Goal: Task Accomplishment & Management: Manage account settings

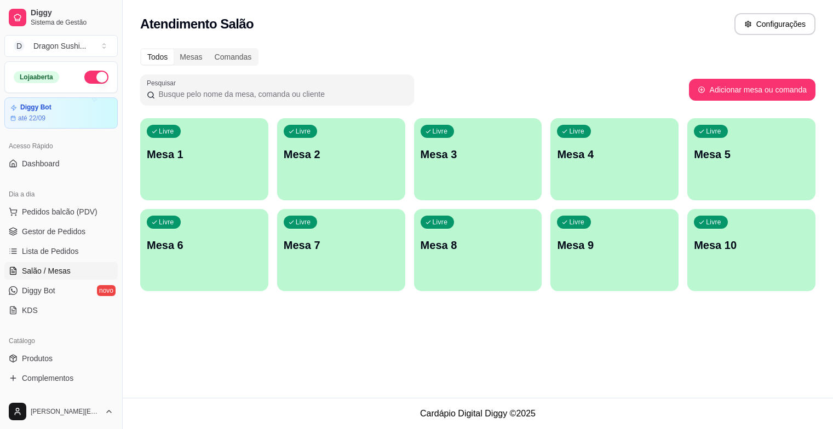
click at [94, 243] on link "Lista de Pedidos" at bounding box center [60, 252] width 113 height 18
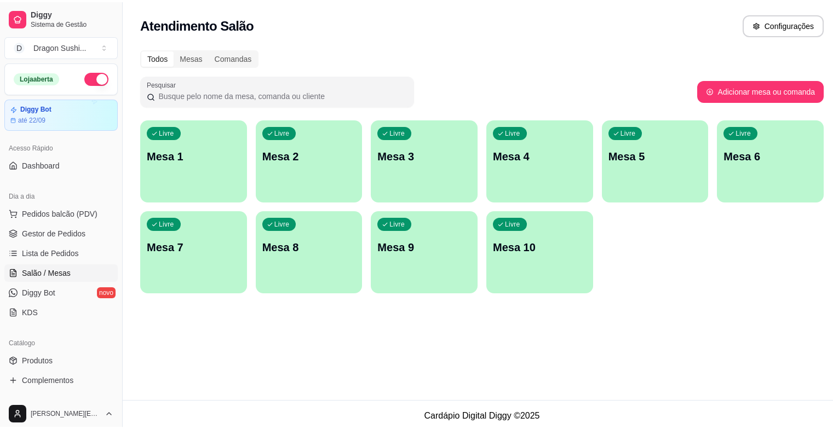
scroll to position [110, 0]
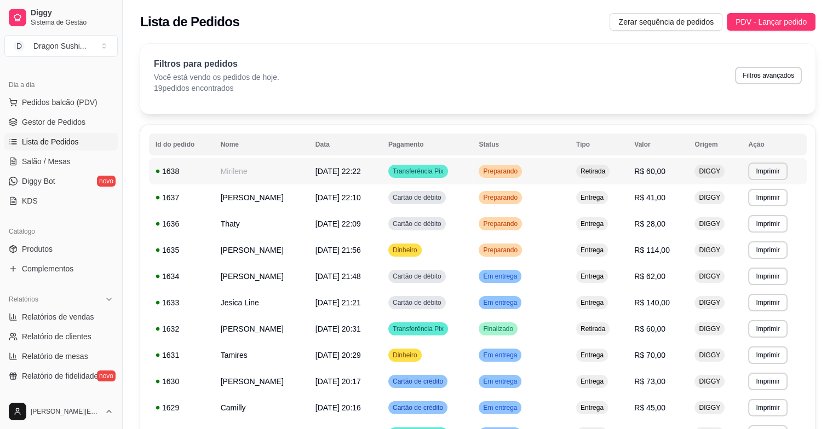
click at [520, 174] on span "Preparando" at bounding box center [500, 171] width 39 height 9
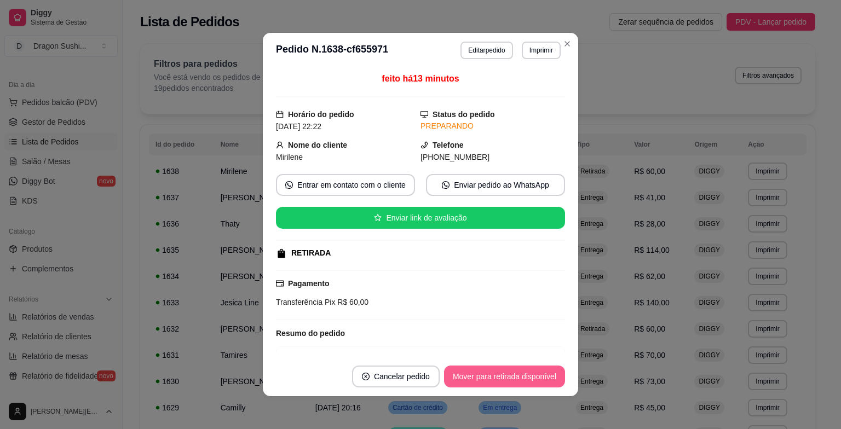
click at [517, 372] on button "Mover para retirada disponível" at bounding box center [504, 377] width 121 height 22
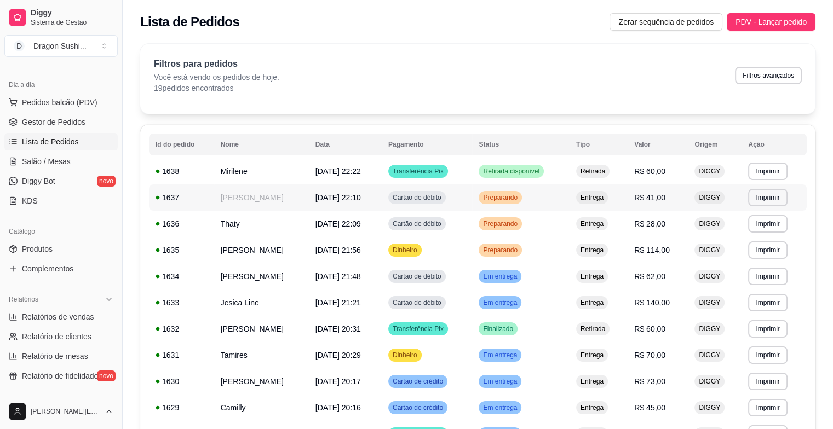
click at [520, 194] on span "Preparando" at bounding box center [500, 197] width 39 height 9
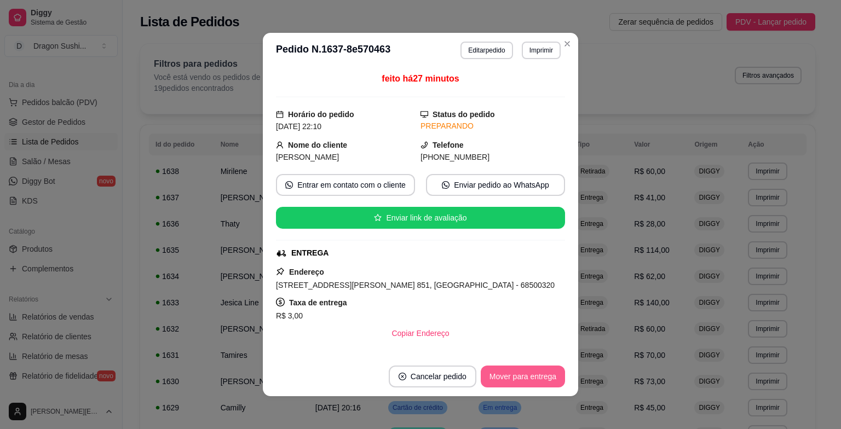
click at [550, 377] on button "Mover para entrega" at bounding box center [523, 377] width 84 height 22
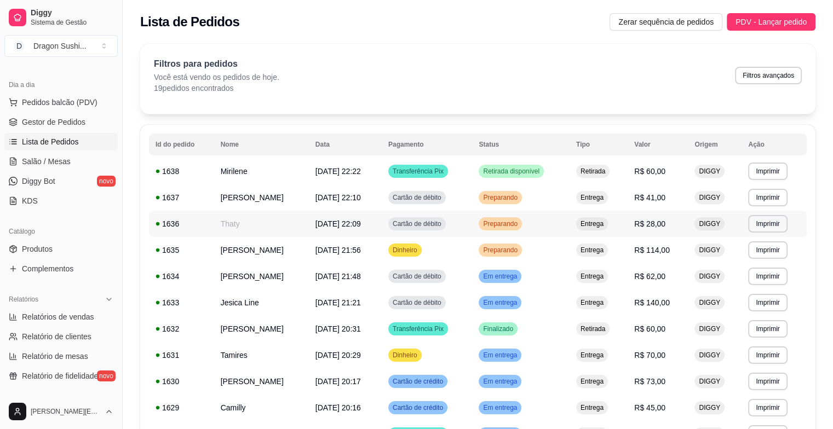
click at [520, 227] on span "Preparando" at bounding box center [500, 224] width 39 height 9
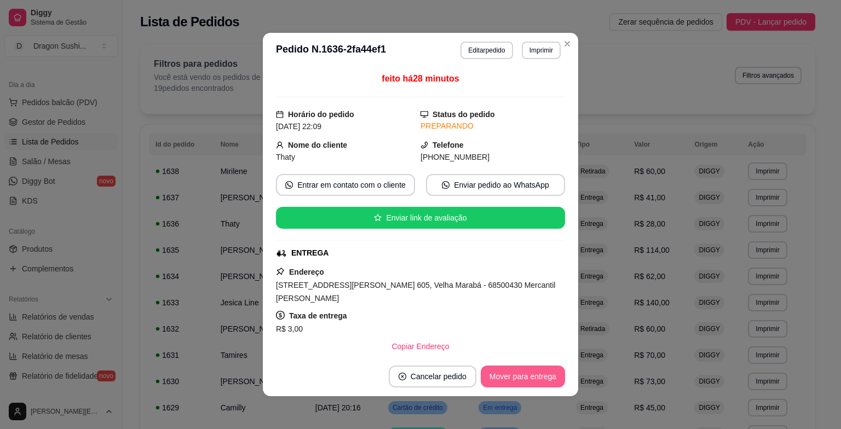
click at [556, 381] on button "Mover para entrega" at bounding box center [523, 377] width 84 height 22
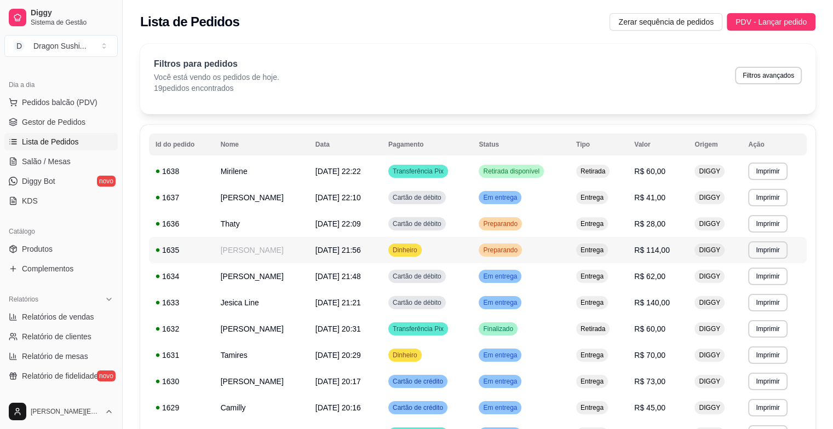
click at [520, 249] on span "Preparando" at bounding box center [500, 250] width 39 height 9
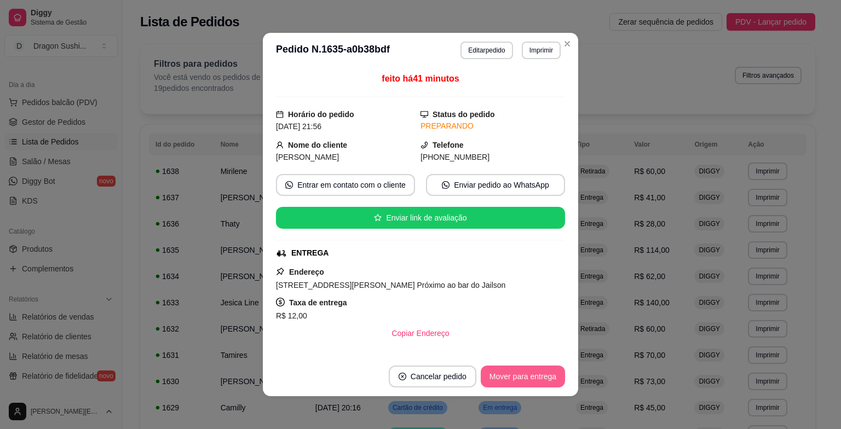
click at [539, 372] on button "Mover para entrega" at bounding box center [523, 377] width 84 height 22
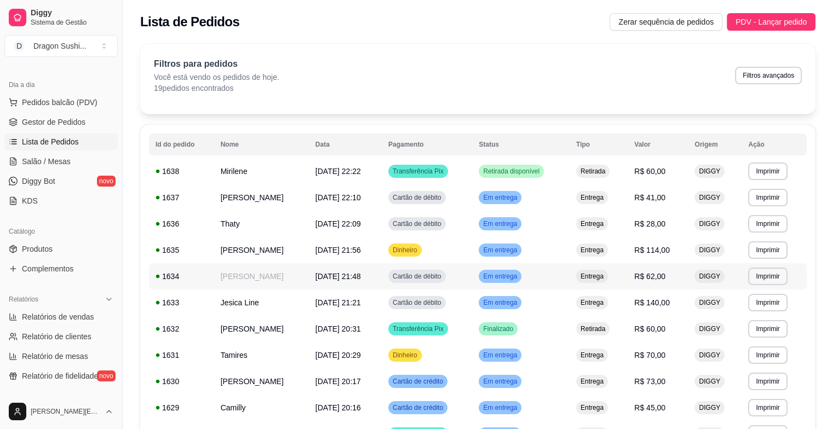
click at [521, 271] on div "Em entrega" at bounding box center [500, 276] width 43 height 13
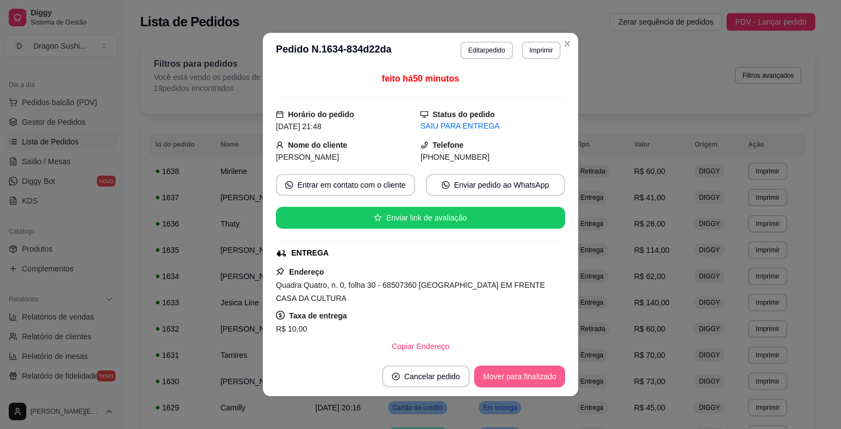
click at [551, 368] on button "Mover para finalizado" at bounding box center [519, 377] width 91 height 22
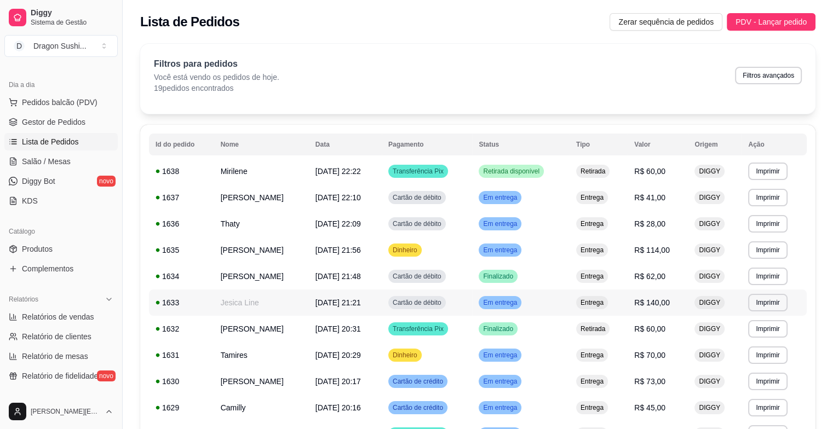
click at [532, 309] on td "Em entrega" at bounding box center [520, 303] width 97 height 26
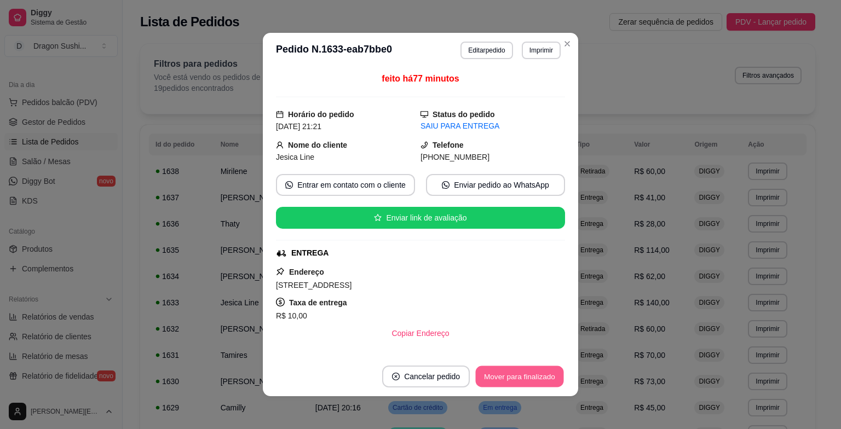
click at [532, 381] on button "Mover para finalizado" at bounding box center [520, 376] width 88 height 21
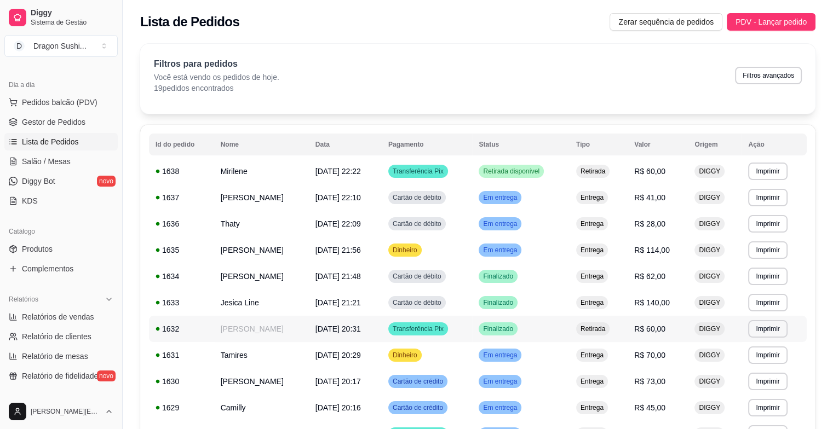
scroll to position [55, 0]
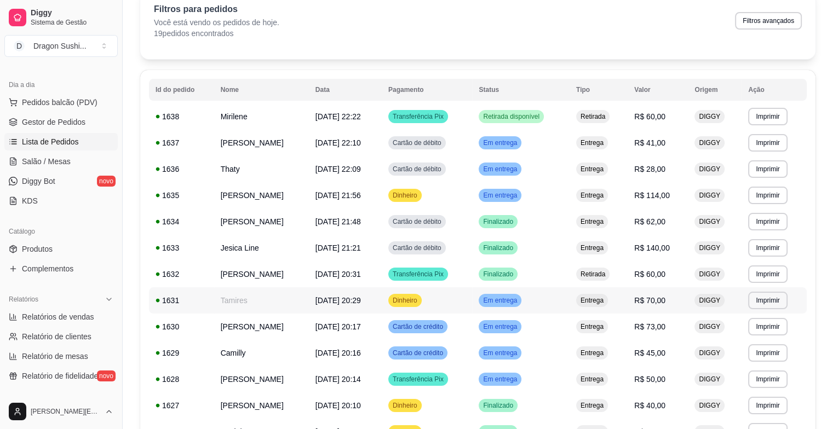
click at [537, 308] on td "Em entrega" at bounding box center [520, 300] width 97 height 26
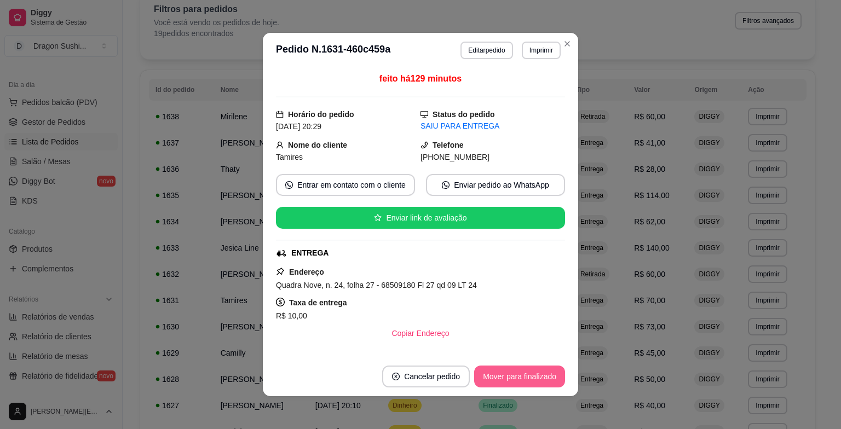
click at [526, 375] on button "Mover para finalizado" at bounding box center [519, 377] width 91 height 22
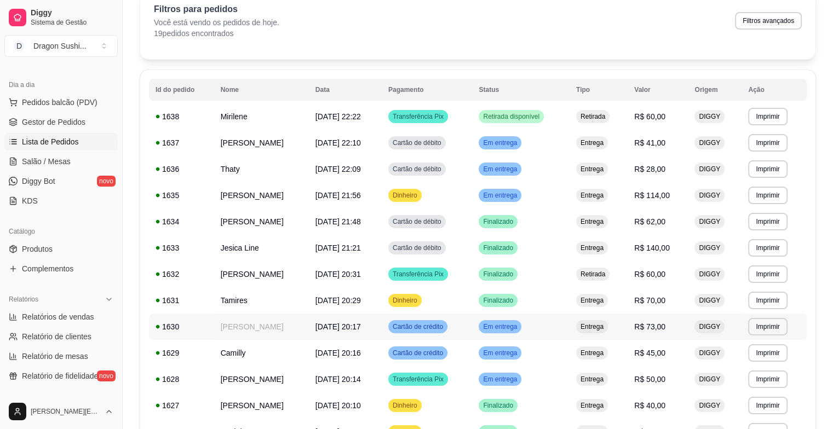
click at [521, 332] on div "Em entrega" at bounding box center [500, 326] width 43 height 13
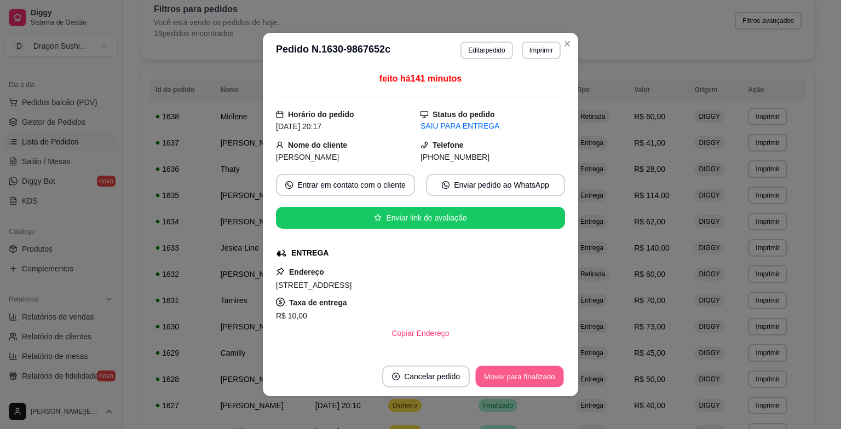
click at [531, 375] on button "Mover para finalizado" at bounding box center [520, 376] width 88 height 21
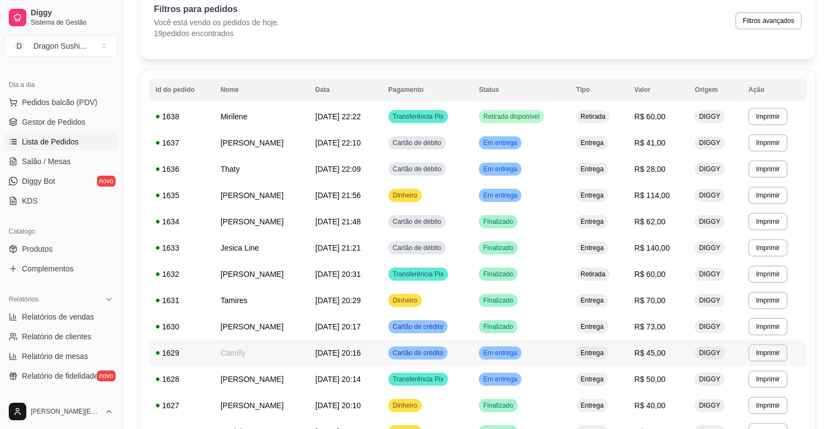
click at [519, 353] on span "Em entrega" at bounding box center [500, 353] width 38 height 9
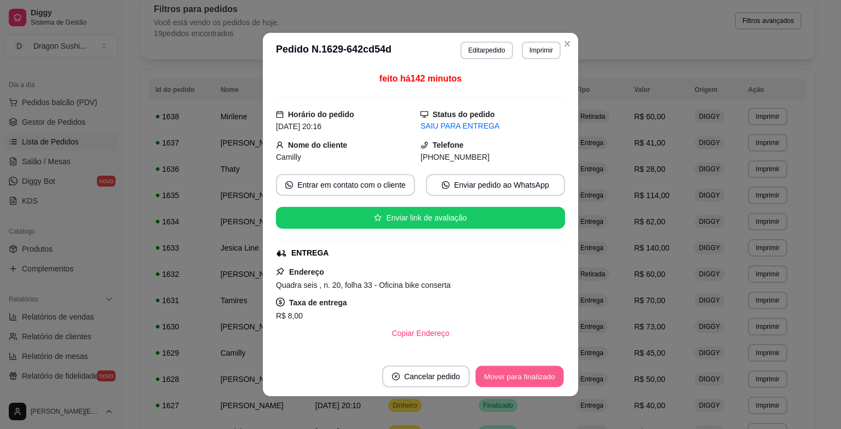
click at [524, 379] on button "Mover para finalizado" at bounding box center [520, 376] width 88 height 21
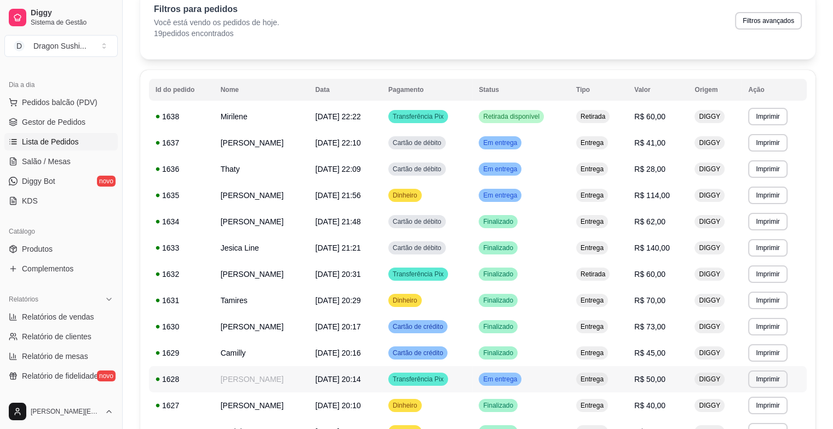
click at [519, 375] on span "Em entrega" at bounding box center [500, 379] width 38 height 9
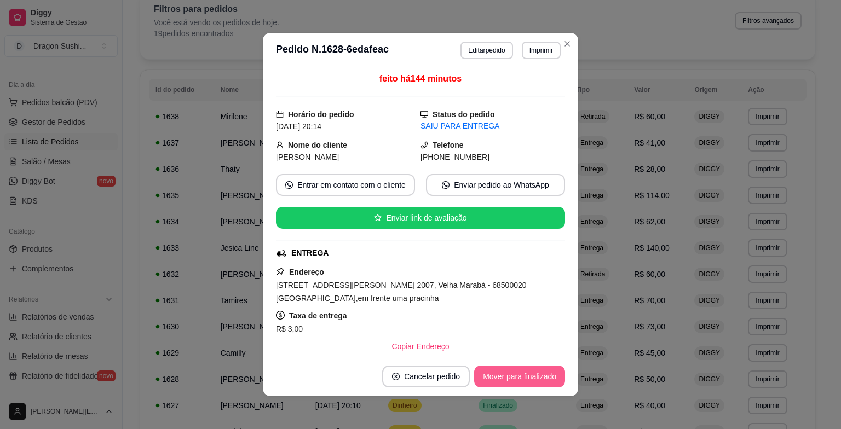
click at [549, 383] on button "Mover para finalizado" at bounding box center [519, 377] width 91 height 22
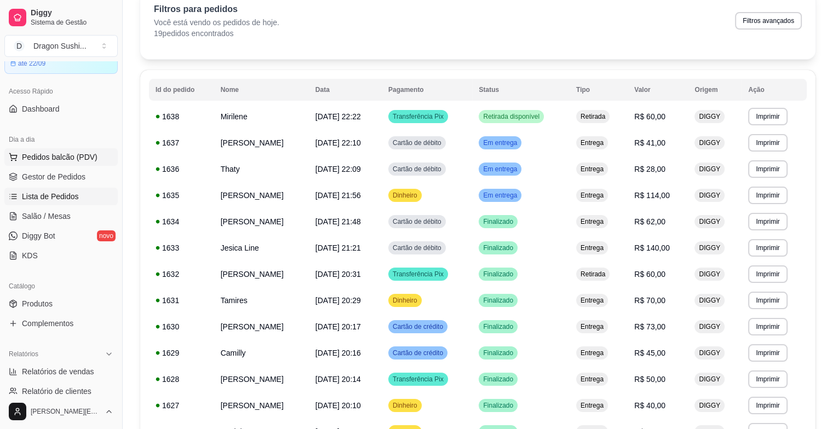
click at [88, 152] on span "Pedidos balcão (PDV)" at bounding box center [60, 157] width 76 height 11
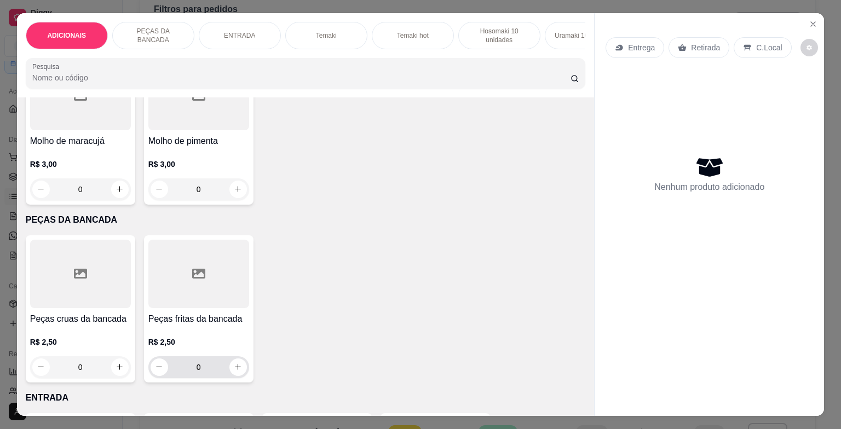
scroll to position [274, 0]
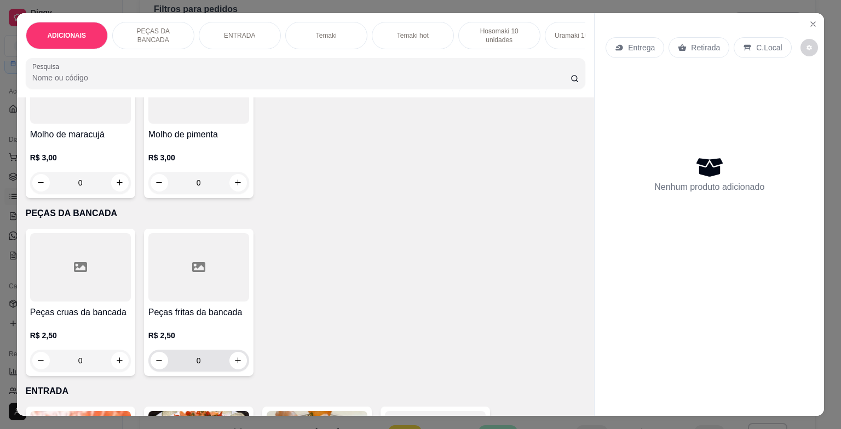
click at [211, 361] on input "0" at bounding box center [198, 361] width 61 height 22
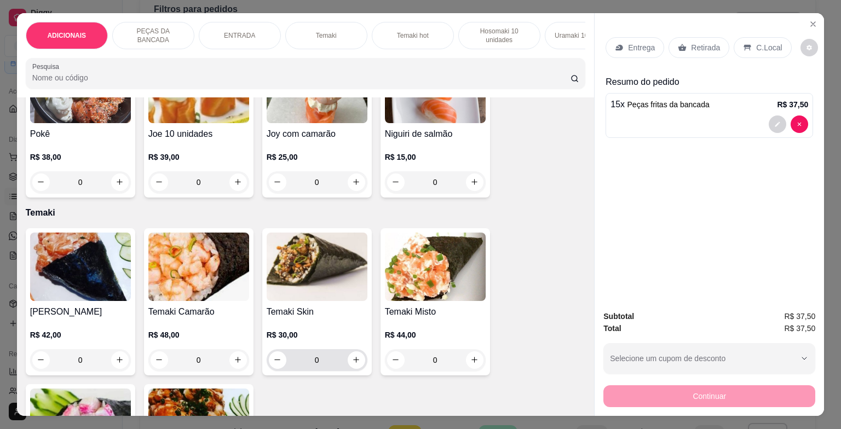
scroll to position [821, 0]
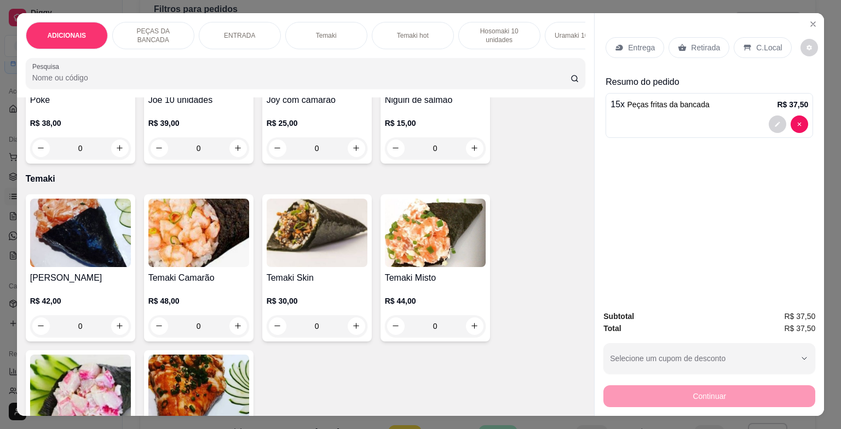
type input "15"
click at [110, 329] on div "0" at bounding box center [80, 326] width 101 height 22
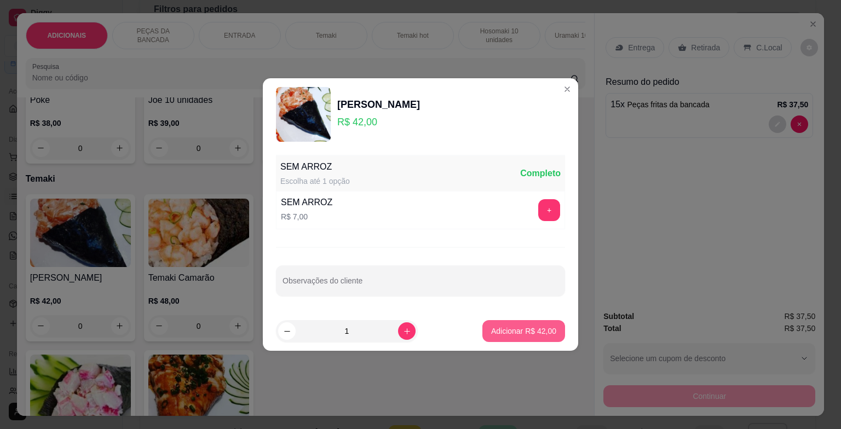
click at [545, 323] on button "Adicionar R$ 42,00" at bounding box center [523, 331] width 83 height 22
type input "1"
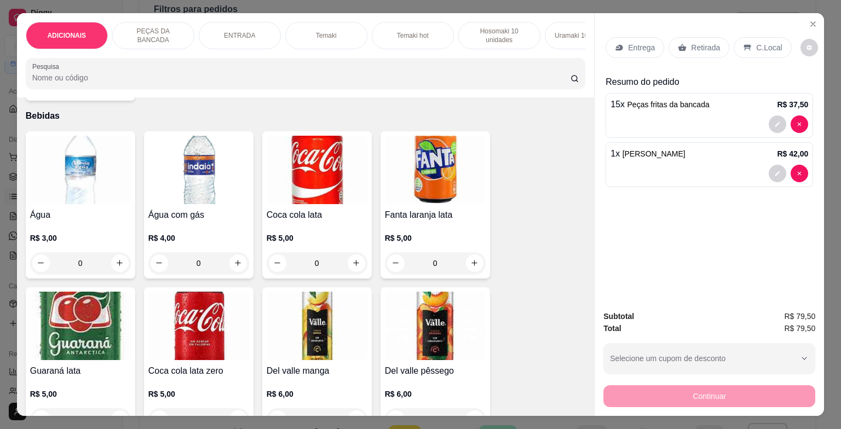
scroll to position [3504, 0]
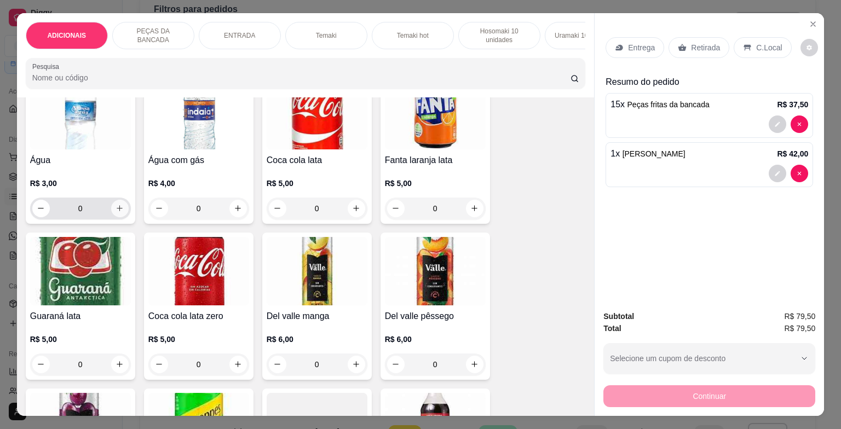
click at [120, 208] on button "increase-product-quantity" at bounding box center [120, 209] width 18 height 18
type input "1"
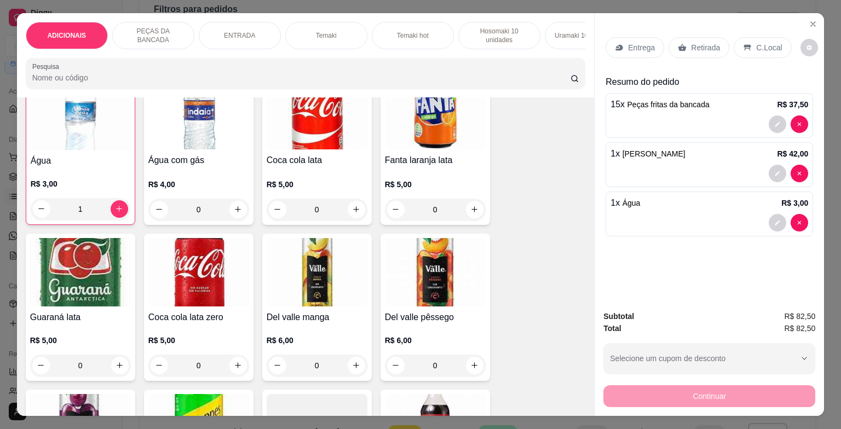
click at [756, 44] on p "C.Local" at bounding box center [769, 47] width 26 height 11
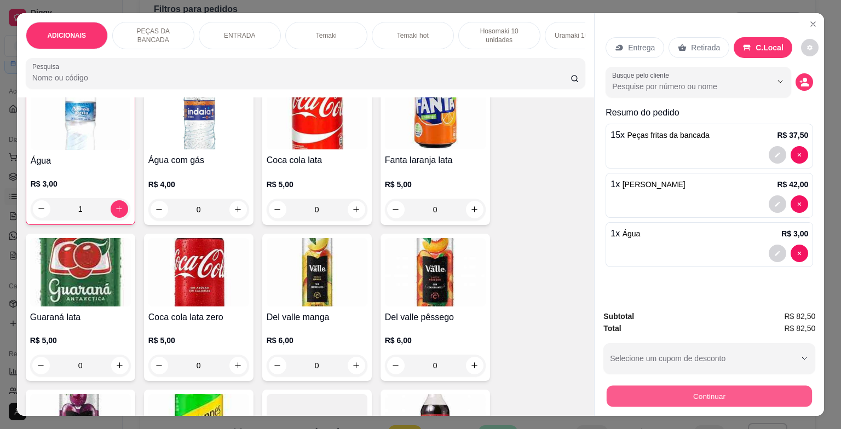
click at [729, 393] on button "Continuar" at bounding box center [709, 396] width 205 height 21
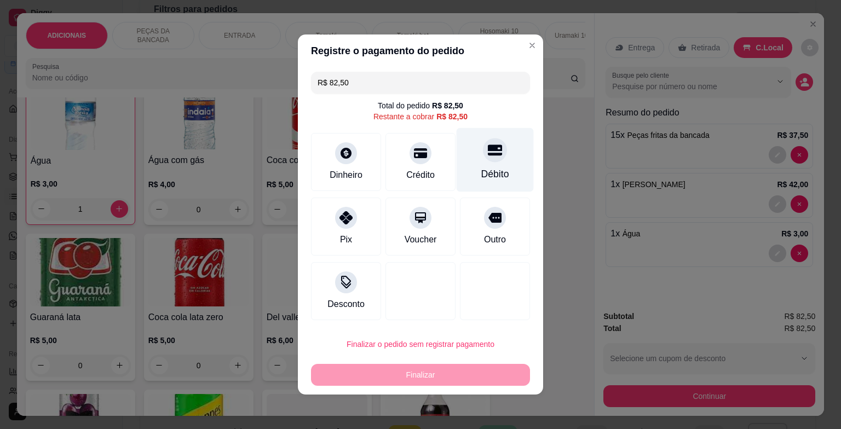
click at [487, 159] on div at bounding box center [495, 150] width 24 height 24
type input "R$ 0,00"
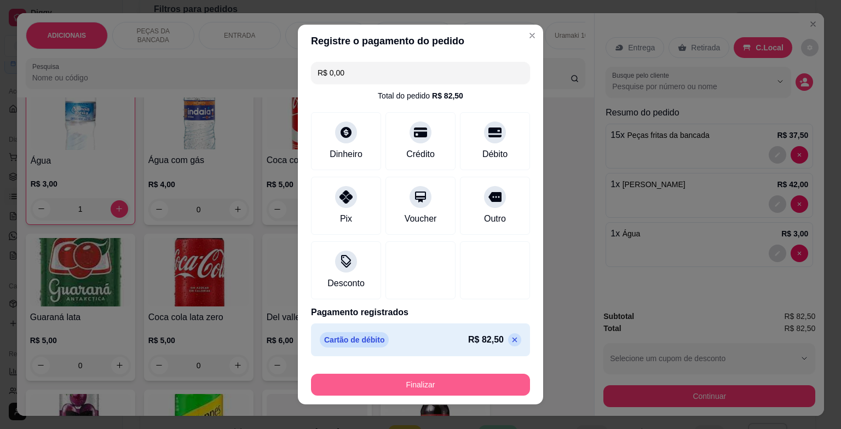
click at [430, 385] on button "Finalizar" at bounding box center [420, 385] width 219 height 22
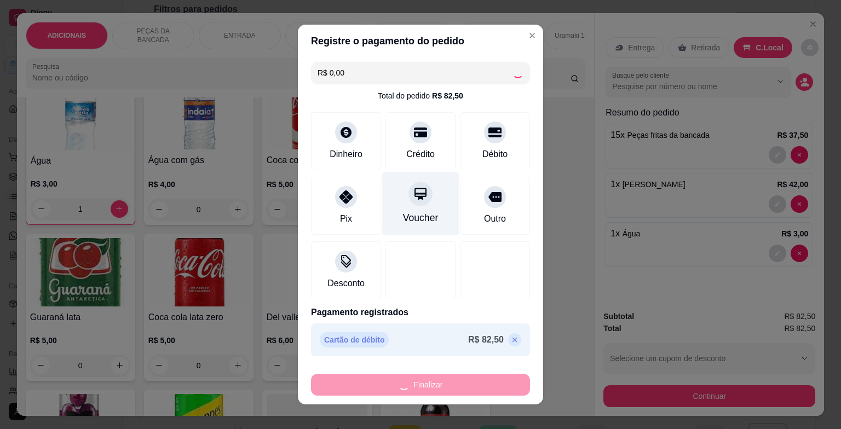
type input "0"
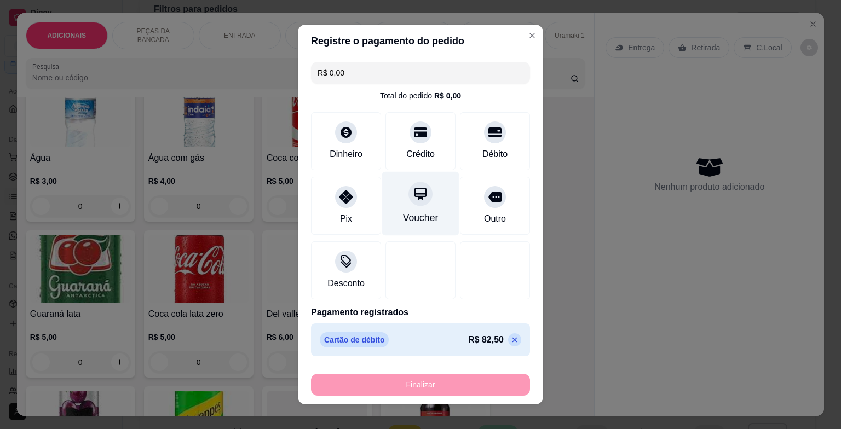
type input "-R$ 82,50"
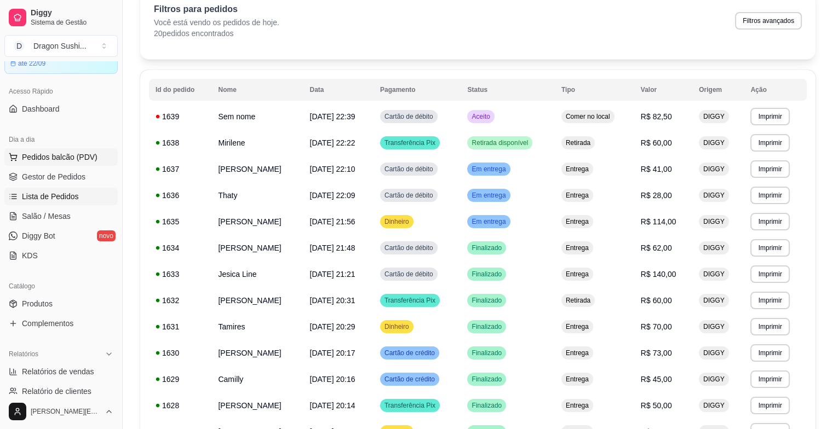
click at [77, 164] on button "Pedidos balcão (PDV)" at bounding box center [60, 157] width 113 height 18
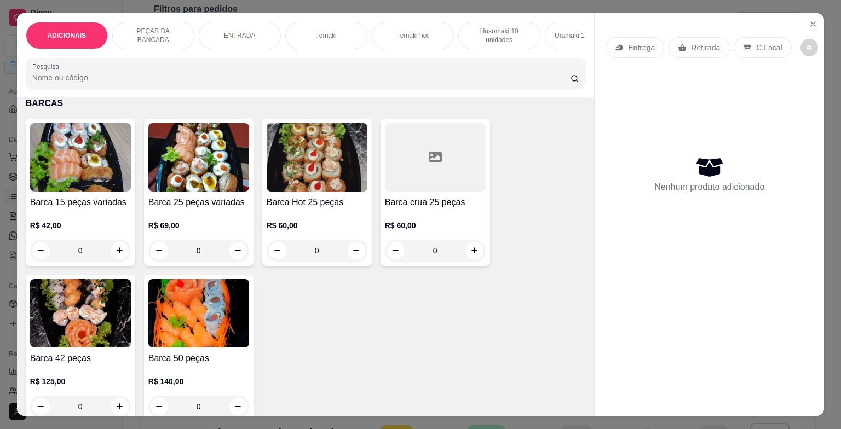
scroll to position [2792, 0]
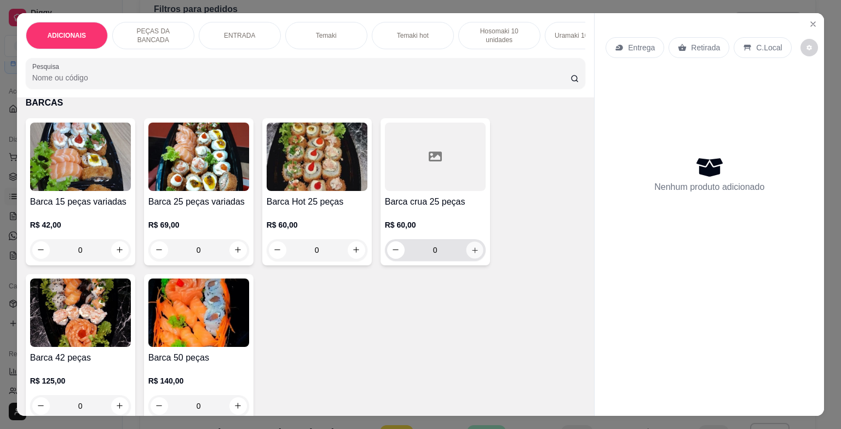
click at [472, 251] on icon "increase-product-quantity" at bounding box center [474, 250] width 8 height 8
type input "1"
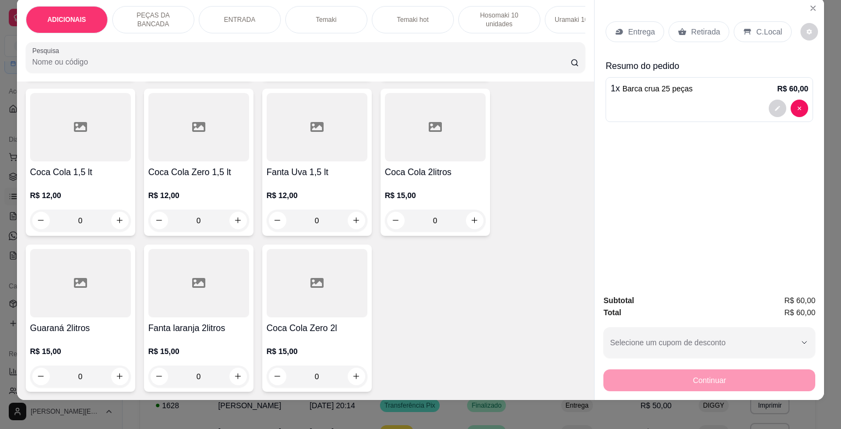
scroll to position [26, 0]
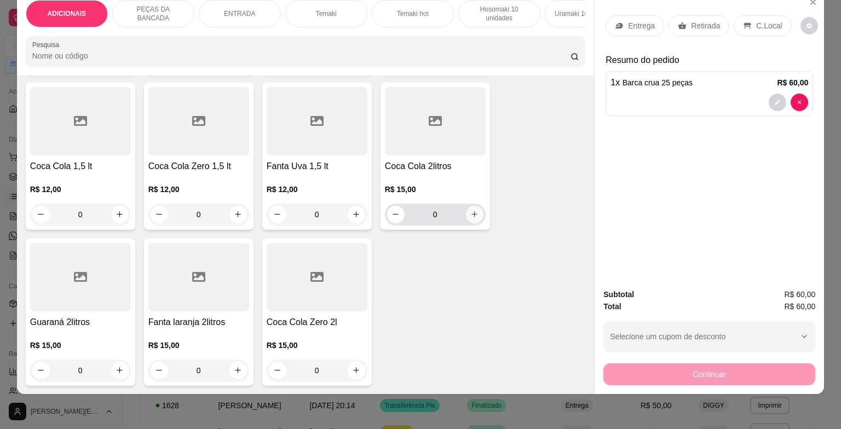
click at [472, 210] on icon "increase-product-quantity" at bounding box center [474, 214] width 8 height 8
type input "1"
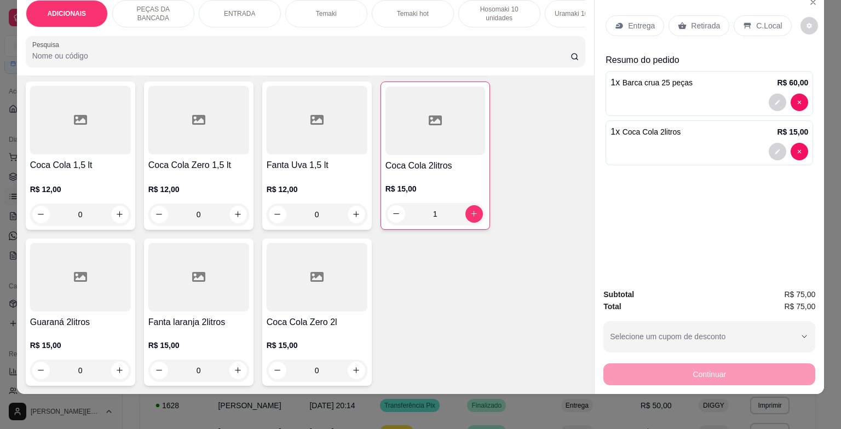
click at [765, 20] on p "C.Local" at bounding box center [769, 25] width 26 height 11
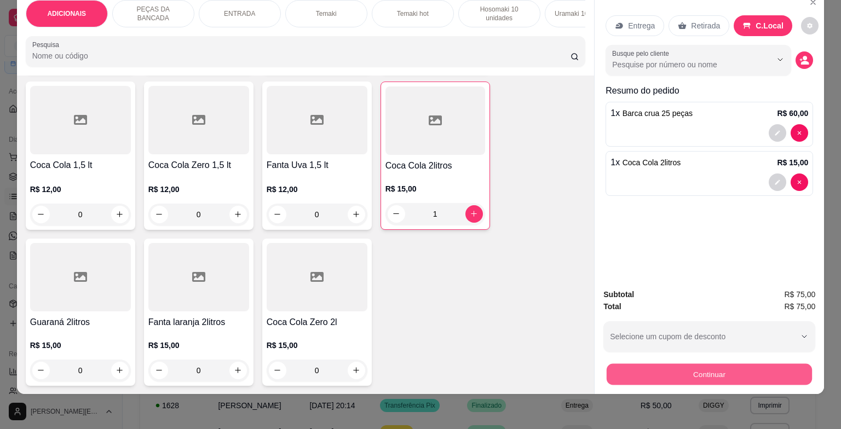
click at [695, 371] on button "Continuar" at bounding box center [709, 374] width 205 height 21
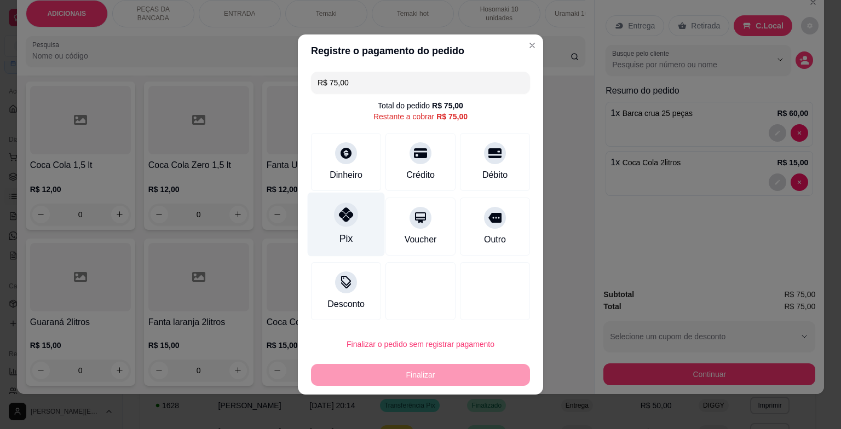
click at [337, 226] on div at bounding box center [346, 215] width 24 height 24
type input "R$ 0,00"
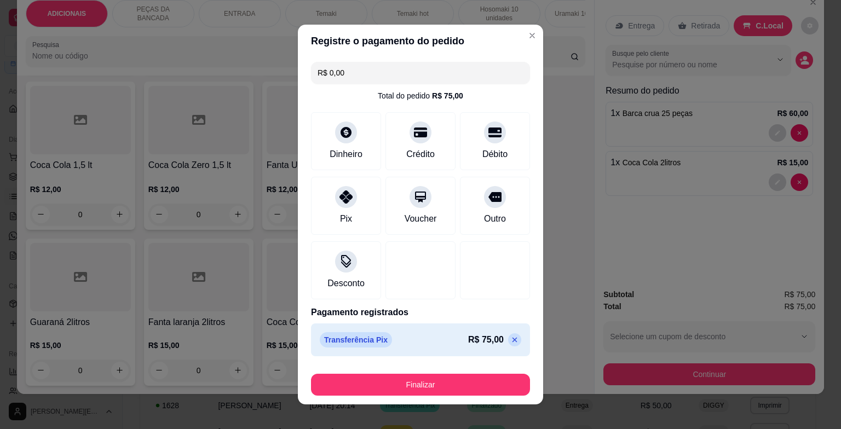
click at [455, 395] on footer "Finalizar" at bounding box center [420, 383] width 245 height 44
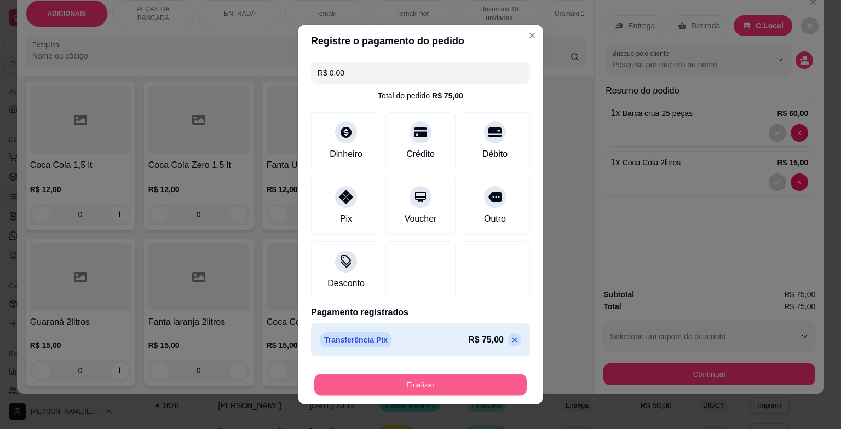
click at [464, 390] on button "Finalizar" at bounding box center [420, 385] width 212 height 21
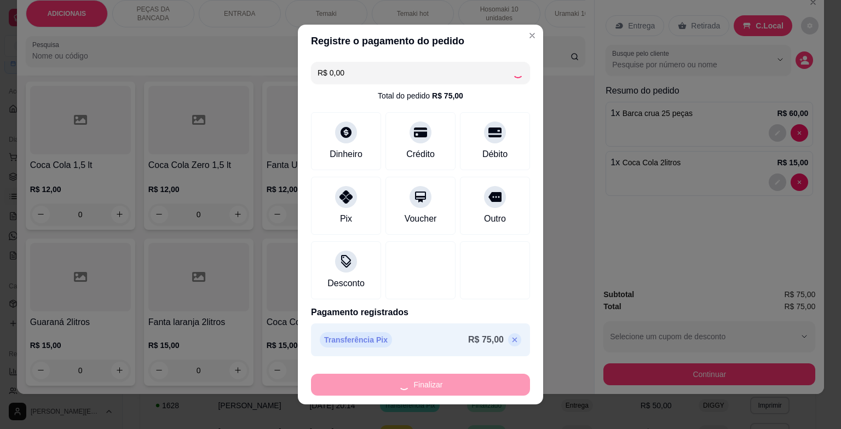
type input "0"
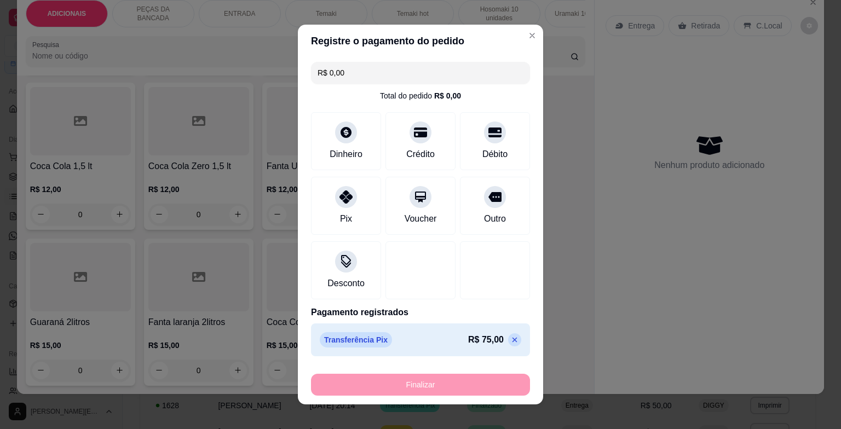
type input "-R$ 75,00"
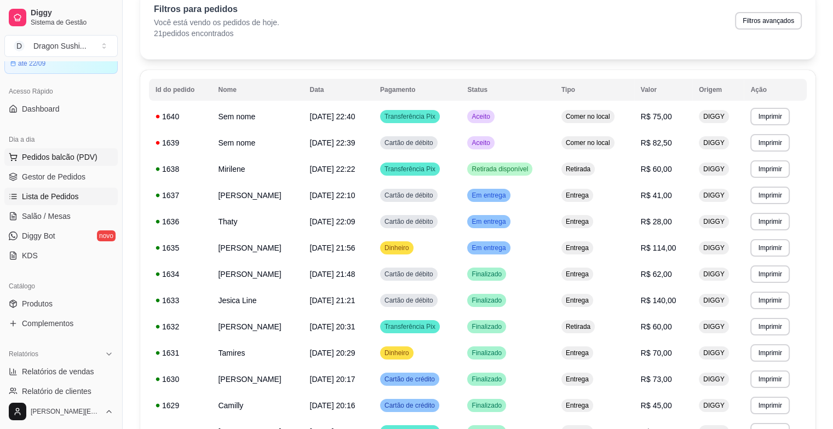
click at [69, 153] on span "Pedidos balcão (PDV)" at bounding box center [60, 157] width 76 height 11
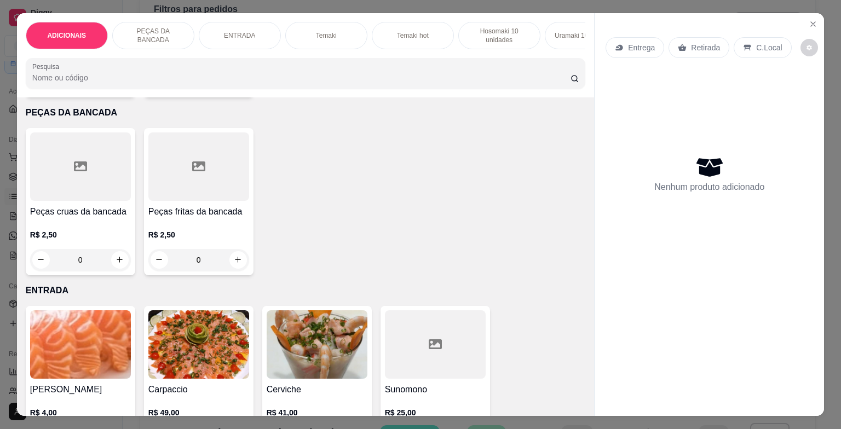
scroll to position [383, 0]
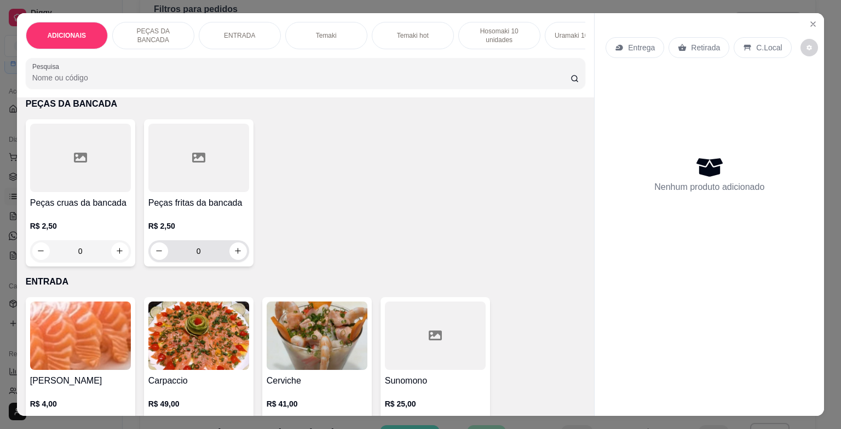
click at [217, 258] on input "0" at bounding box center [198, 251] width 61 height 22
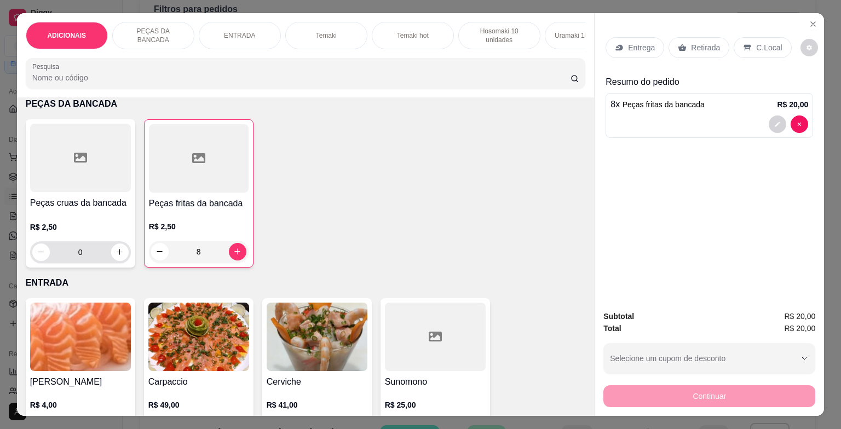
type input "8"
click at [95, 252] on input "0" at bounding box center [80, 252] width 61 height 22
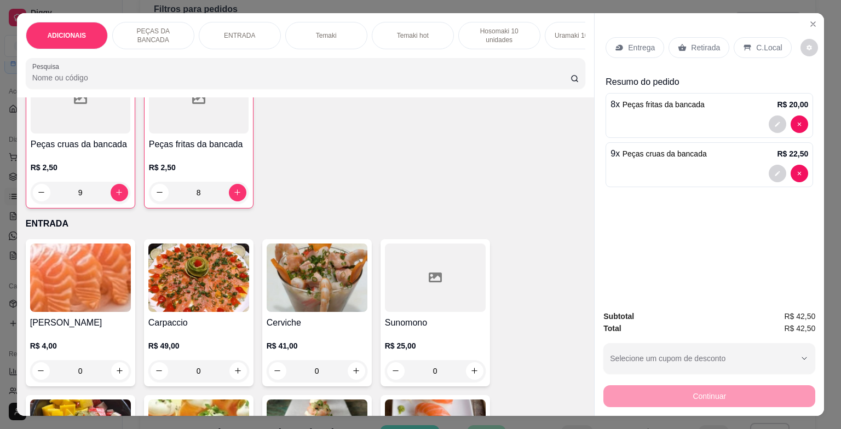
scroll to position [493, 0]
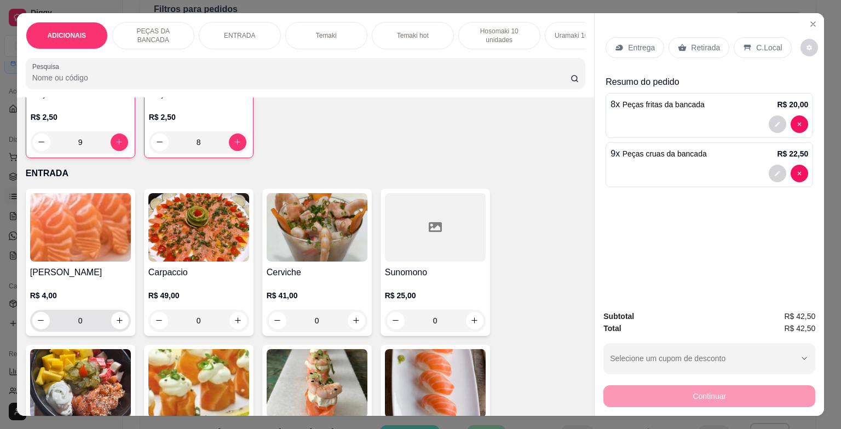
type input "9"
click at [93, 326] on input "0" at bounding box center [80, 321] width 61 height 22
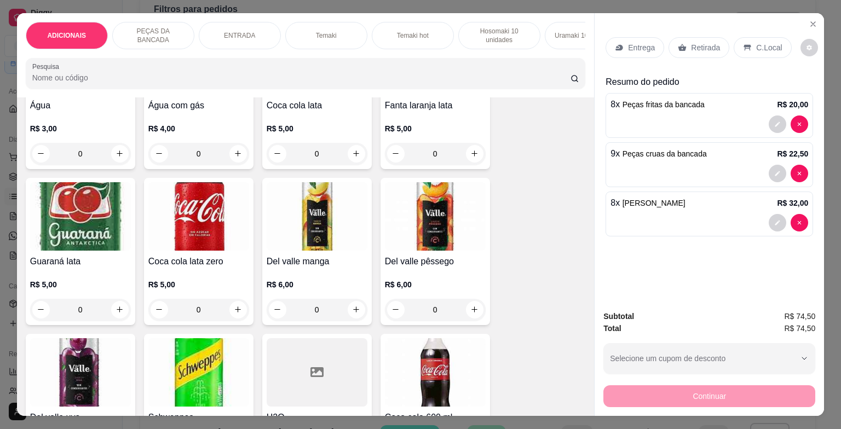
scroll to position [3778, 0]
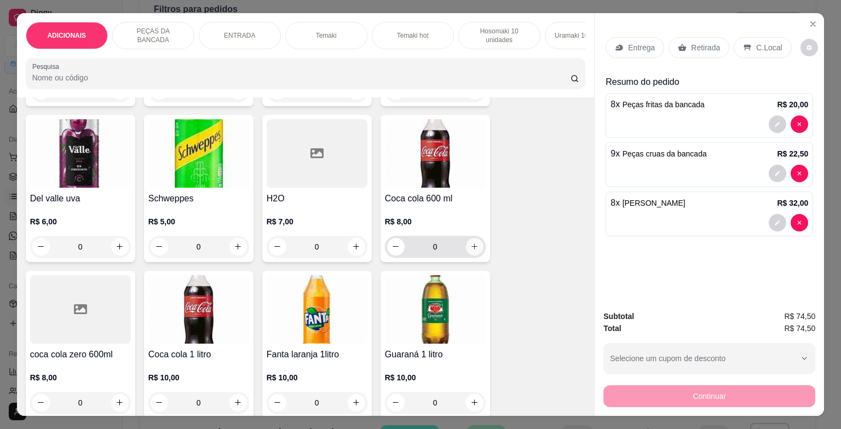
type input "8"
click at [475, 249] on button "increase-product-quantity" at bounding box center [475, 247] width 18 height 18
type input "1"
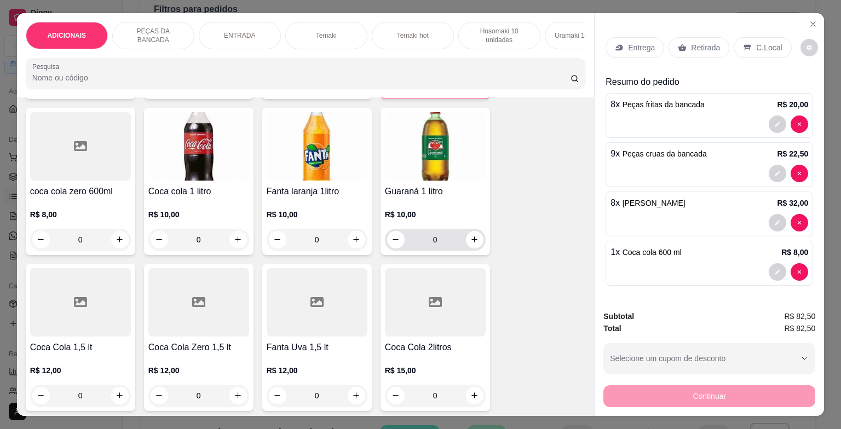
scroll to position [3887, 0]
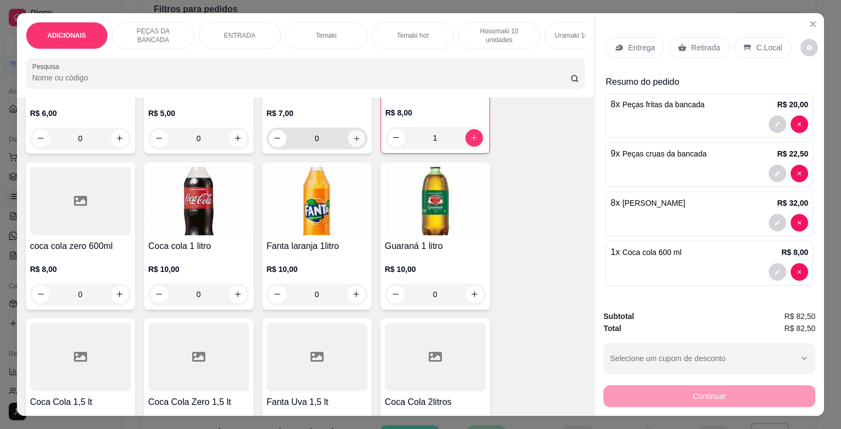
click at [358, 144] on button "increase-product-quantity" at bounding box center [356, 138] width 17 height 17
type input "1"
click at [764, 48] on div "C.Local" at bounding box center [762, 47] width 57 height 21
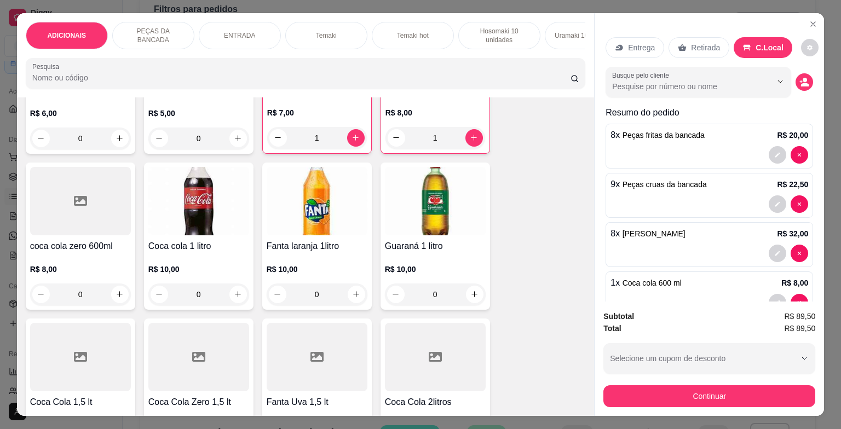
click at [704, 405] on div "Subtotal R$ 89,50 Total R$ 89,50 Selecione um cupom de desconto Selecione um cu…" at bounding box center [709, 359] width 229 height 114
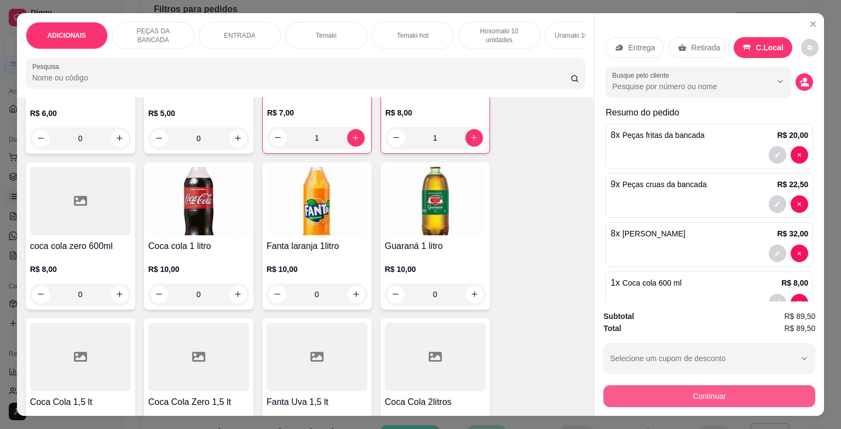
click at [702, 394] on button "Continuar" at bounding box center [709, 396] width 212 height 22
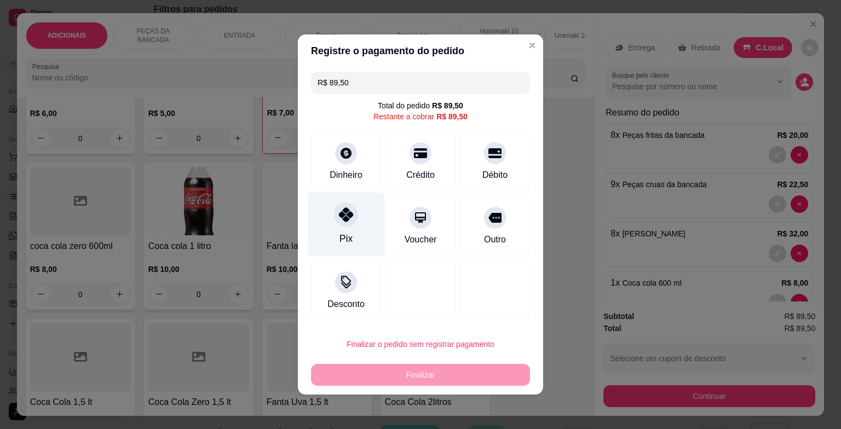
click at [355, 226] on div "Pix" at bounding box center [346, 225] width 77 height 64
type input "R$ 0,00"
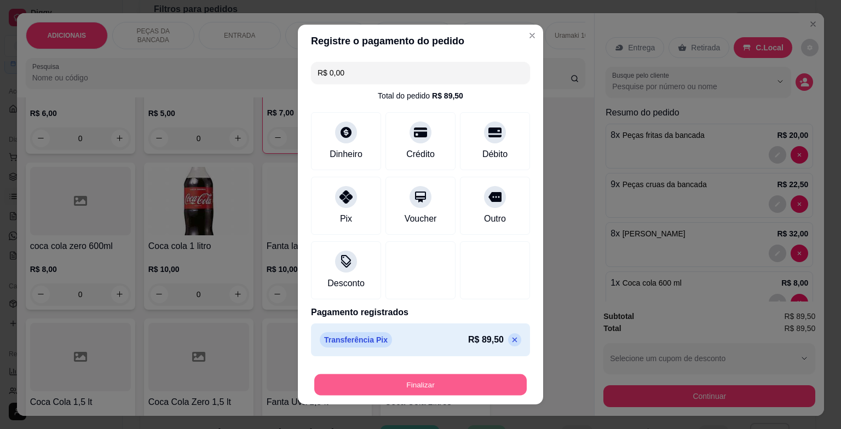
click at [433, 389] on button "Finalizar" at bounding box center [420, 385] width 212 height 21
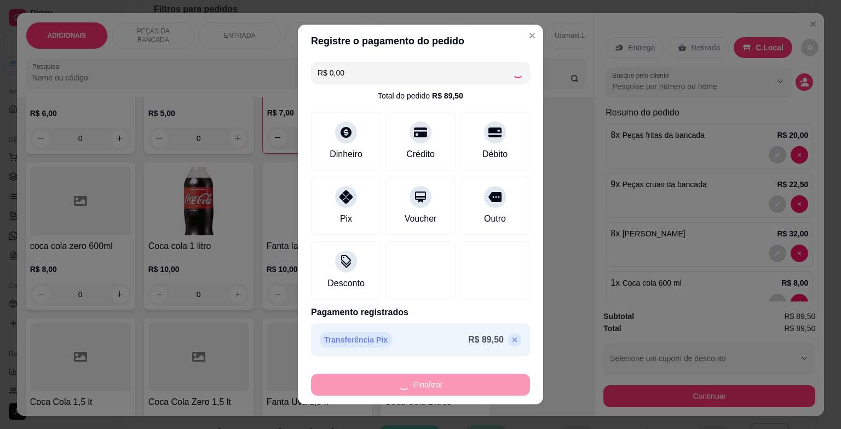
type input "0"
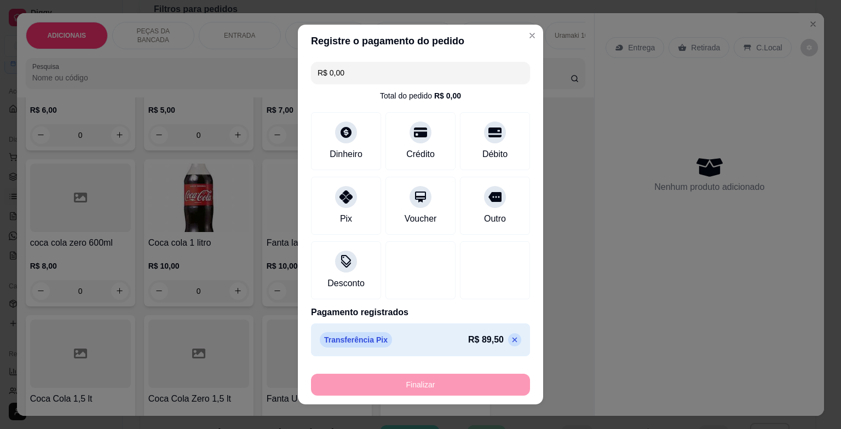
type input "-R$ 89,50"
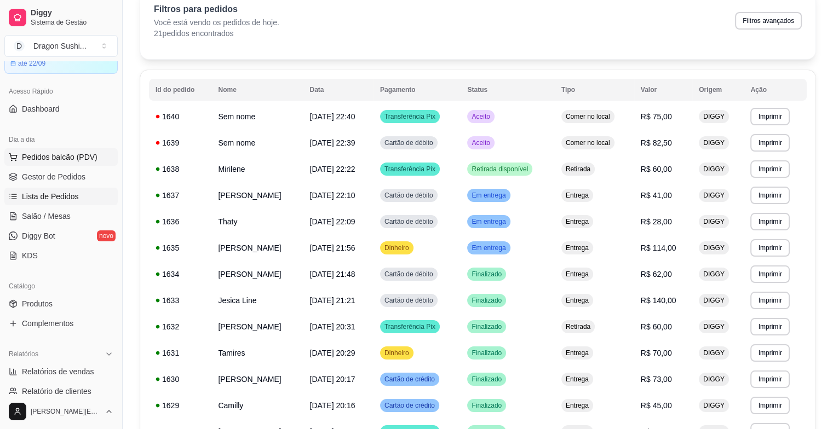
click at [99, 156] on button "Pedidos balcão (PDV)" at bounding box center [60, 157] width 113 height 18
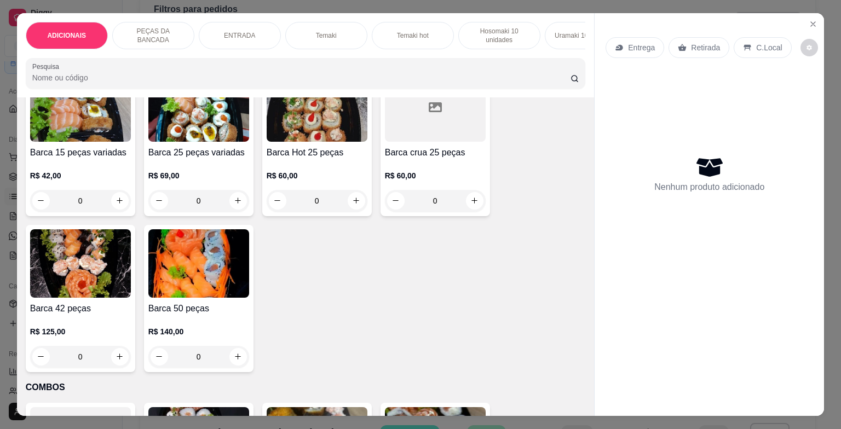
scroll to position [2847, 0]
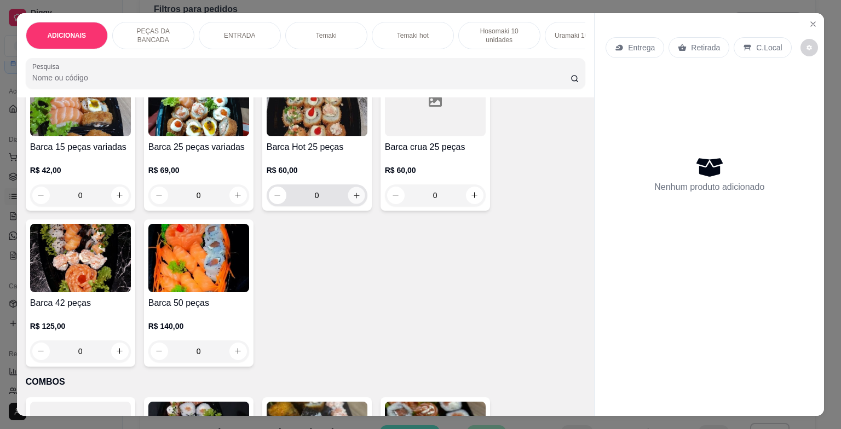
click at [355, 204] on button "increase-product-quantity" at bounding box center [356, 195] width 17 height 17
type input "1"
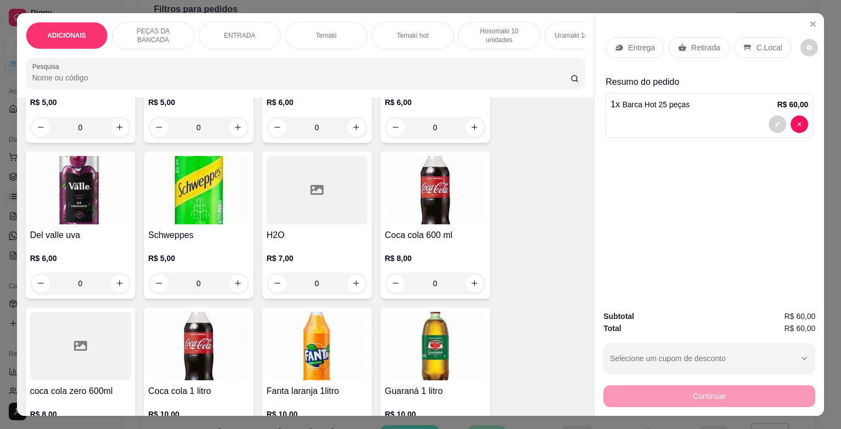
scroll to position [3778, 0]
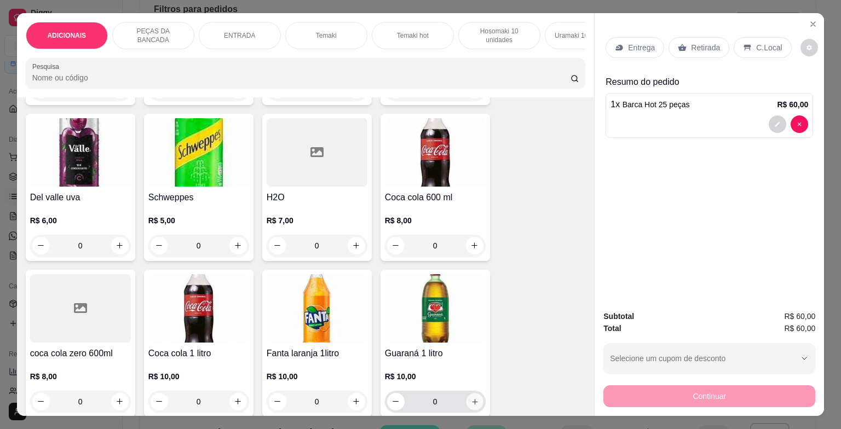
click at [473, 399] on button "increase-product-quantity" at bounding box center [474, 401] width 17 height 17
type input "1"
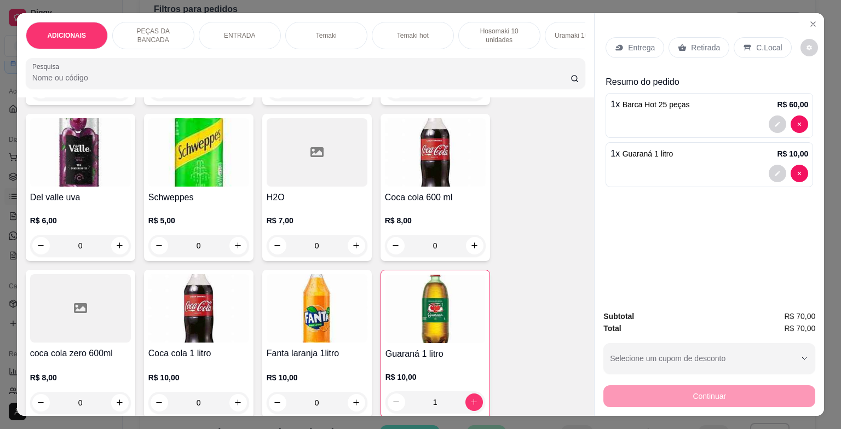
click at [757, 37] on div "C.Local" at bounding box center [762, 47] width 57 height 21
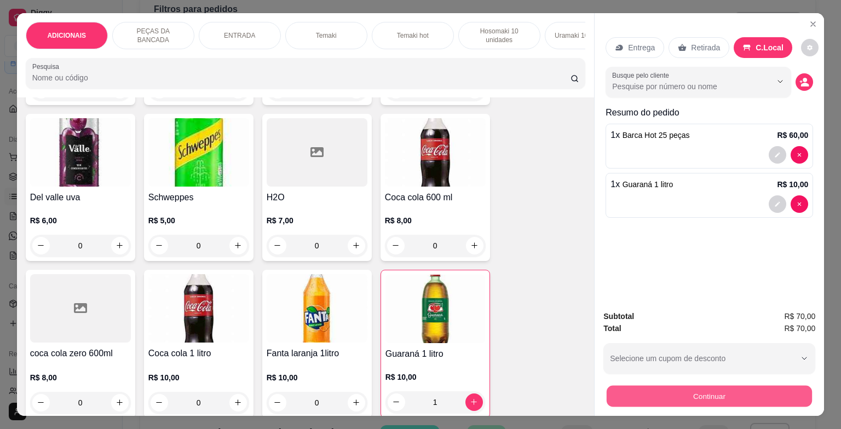
click at [693, 390] on button "Continuar" at bounding box center [709, 396] width 205 height 21
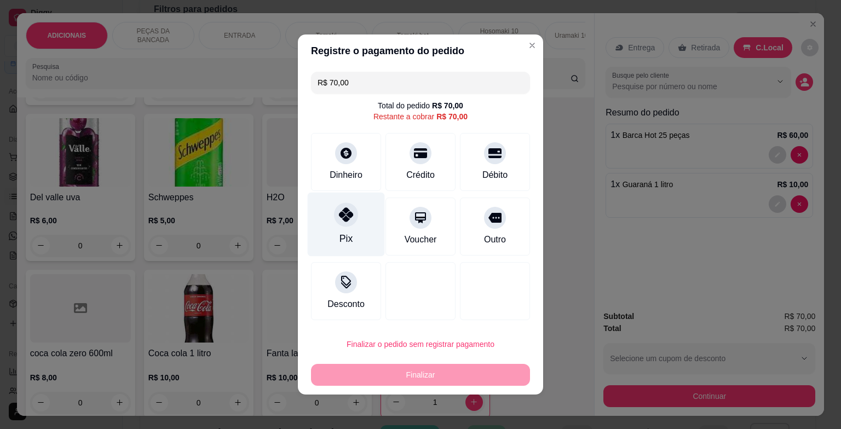
click at [339, 217] on icon at bounding box center [346, 215] width 14 height 14
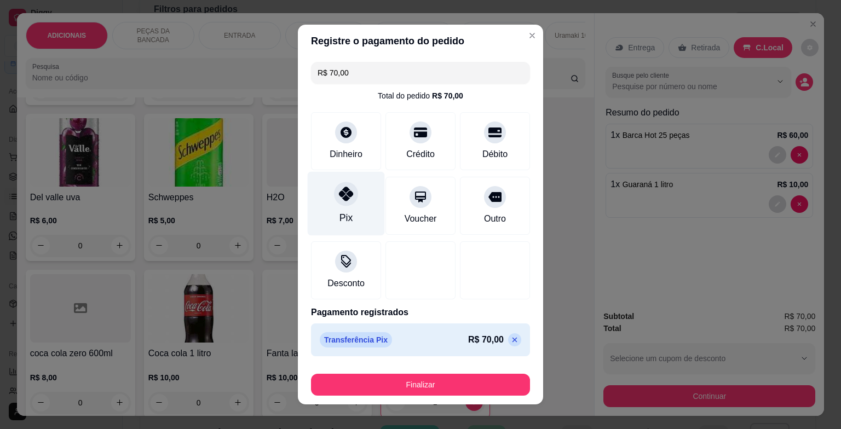
type input "R$ 0,00"
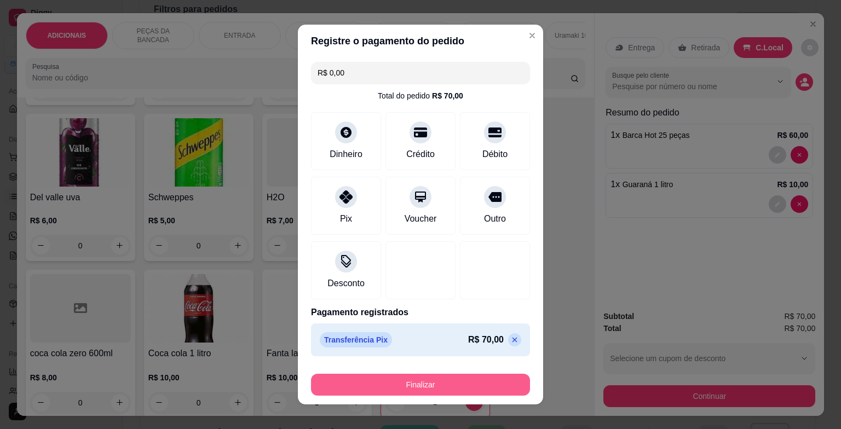
click at [449, 379] on button "Finalizar" at bounding box center [420, 385] width 219 height 22
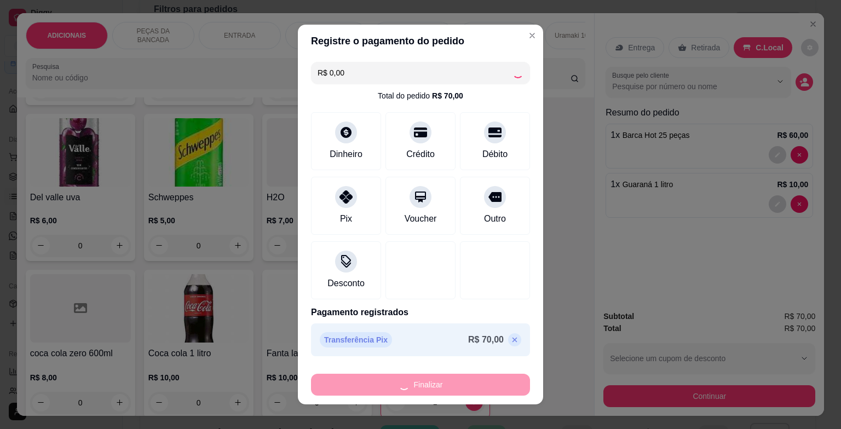
type input "0"
type input "-R$ 70,00"
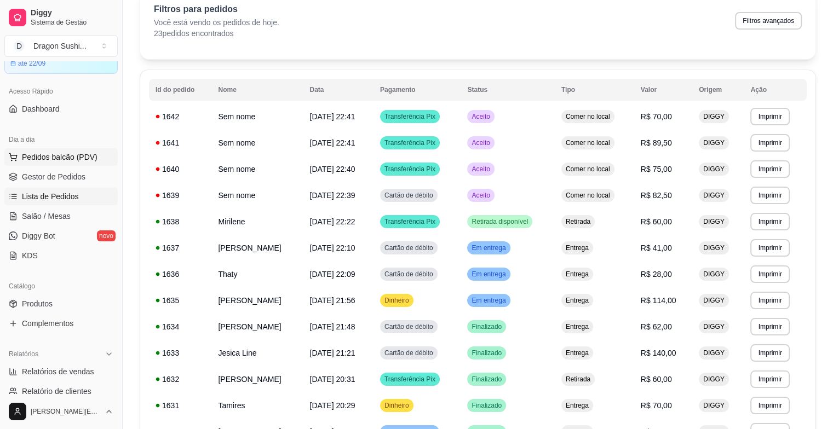
click at [66, 155] on span "Pedidos balcão (PDV)" at bounding box center [60, 157] width 76 height 11
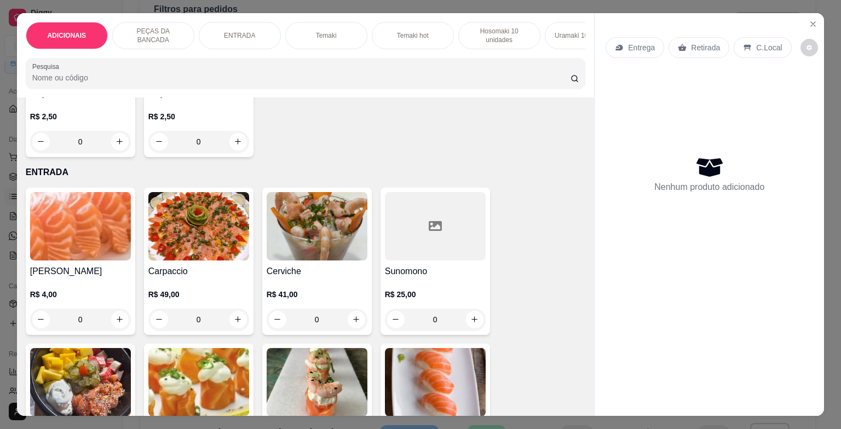
scroll to position [712, 0]
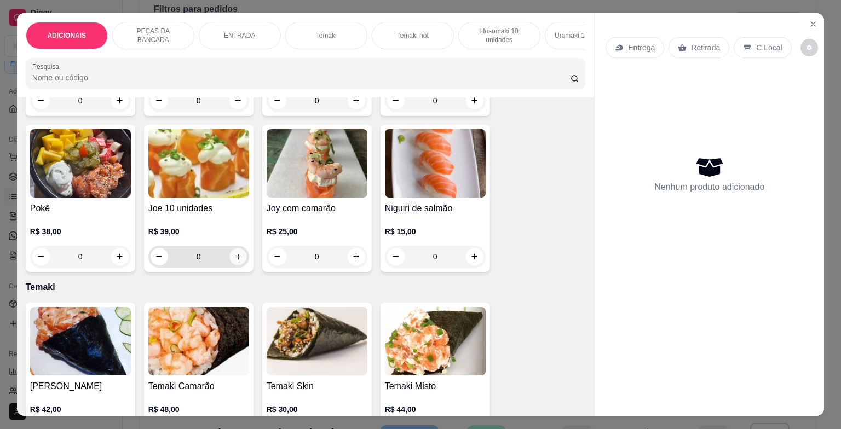
click at [234, 259] on icon "increase-product-quantity" at bounding box center [238, 256] width 8 height 8
type input "1"
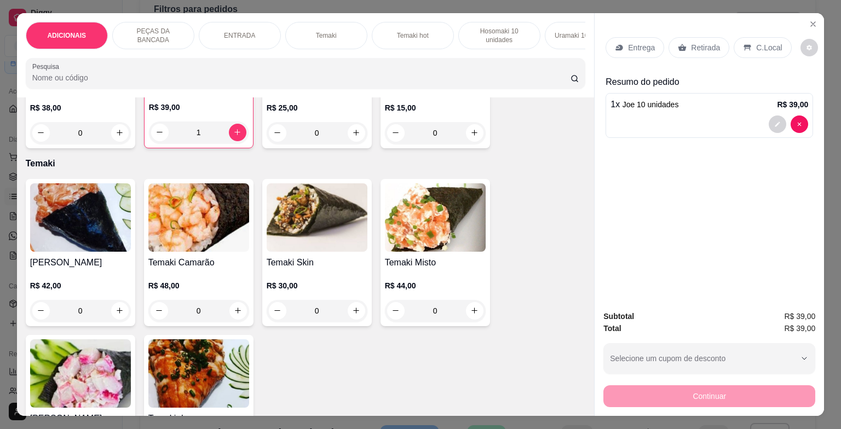
scroll to position [876, 0]
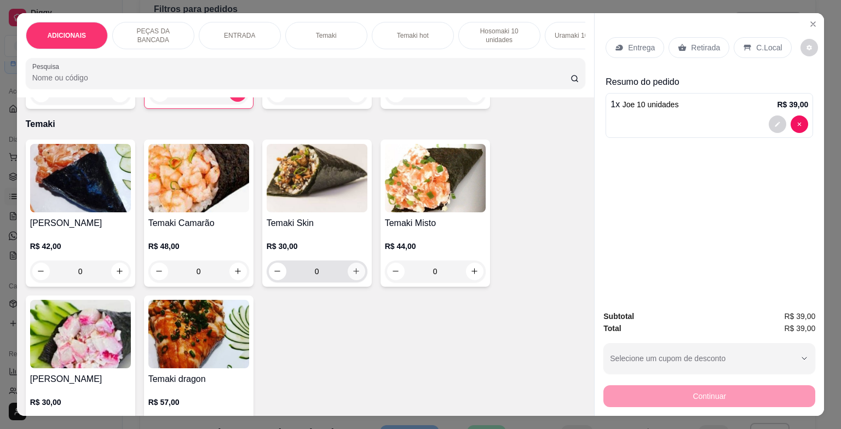
click at [350, 268] on button "increase-product-quantity" at bounding box center [357, 272] width 18 height 18
type input "1"
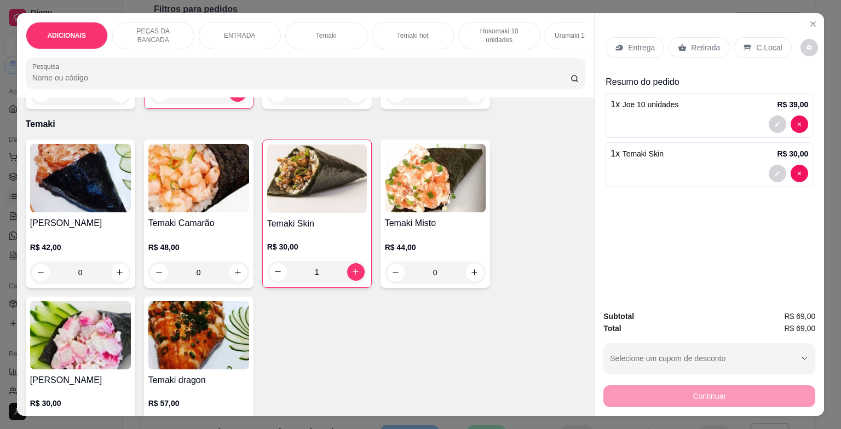
click at [744, 44] on icon at bounding box center [747, 47] width 7 height 6
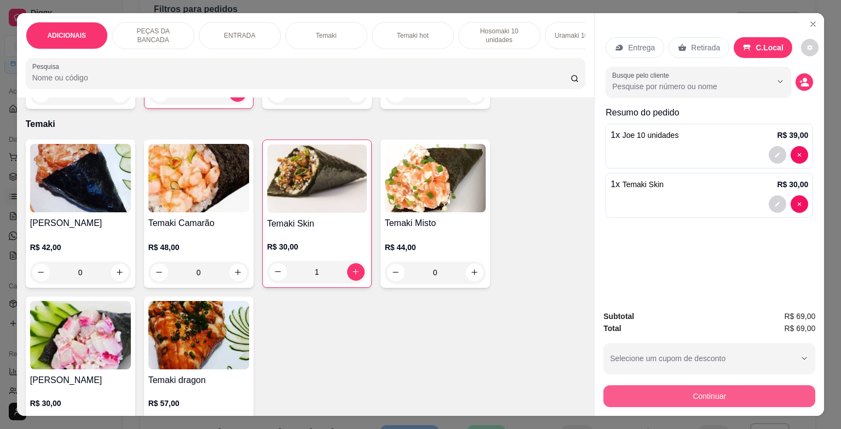
click at [723, 385] on button "Continuar" at bounding box center [709, 396] width 212 height 22
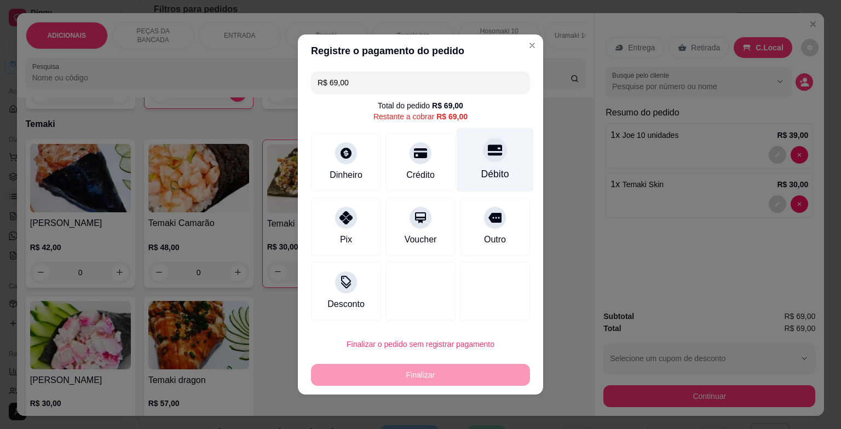
click at [481, 173] on div "Débito" at bounding box center [495, 174] width 28 height 14
type input "R$ 0,00"
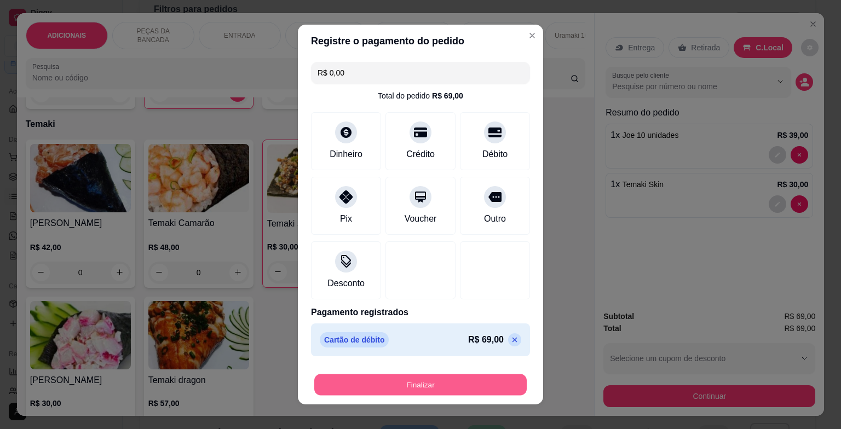
click at [428, 379] on button "Finalizar" at bounding box center [420, 385] width 212 height 21
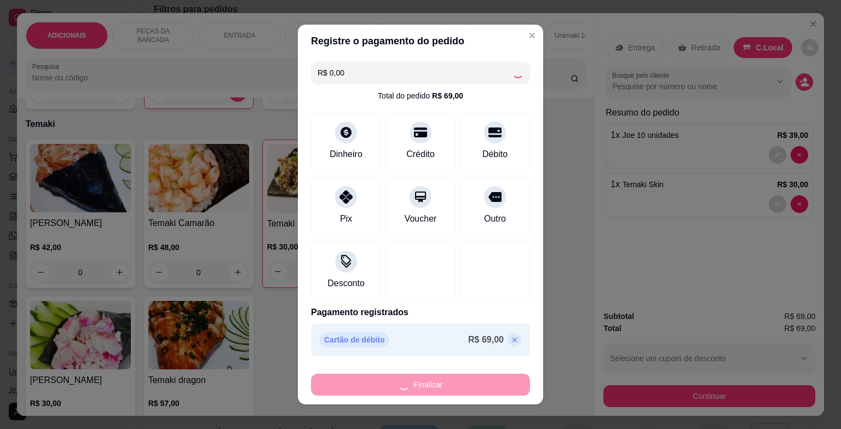
type input "0"
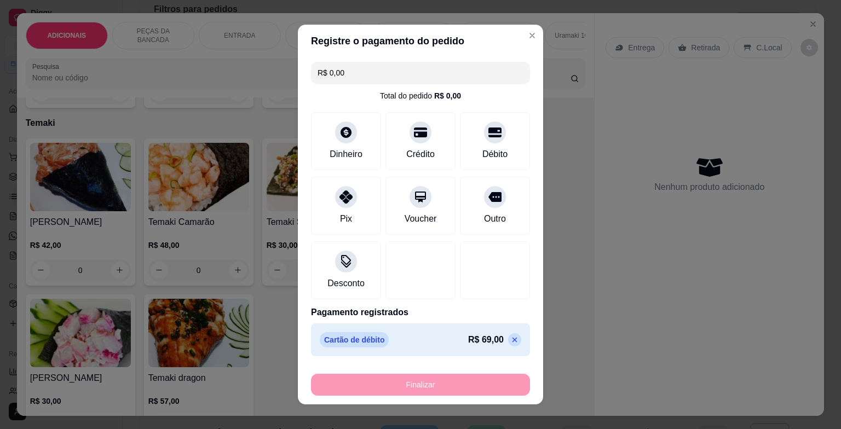
type input "-R$ 69,00"
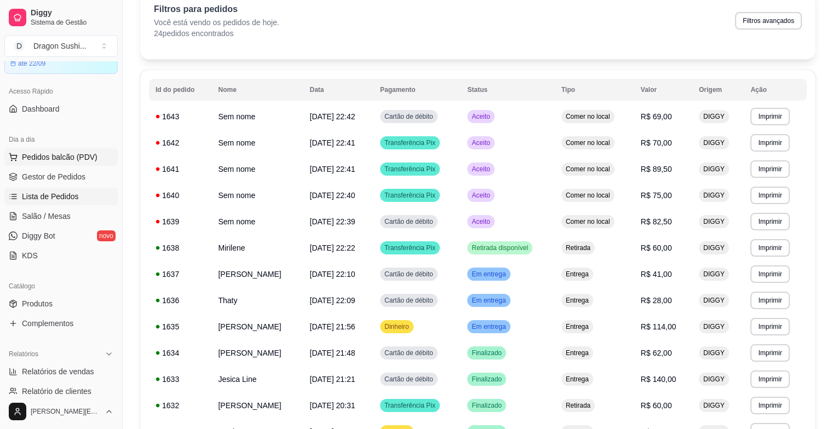
click at [68, 156] on span "Pedidos balcão (PDV)" at bounding box center [60, 157] width 76 height 11
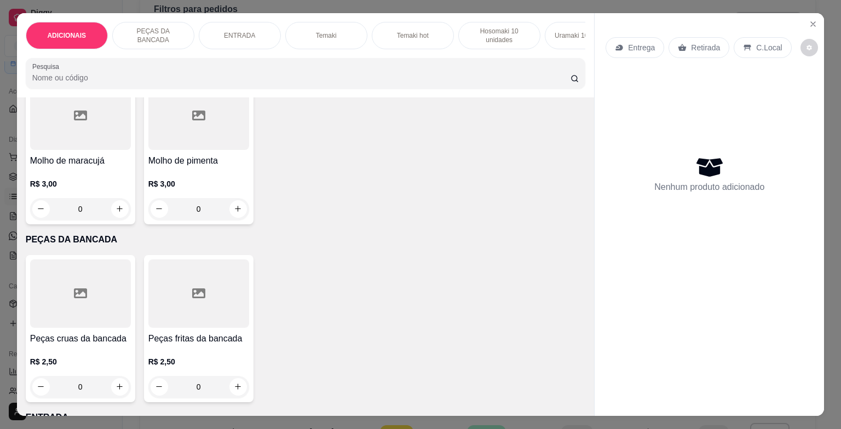
scroll to position [329, 0]
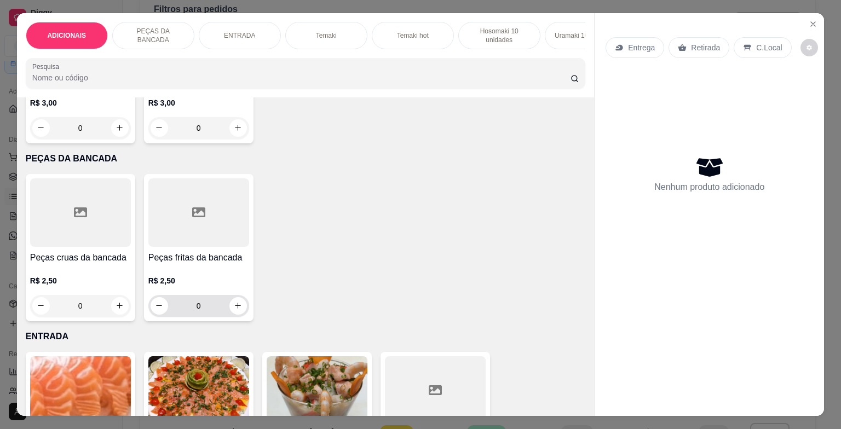
click at [213, 313] on input "0" at bounding box center [198, 306] width 61 height 22
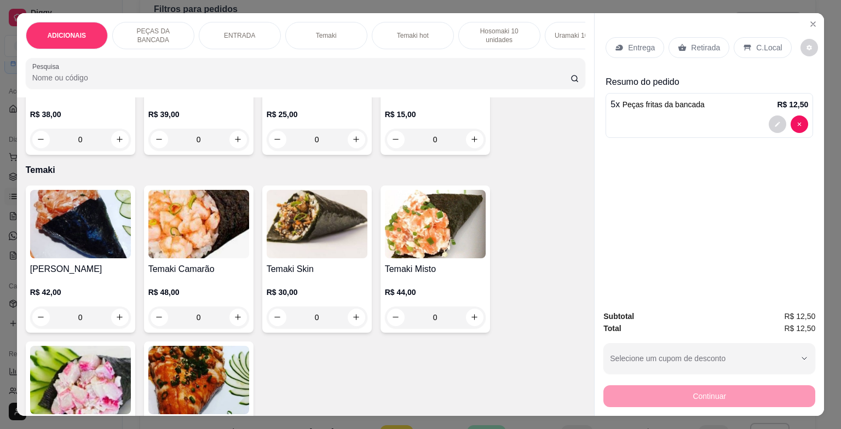
scroll to position [876, 0]
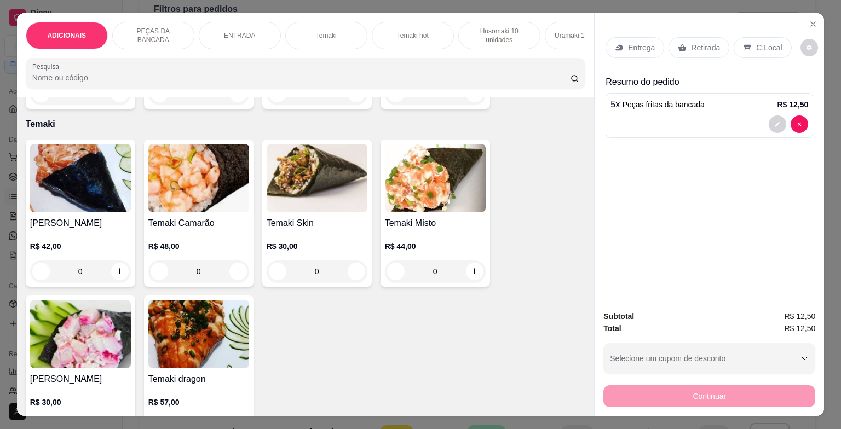
type input "5"
click at [108, 272] on div "0" at bounding box center [80, 272] width 101 height 22
click at [114, 273] on div "0" at bounding box center [80, 272] width 101 height 22
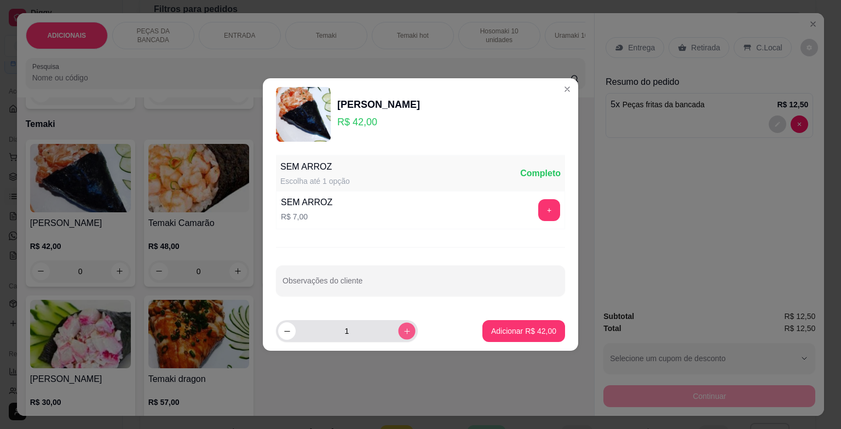
click at [403, 331] on icon "increase-product-quantity" at bounding box center [407, 331] width 8 height 8
type input "2"
click at [532, 342] on button "Adicionar R$ 84,00" at bounding box center [523, 331] width 80 height 21
type input "2"
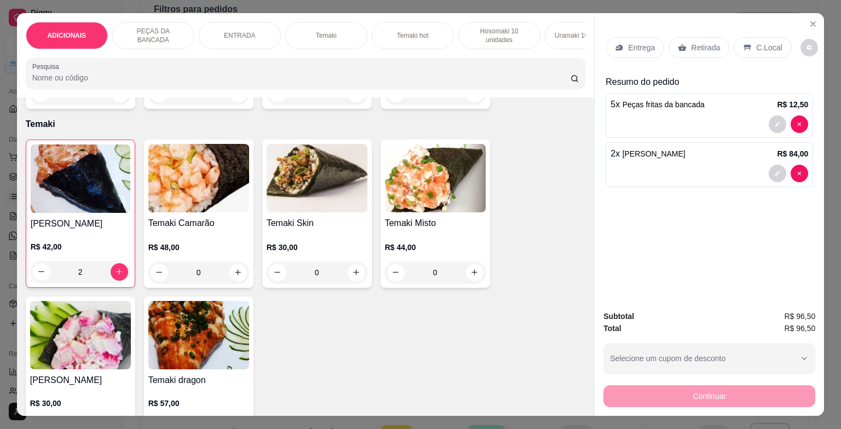
click at [232, 166] on img at bounding box center [198, 178] width 101 height 68
click at [215, 129] on p "Temaki" at bounding box center [306, 124] width 560 height 13
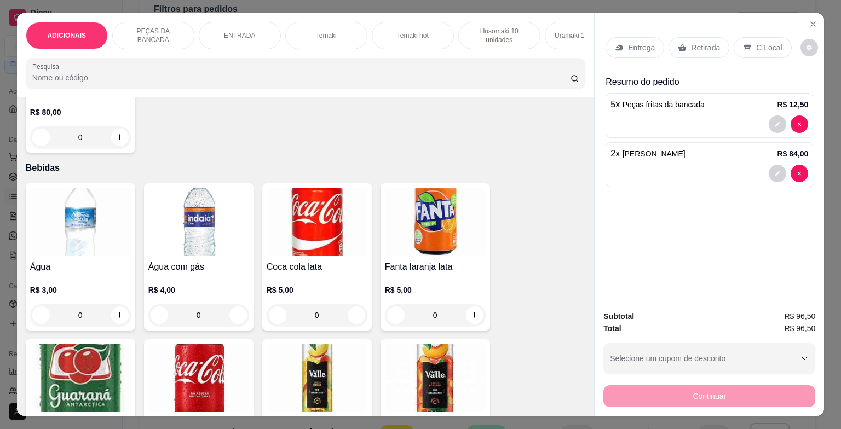
scroll to position [3449, 0]
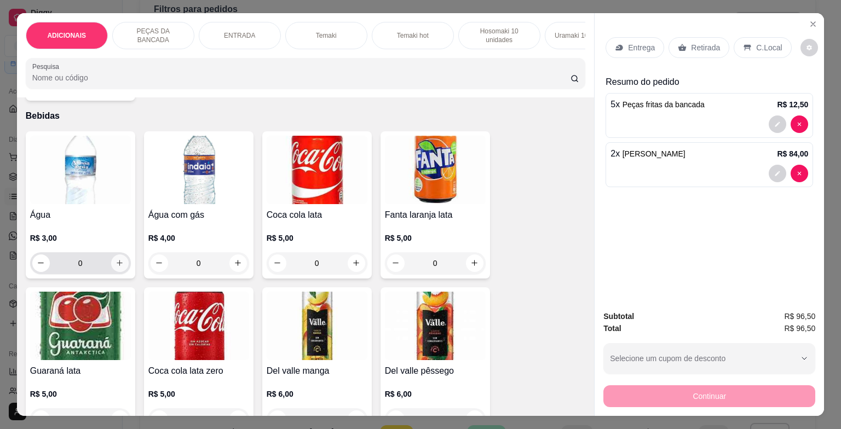
click at [116, 267] on icon "increase-product-quantity" at bounding box center [120, 263] width 8 height 8
type input "1"
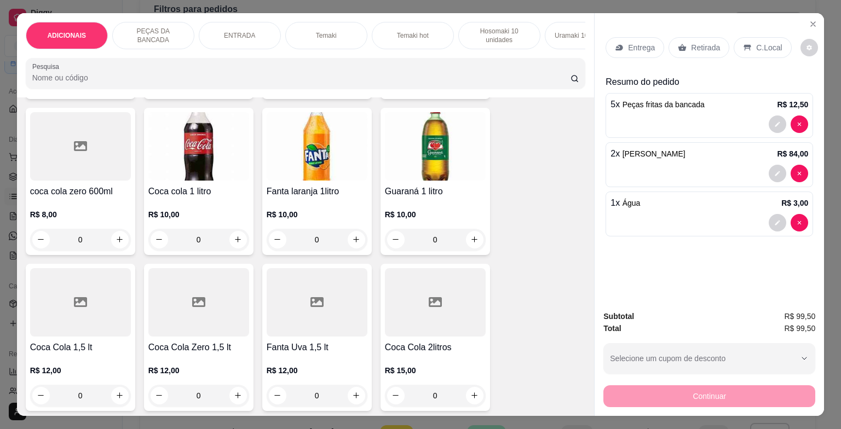
scroll to position [3997, 0]
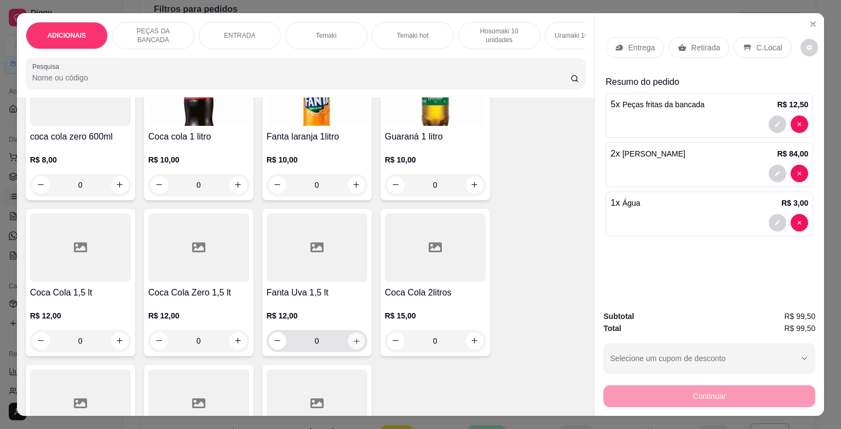
click at [355, 344] on icon "increase-product-quantity" at bounding box center [356, 341] width 8 height 8
type input "1"
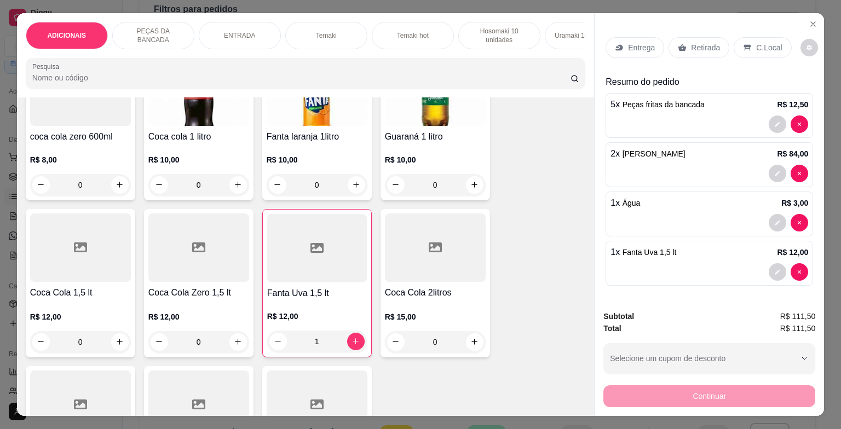
click at [756, 42] on p "C.Local" at bounding box center [769, 47] width 26 height 11
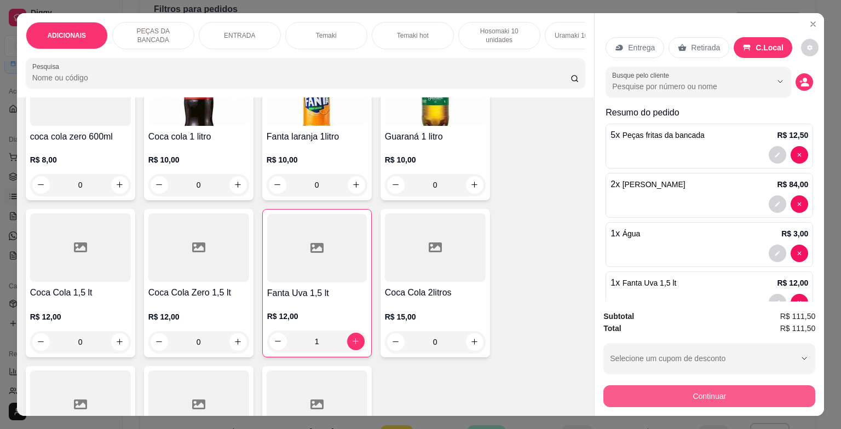
click at [696, 389] on button "Continuar" at bounding box center [709, 396] width 212 height 22
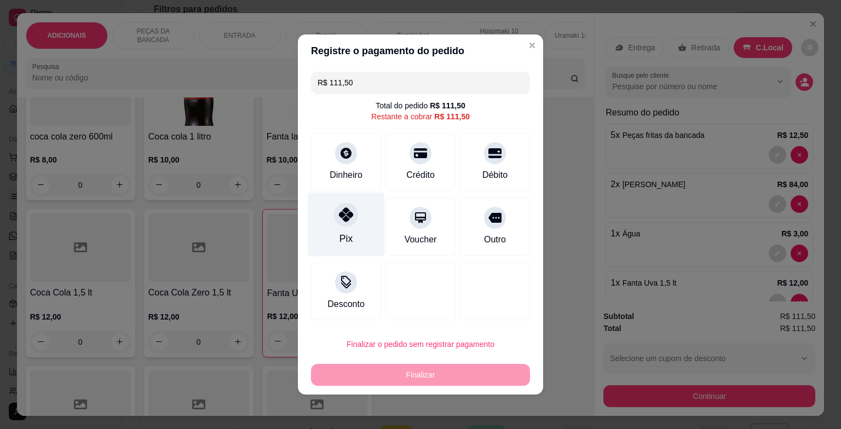
click at [349, 210] on div at bounding box center [346, 215] width 24 height 24
type input "R$ 0,00"
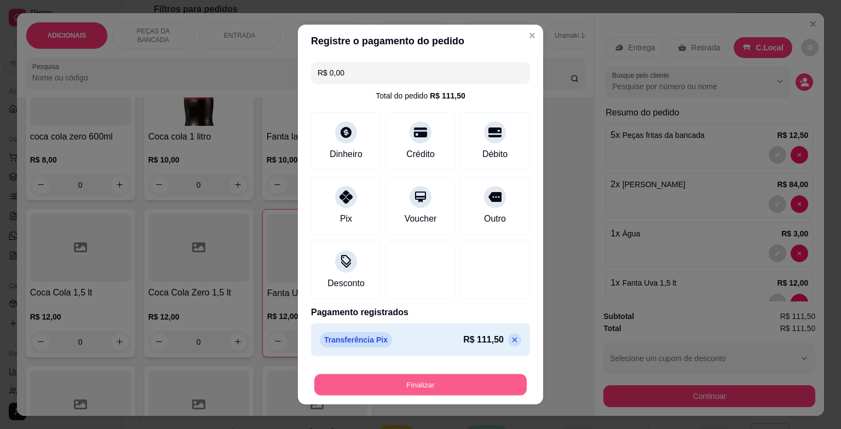
click at [422, 385] on button "Finalizar" at bounding box center [420, 385] width 212 height 21
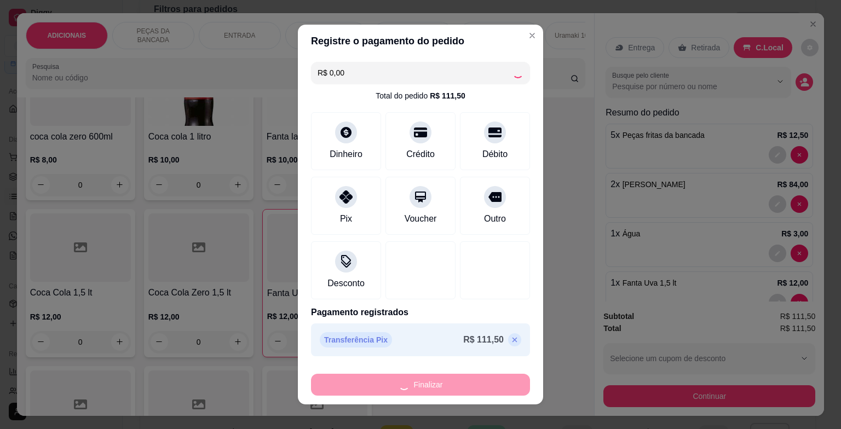
type input "0"
type input "-R$ 111,50"
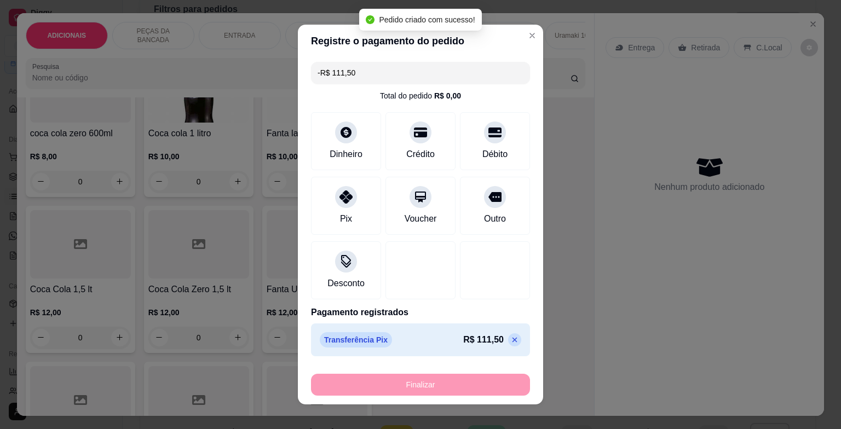
scroll to position [3994, 0]
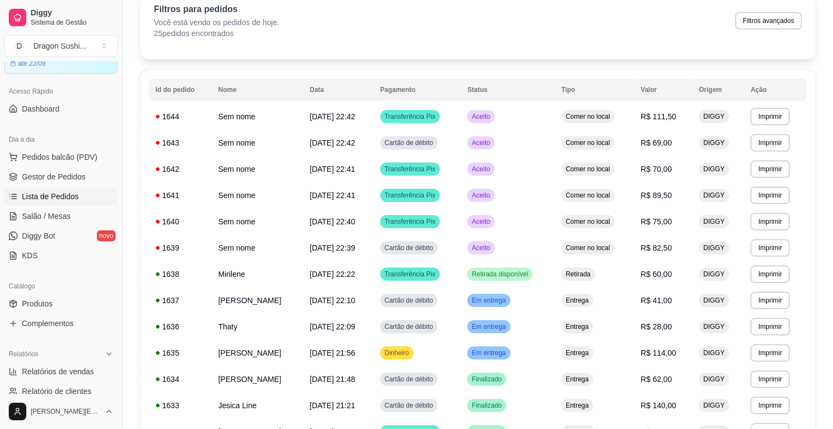
click at [84, 142] on div "Dia a dia" at bounding box center [60, 140] width 113 height 18
click at [85, 155] on span "Pedidos balcão (PDV)" at bounding box center [60, 157] width 76 height 11
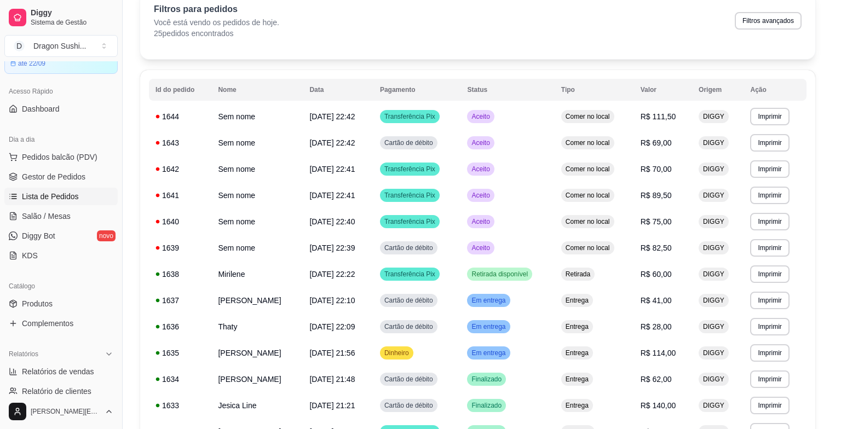
scroll to position [383, 0]
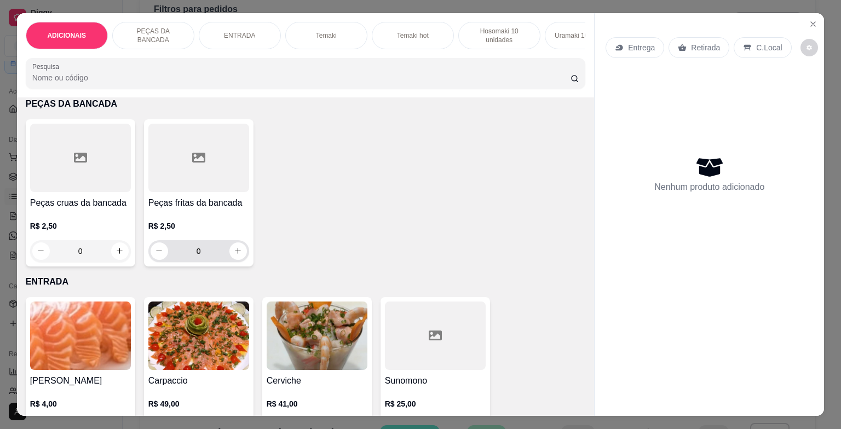
click at [217, 255] on input "0" at bounding box center [198, 251] width 61 height 22
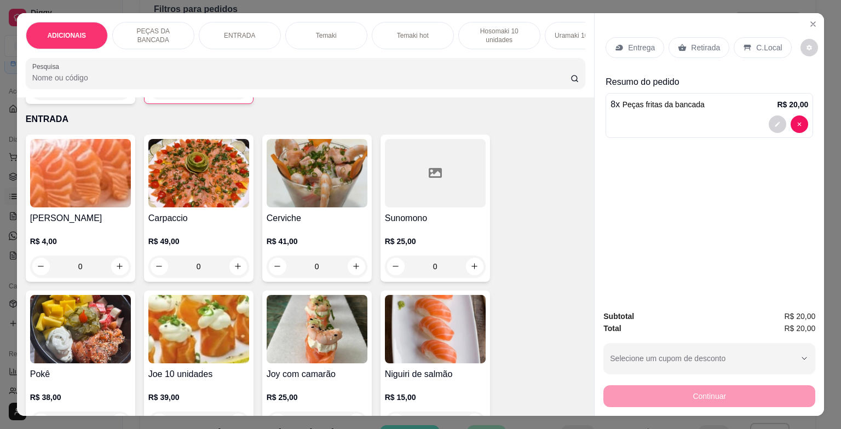
scroll to position [548, 0]
type input "8"
click at [99, 268] on input "0" at bounding box center [80, 266] width 61 height 22
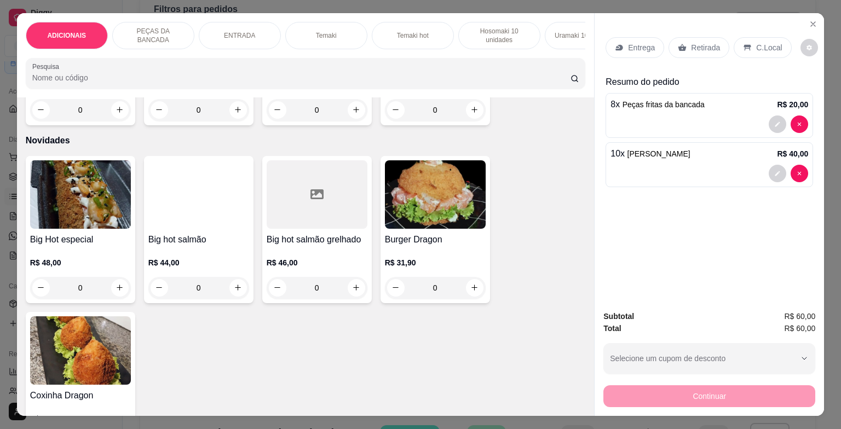
scroll to position [2081, 0]
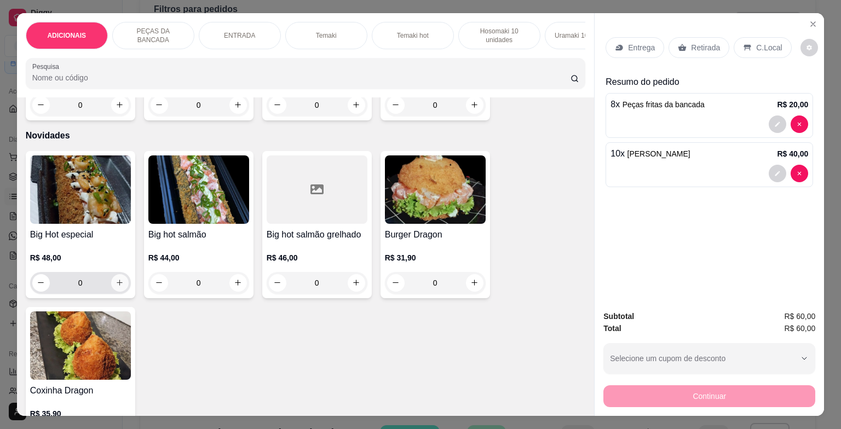
type input "10"
click at [116, 286] on icon "increase-product-quantity" at bounding box center [120, 283] width 8 height 8
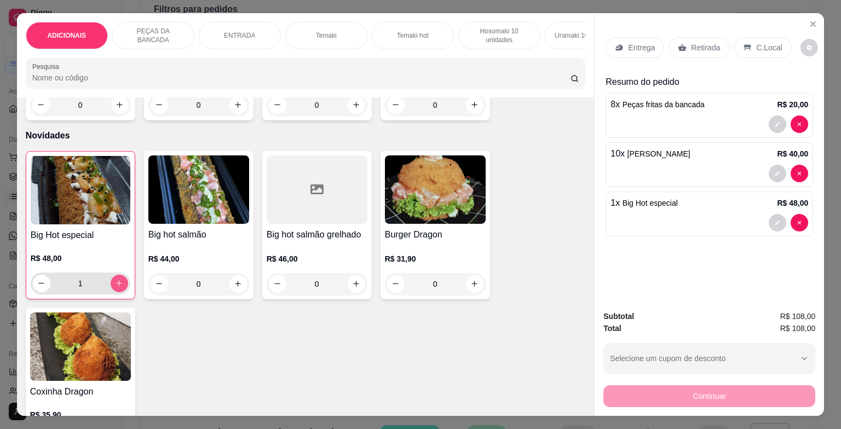
click at [116, 286] on icon "increase-product-quantity" at bounding box center [119, 283] width 6 height 6
type input "3"
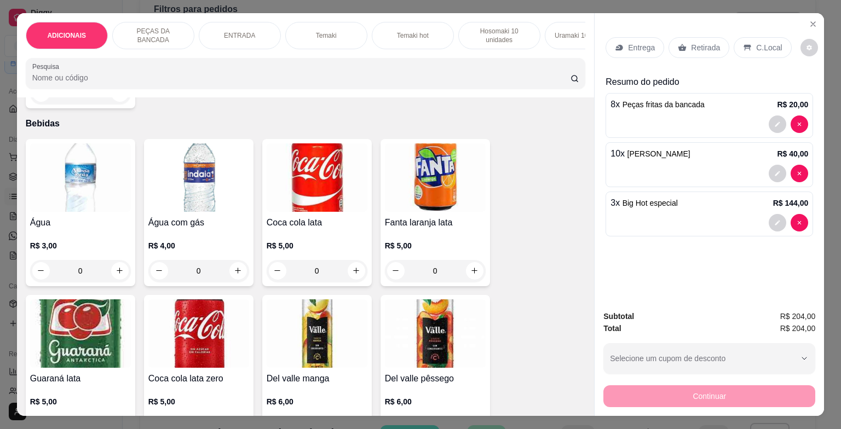
scroll to position [3449, 0]
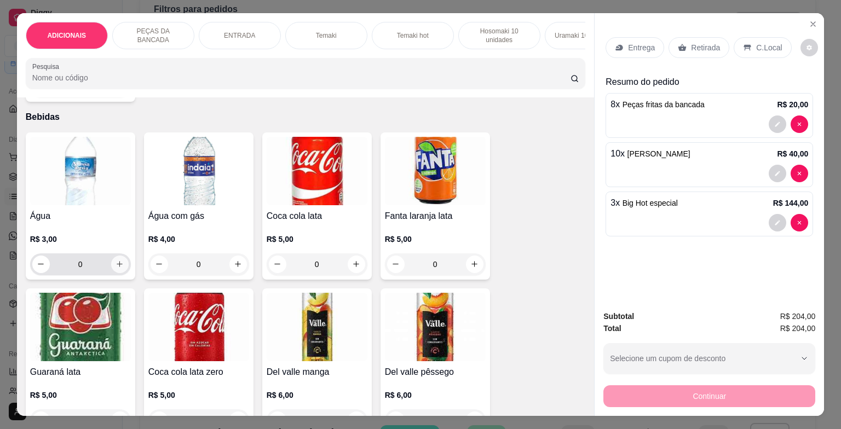
click at [116, 268] on icon "increase-product-quantity" at bounding box center [120, 264] width 8 height 8
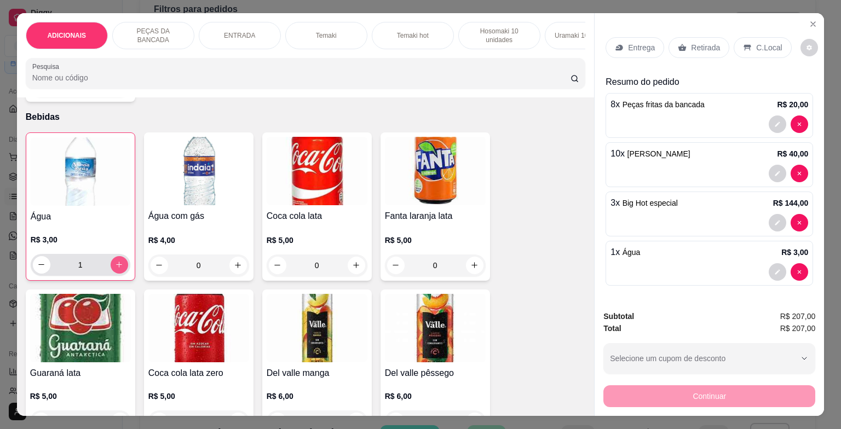
click at [115, 268] on icon "increase-product-quantity" at bounding box center [119, 265] width 8 height 8
type input "2"
click at [756, 42] on p "C.Local" at bounding box center [769, 47] width 26 height 11
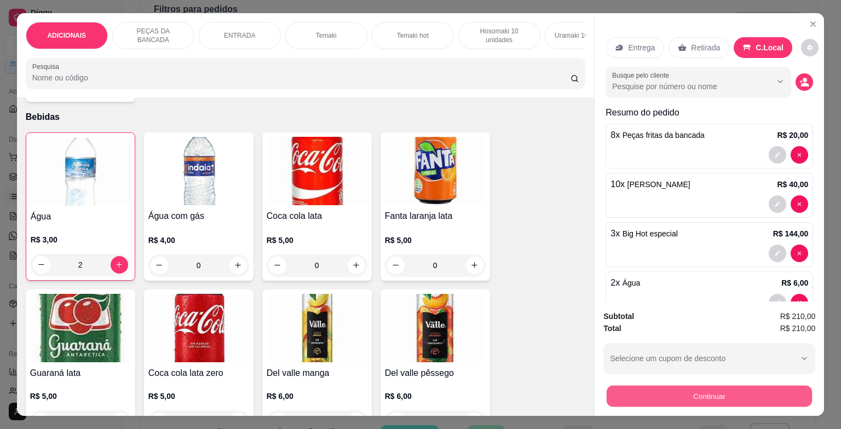
click at [673, 396] on button "Continuar" at bounding box center [709, 396] width 205 height 21
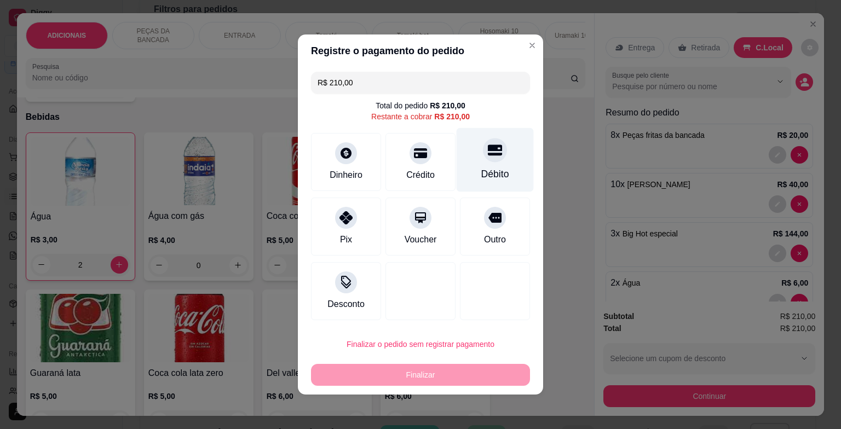
click at [481, 170] on div "Débito" at bounding box center [495, 174] width 28 height 14
type input "R$ 0,00"
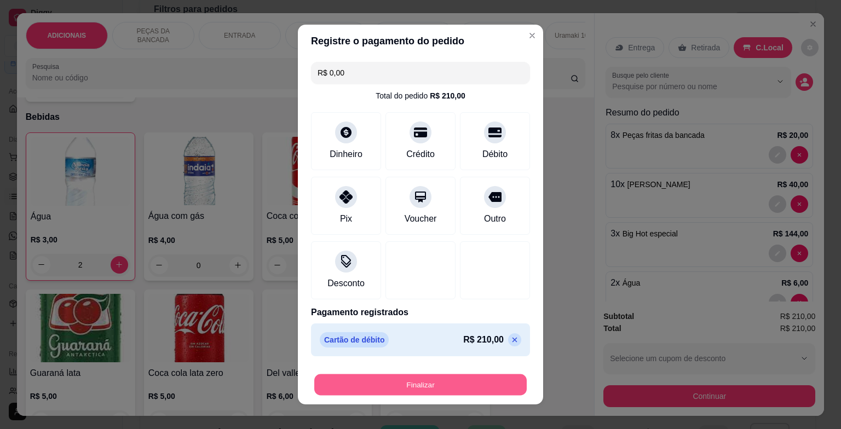
click at [445, 387] on button "Finalizar" at bounding box center [420, 385] width 212 height 21
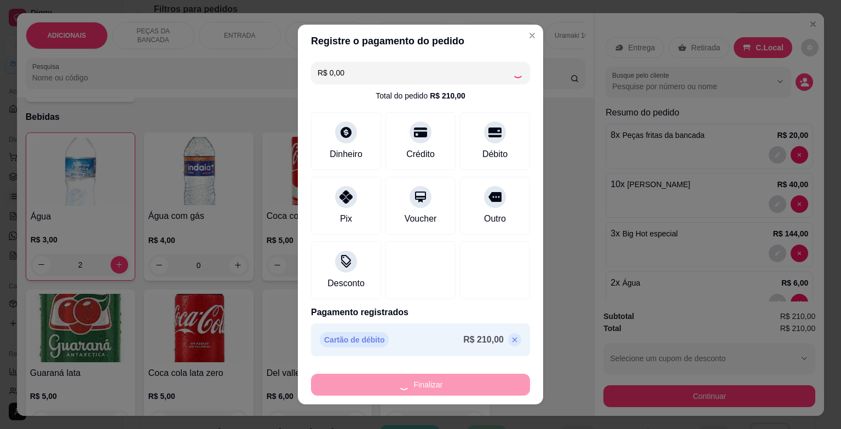
type input "0"
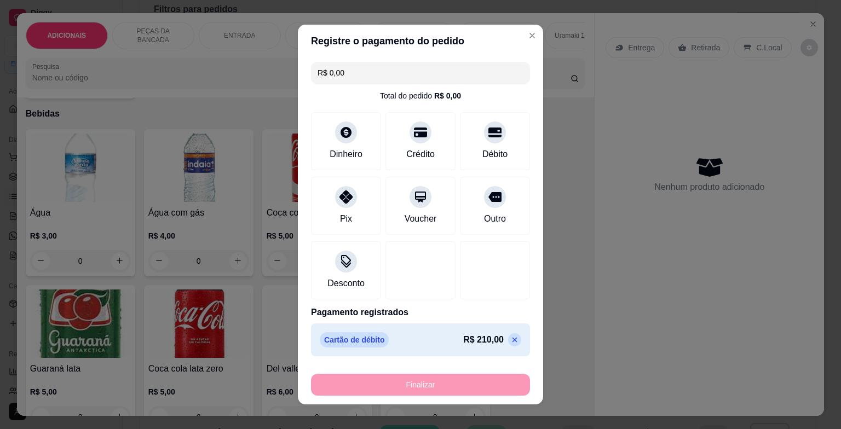
type input "-R$ 210,00"
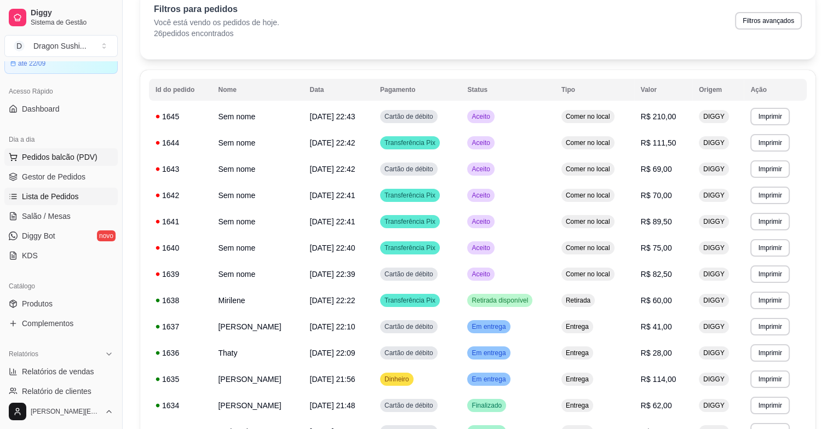
click at [84, 152] on span "Pedidos balcão (PDV)" at bounding box center [60, 157] width 76 height 11
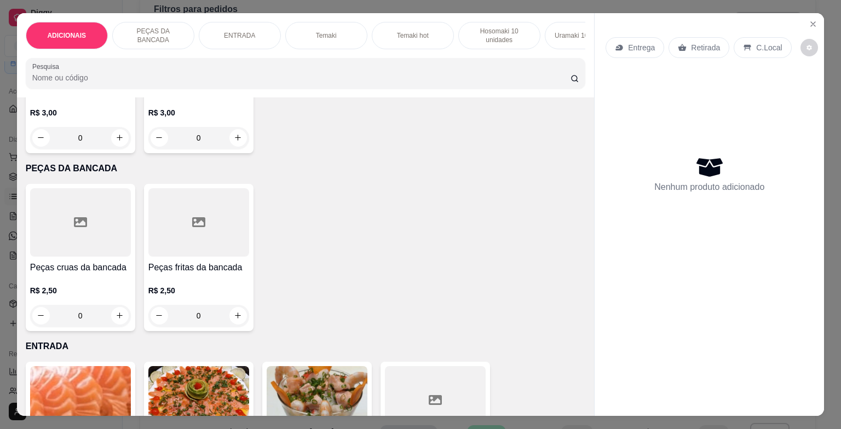
scroll to position [438, 0]
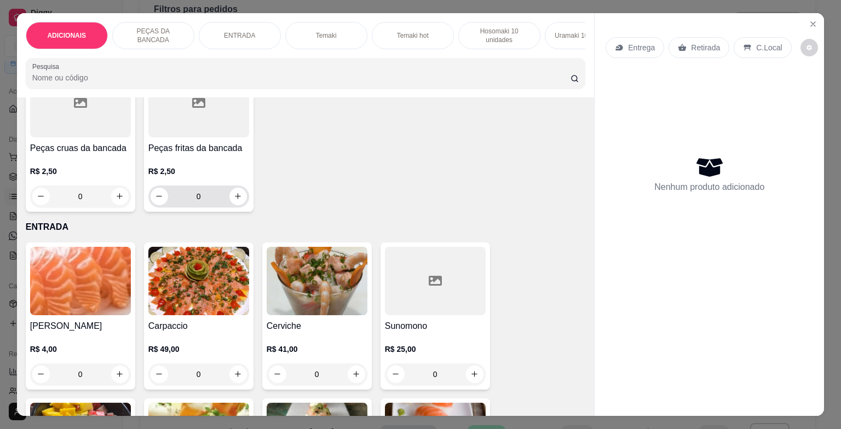
click at [207, 200] on input "0" at bounding box center [198, 197] width 61 height 22
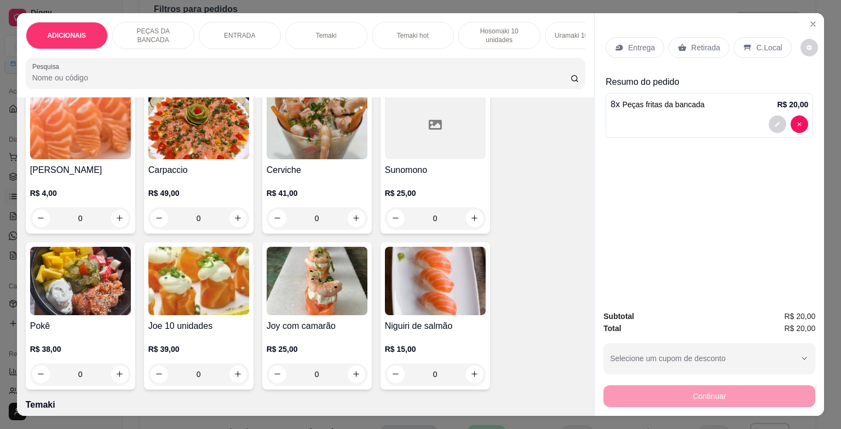
scroll to position [657, 0]
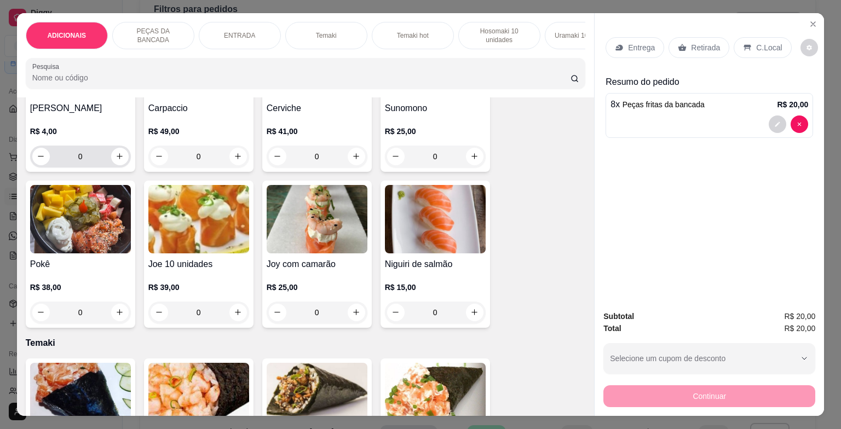
type input "8"
click at [81, 162] on input "0" at bounding box center [80, 157] width 61 height 22
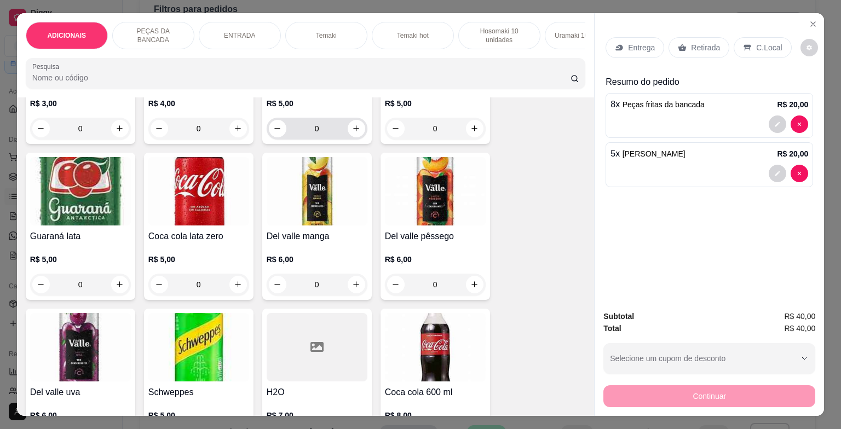
scroll to position [3614, 0]
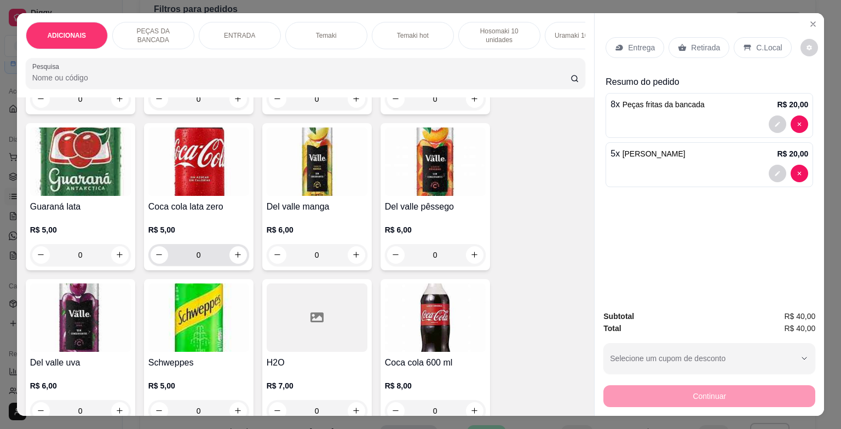
type input "5"
click at [218, 252] on input "0" at bounding box center [198, 255] width 61 height 22
click at [229, 251] on button "increase-product-quantity" at bounding box center [237, 254] width 17 height 17
type input "1"
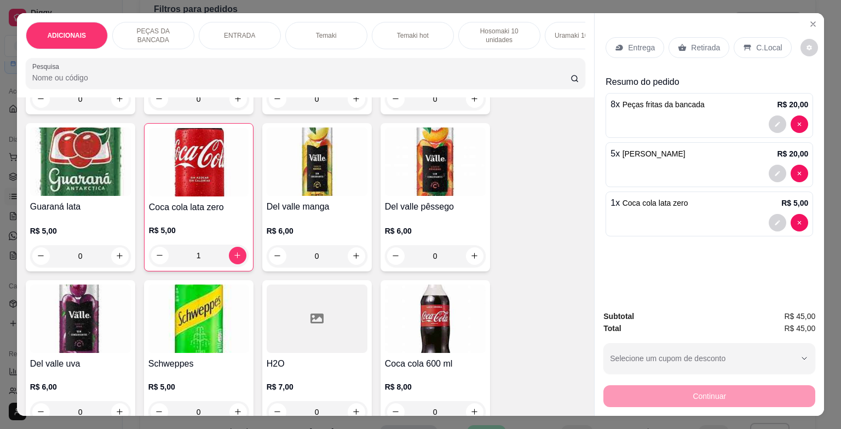
click at [756, 42] on p "C.Local" at bounding box center [769, 47] width 26 height 11
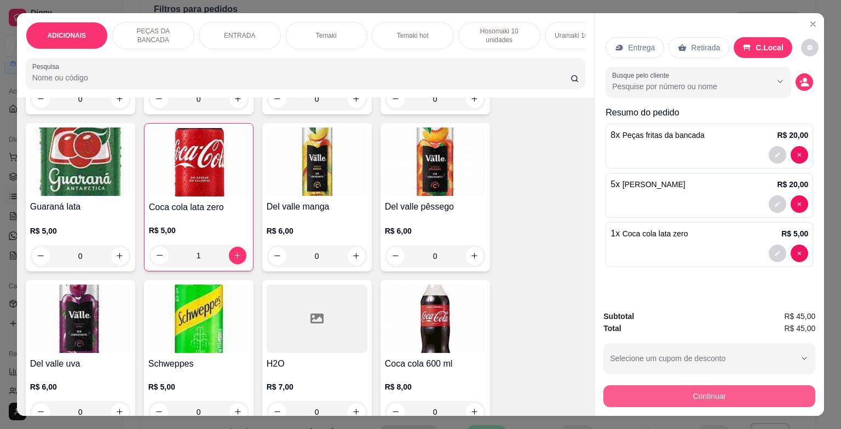
click at [638, 399] on button "Continuar" at bounding box center [709, 396] width 212 height 22
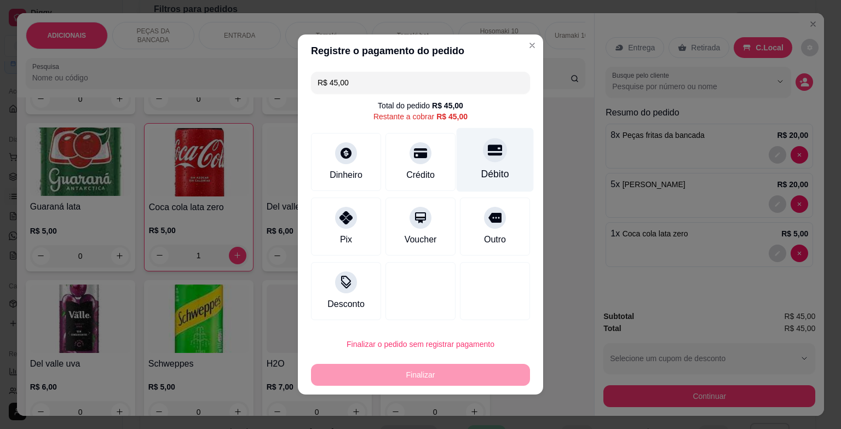
click at [483, 160] on div at bounding box center [495, 150] width 24 height 24
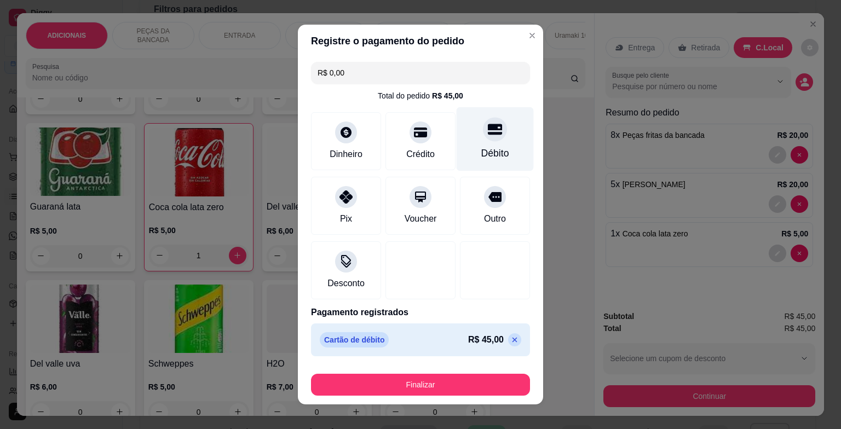
type input "R$ 0,00"
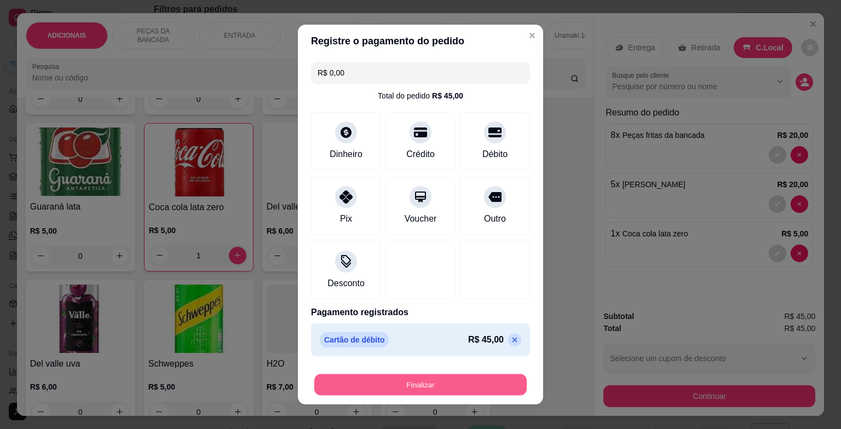
click at [390, 375] on button "Finalizar" at bounding box center [420, 385] width 212 height 21
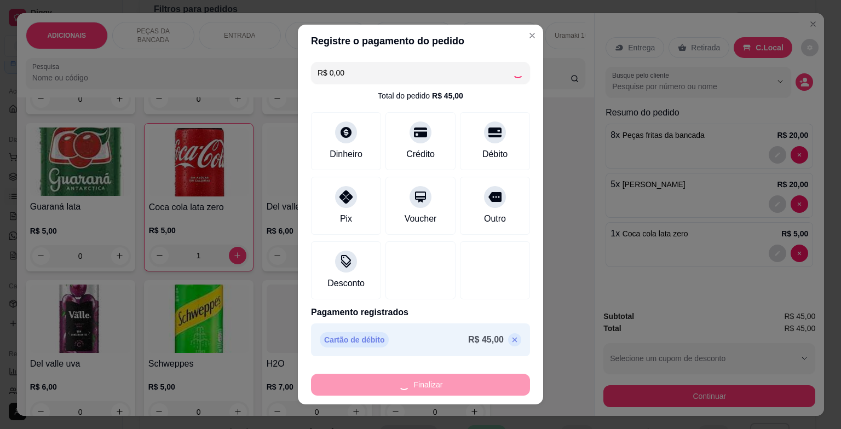
type input "0"
type input "-R$ 45,00"
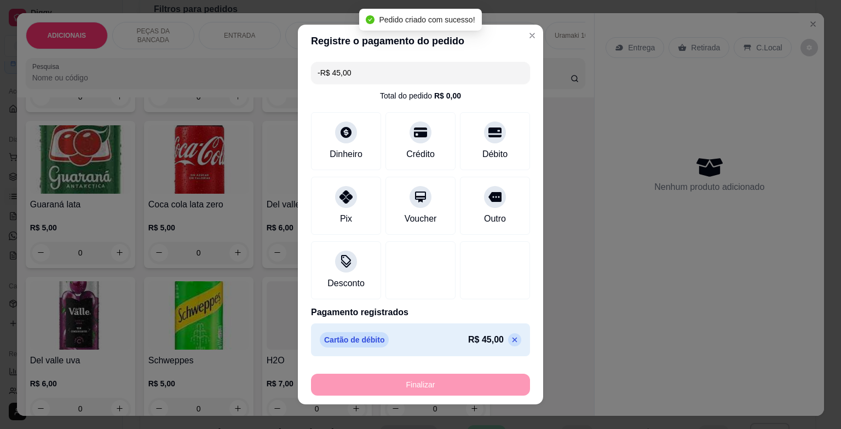
scroll to position [3612, 0]
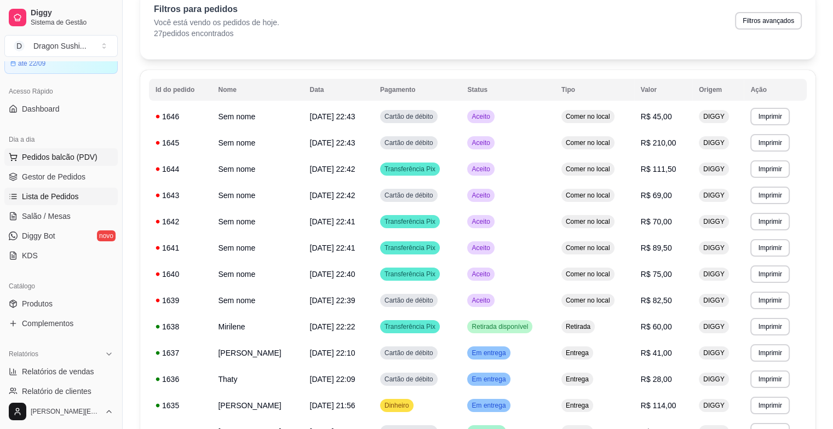
click at [74, 152] on span "Pedidos balcão (PDV)" at bounding box center [60, 157] width 76 height 11
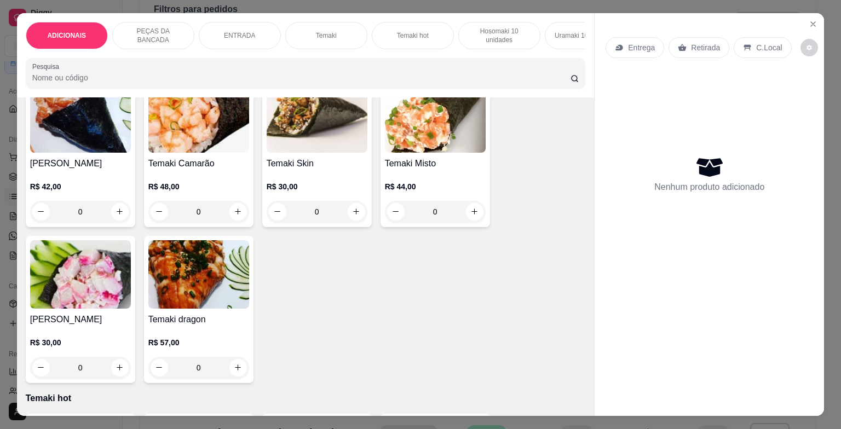
scroll to position [931, 0]
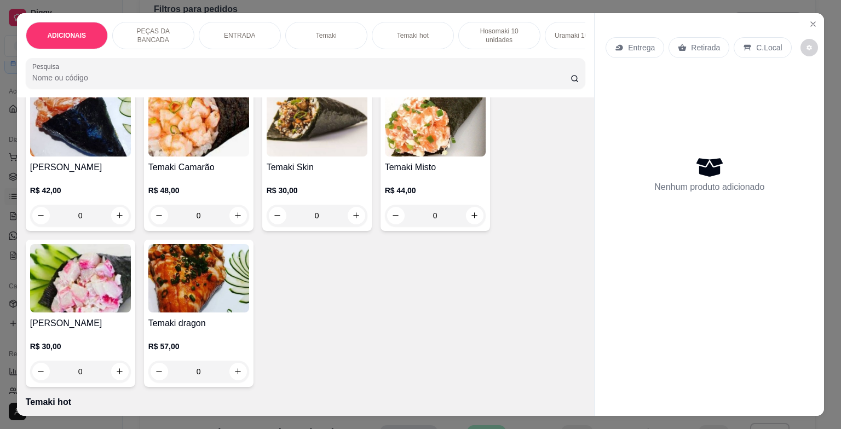
click at [121, 217] on div "0" at bounding box center [80, 216] width 101 height 22
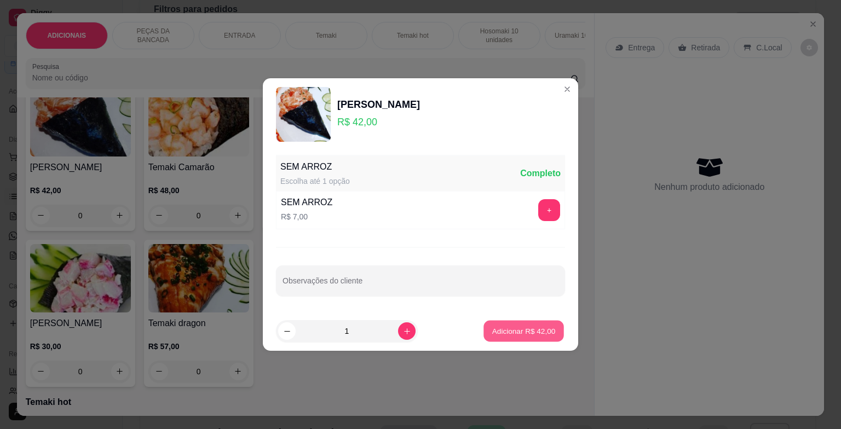
click at [514, 324] on button "Adicionar R$ 42,00" at bounding box center [523, 331] width 80 height 21
type input "1"
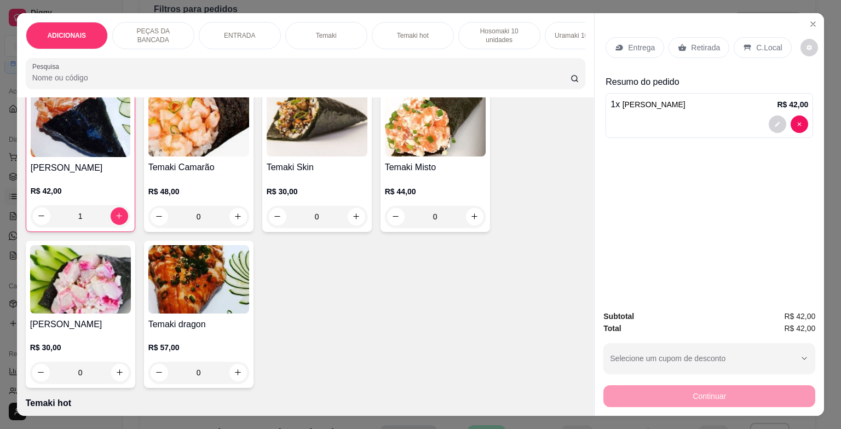
click at [758, 42] on p "C.Local" at bounding box center [769, 47] width 26 height 11
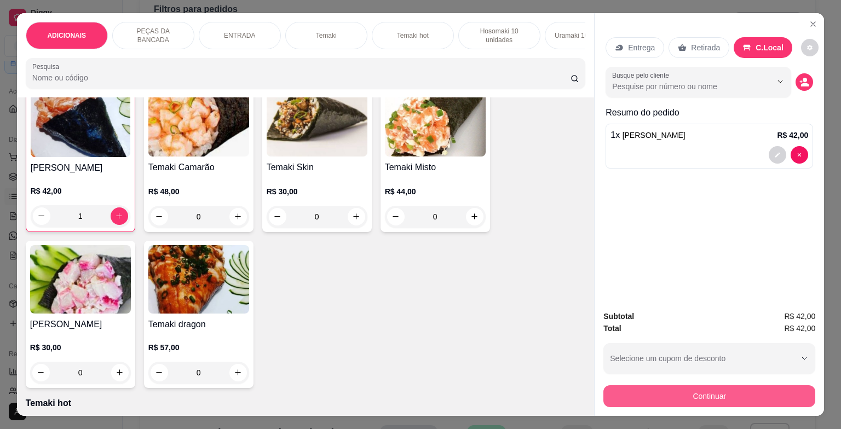
click at [669, 394] on button "Continuar" at bounding box center [709, 396] width 212 height 22
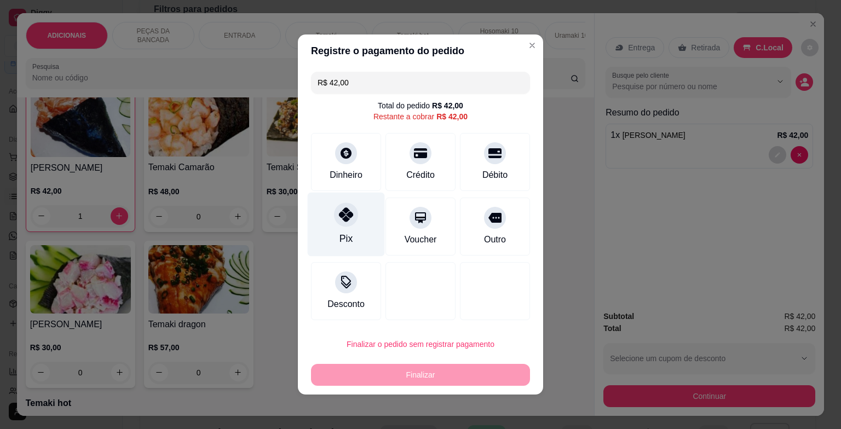
click at [333, 231] on div "Pix" at bounding box center [346, 225] width 77 height 64
type input "R$ 0,00"
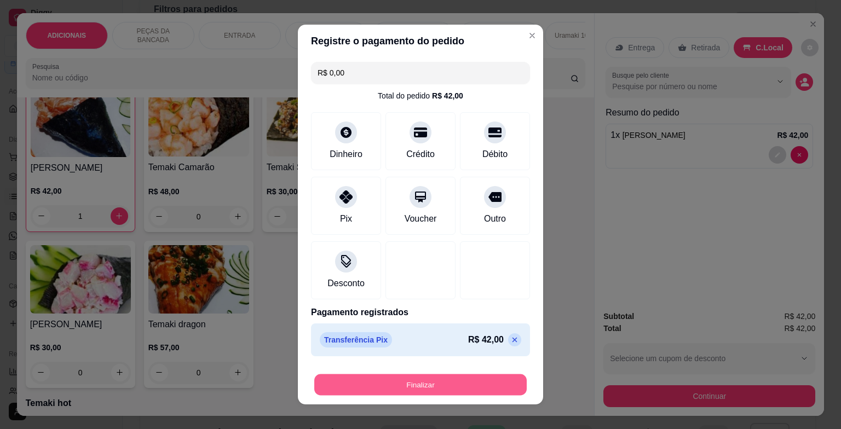
click at [414, 382] on button "Finalizar" at bounding box center [420, 385] width 212 height 21
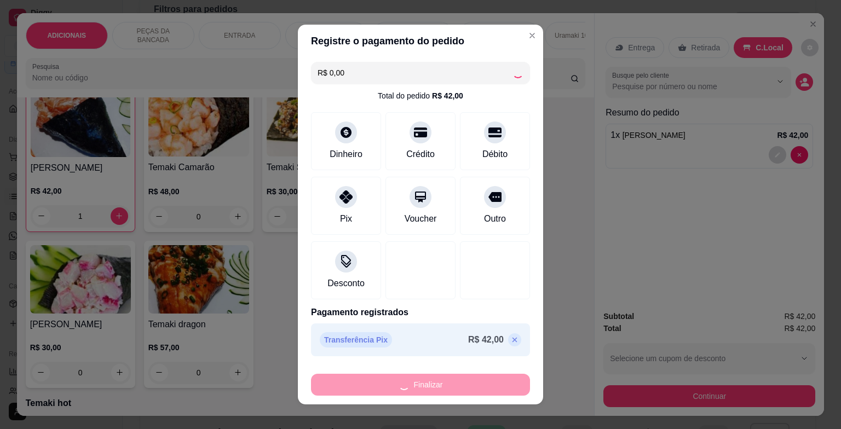
type input "0"
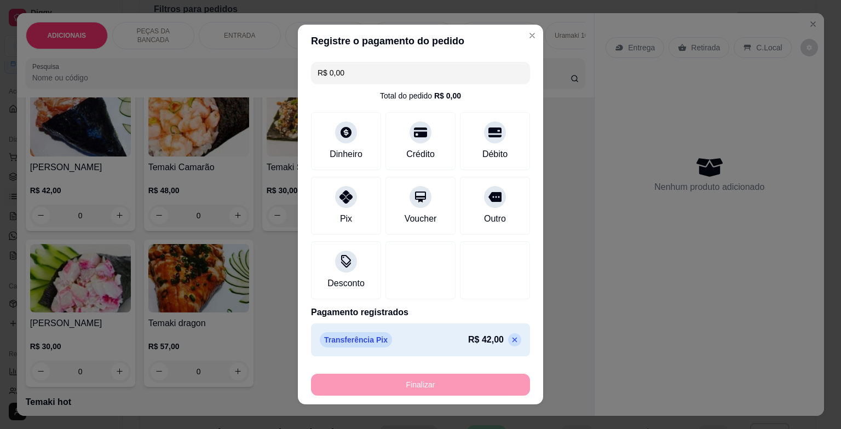
type input "-R$ 42,00"
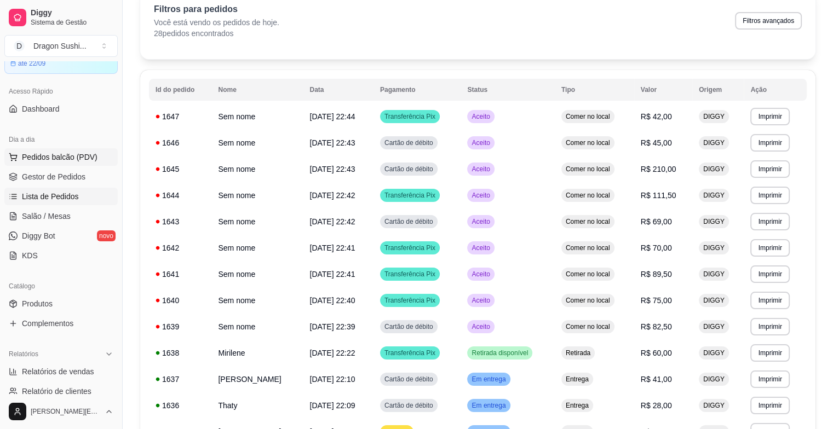
click at [90, 163] on button "Pedidos balcão (PDV)" at bounding box center [60, 157] width 113 height 18
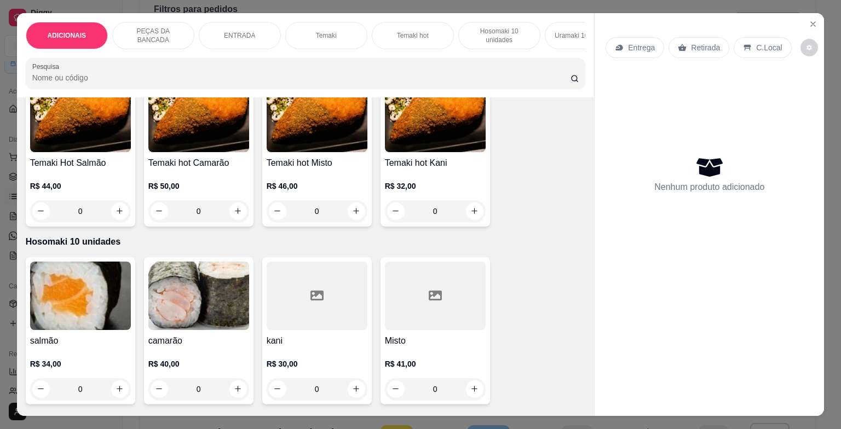
scroll to position [1259, 0]
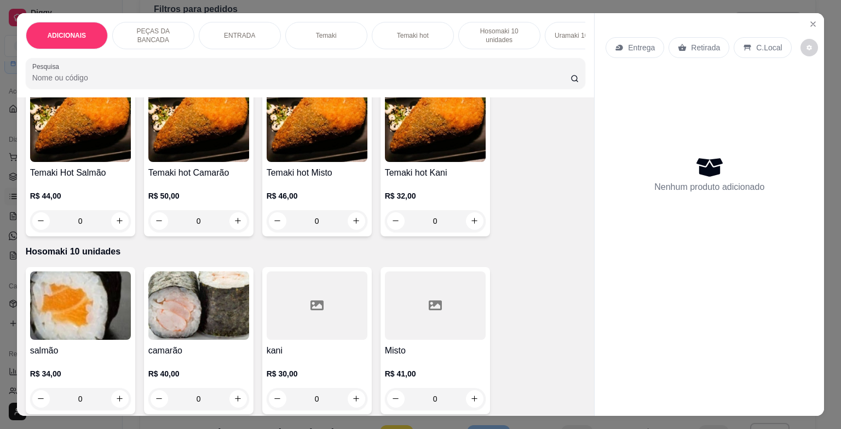
click at [118, 220] on div "0" at bounding box center [80, 221] width 101 height 22
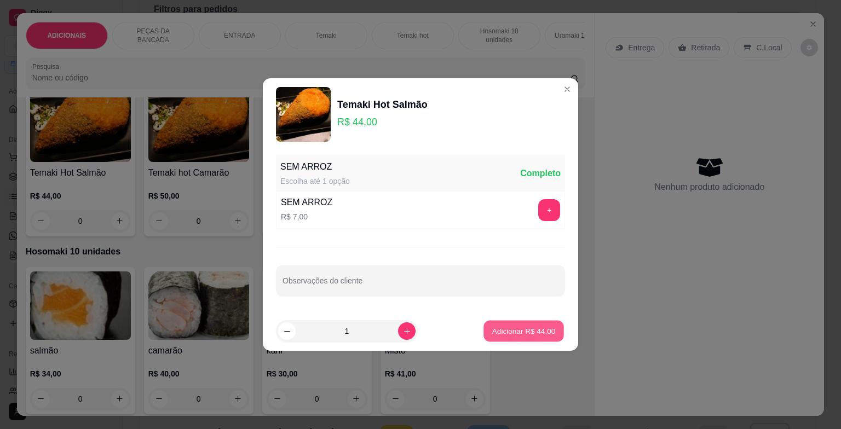
click at [531, 335] on p "Adicionar R$ 44,00" at bounding box center [524, 331] width 64 height 10
type input "1"
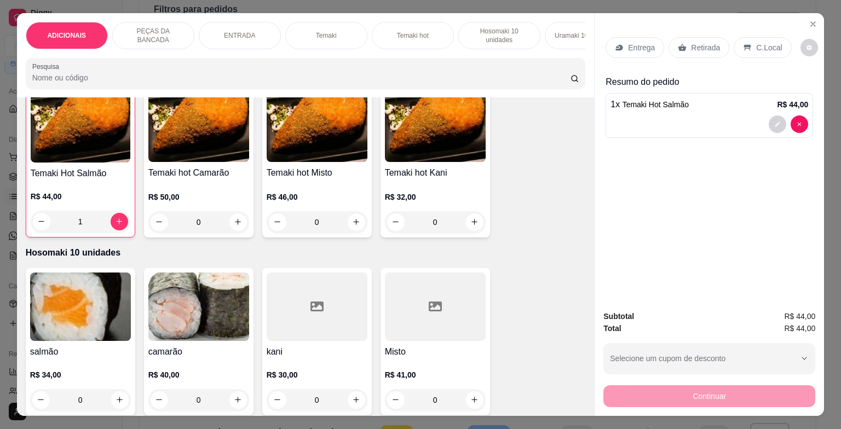
click at [756, 48] on p "C.Local" at bounding box center [769, 47] width 26 height 11
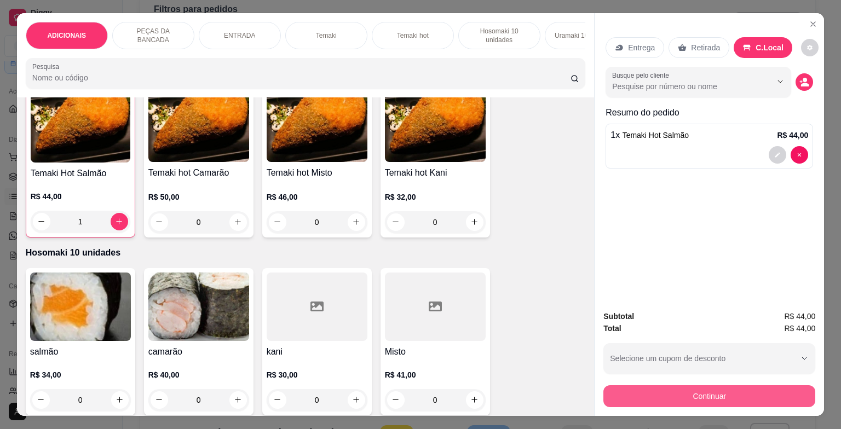
click at [685, 389] on button "Continuar" at bounding box center [709, 396] width 212 height 22
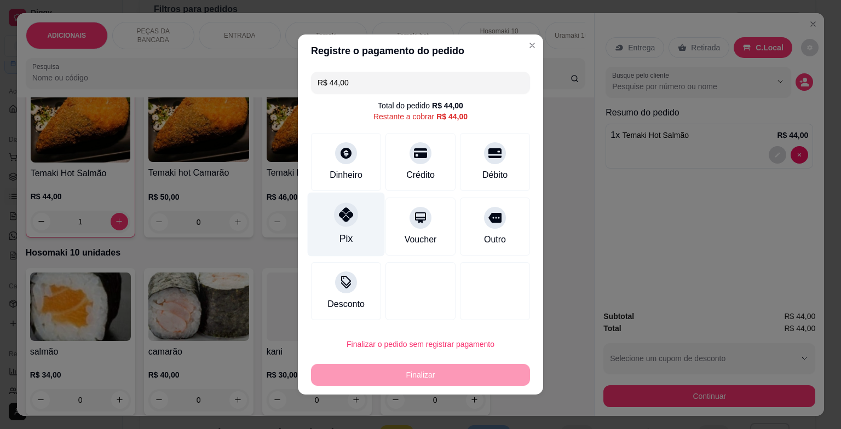
click at [330, 229] on div "Pix" at bounding box center [346, 225] width 77 height 64
type input "R$ 0,00"
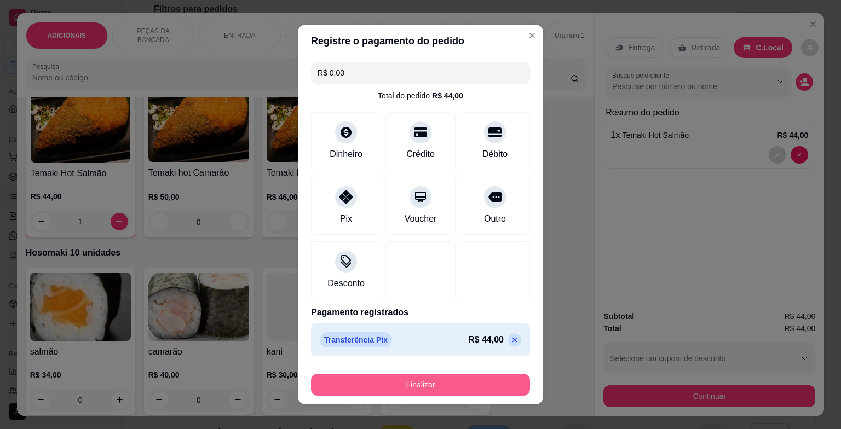
click at [450, 383] on button "Finalizar" at bounding box center [420, 385] width 219 height 22
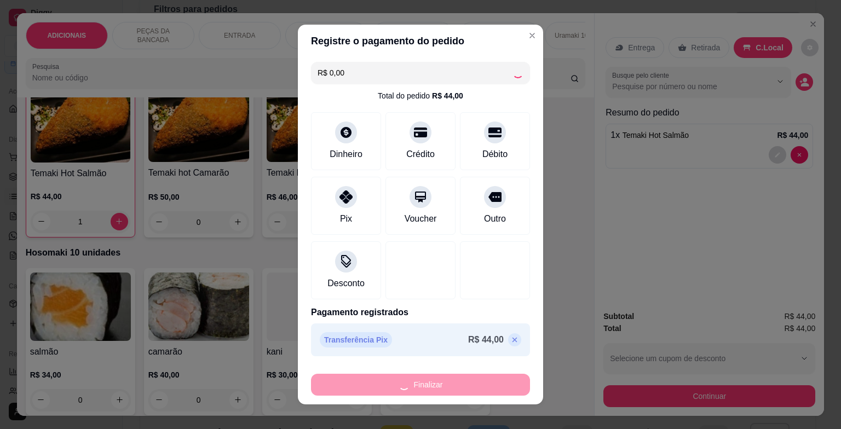
type input "0"
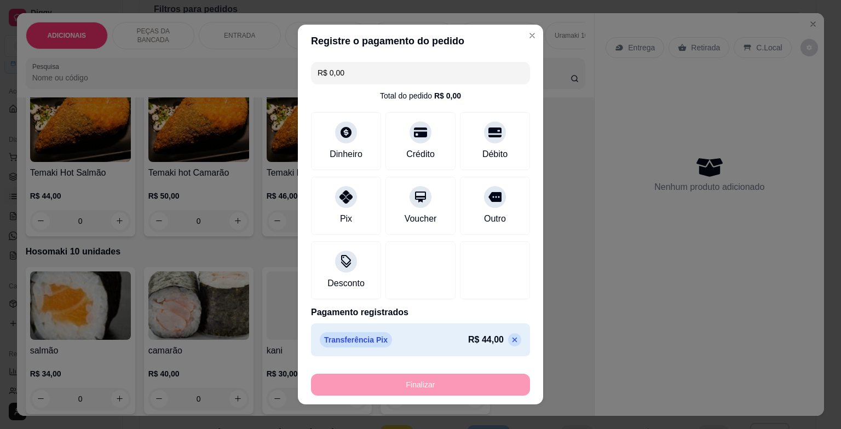
type input "-R$ 44,00"
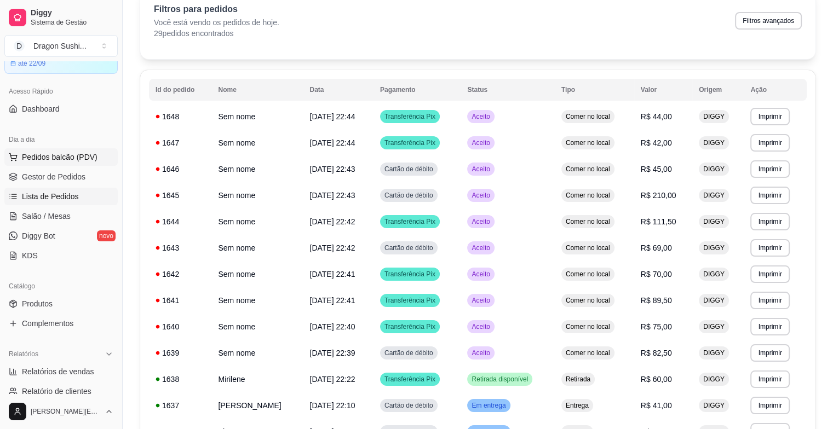
click at [56, 152] on span "Pedidos balcão (PDV)" at bounding box center [60, 157] width 76 height 11
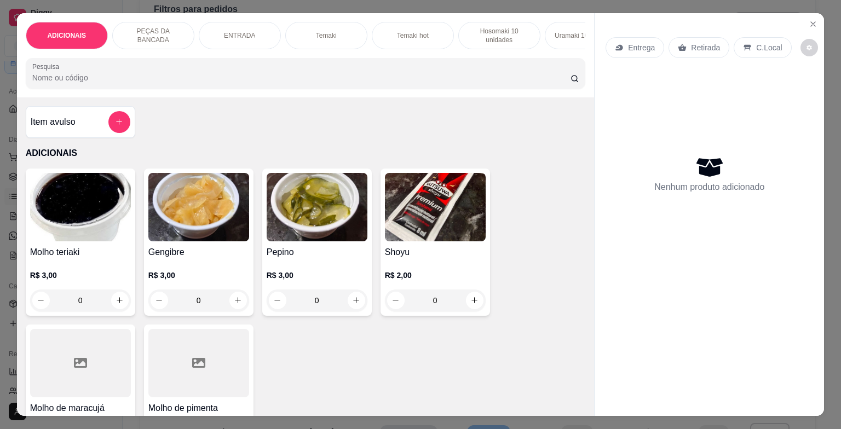
scroll to position [329, 0]
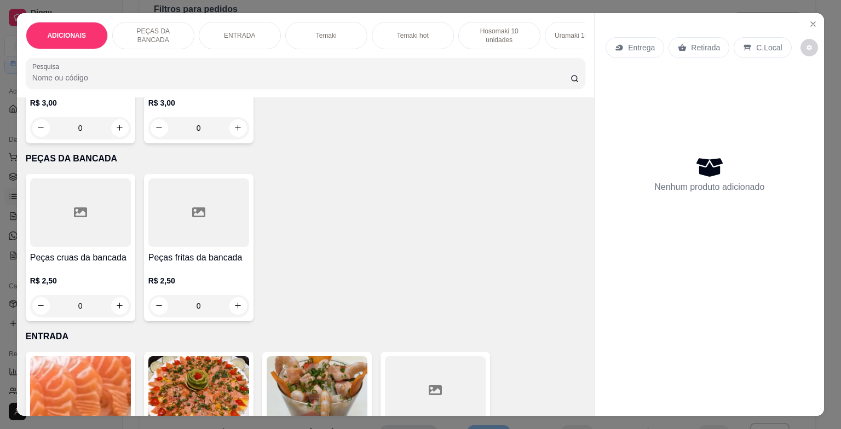
click at [199, 311] on input "0" at bounding box center [198, 306] width 61 height 22
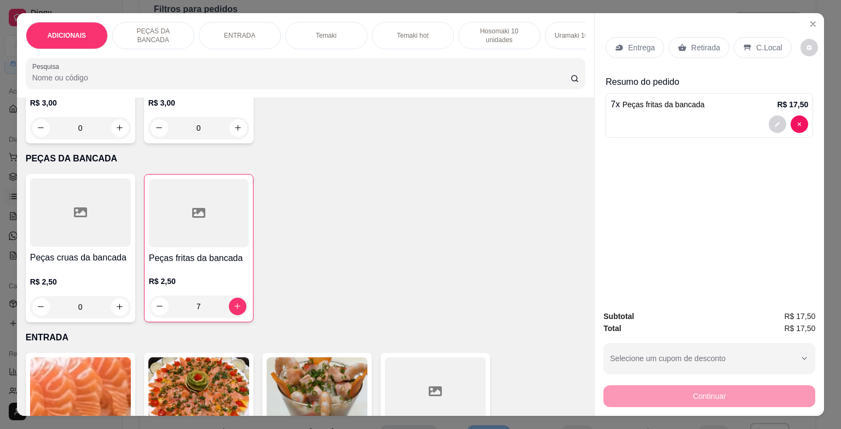
type input "7"
click at [76, 298] on div "R$ 2,50 0" at bounding box center [80, 298] width 101 height 42
click at [92, 303] on input "0" at bounding box center [80, 307] width 61 height 22
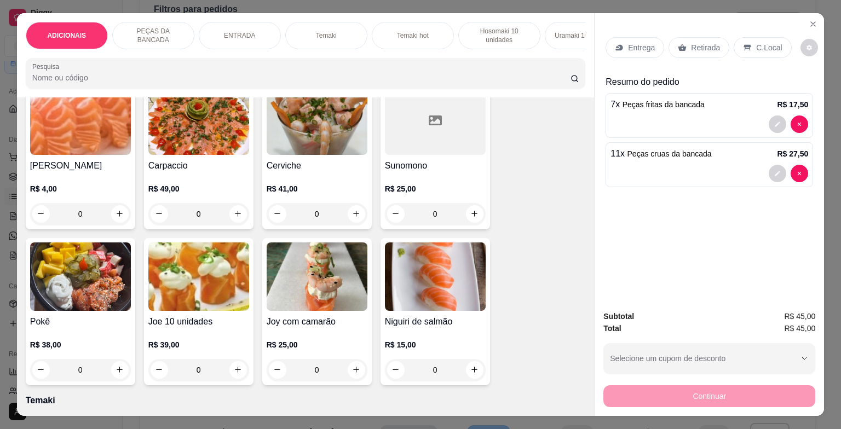
scroll to position [602, 0]
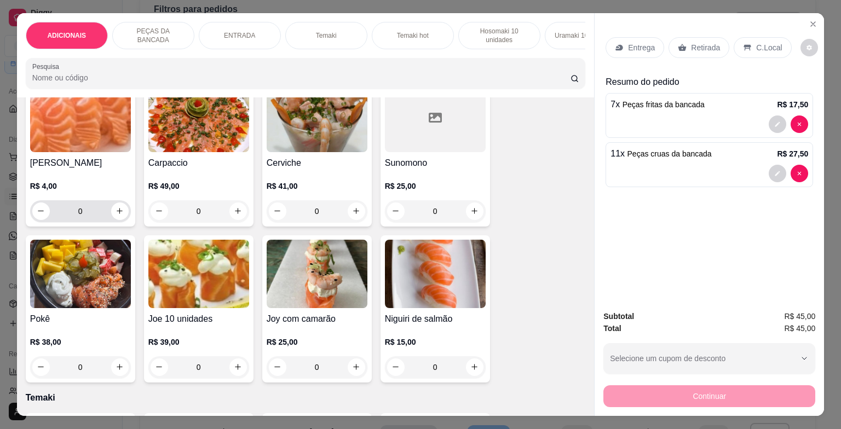
type input "11"
click at [100, 215] on input "0" at bounding box center [80, 211] width 61 height 22
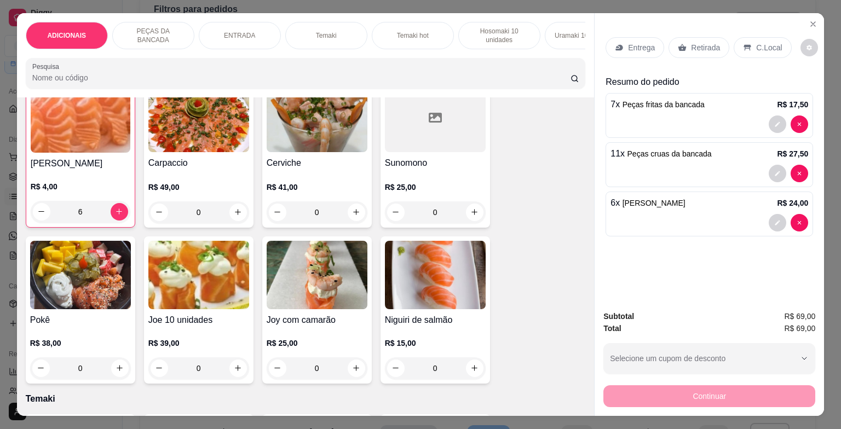
type input "6"
click at [740, 37] on div "C.Local" at bounding box center [762, 47] width 57 height 21
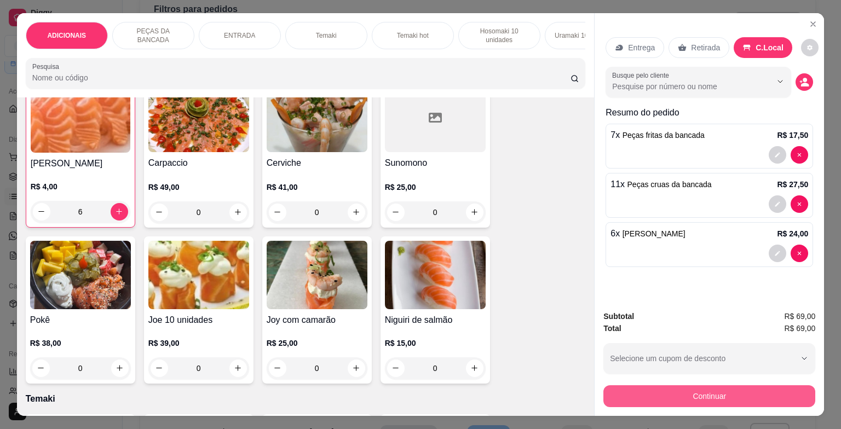
click at [679, 385] on button "Continuar" at bounding box center [709, 396] width 212 height 22
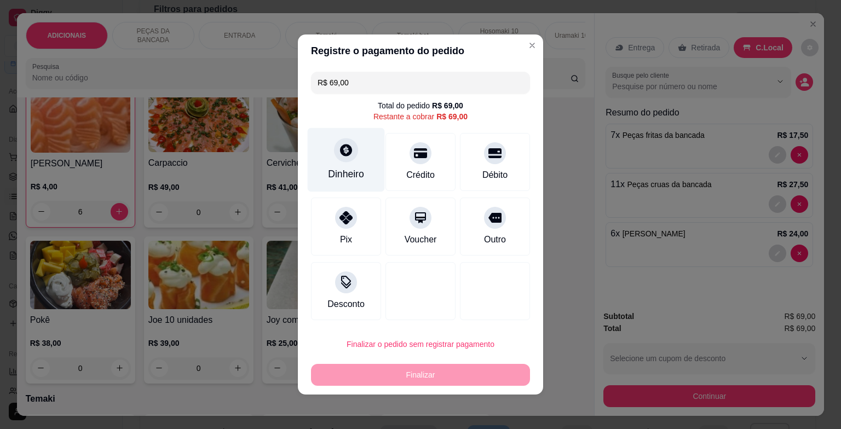
click at [354, 169] on div "Dinheiro" at bounding box center [346, 174] width 36 height 14
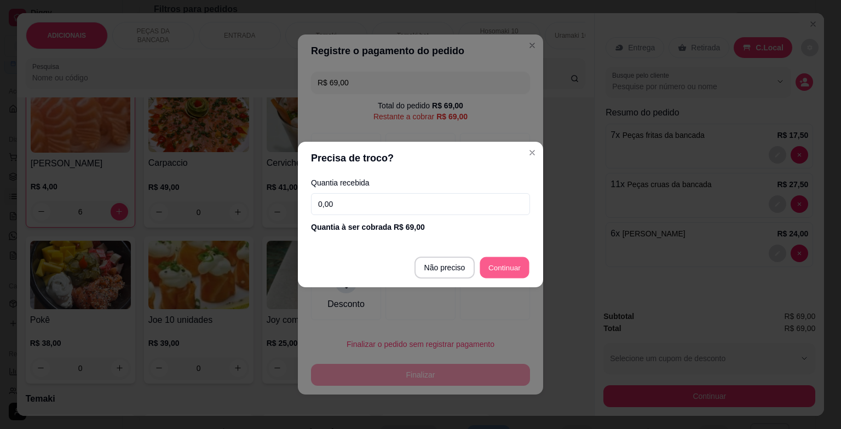
type input "R$ 0,00"
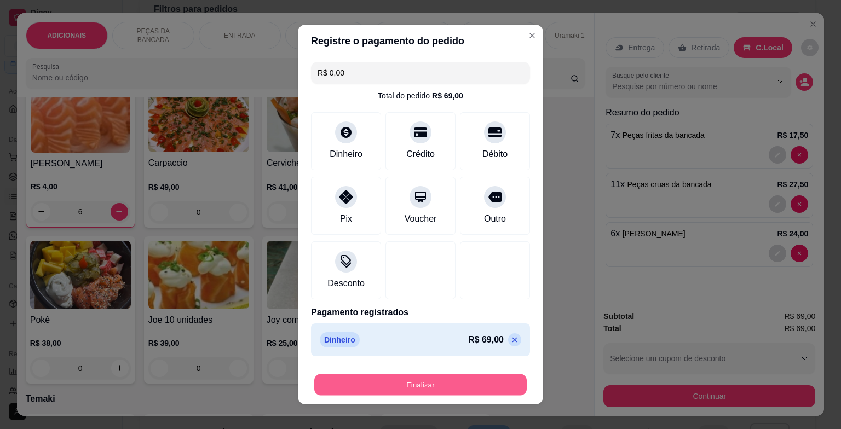
click at [433, 379] on button "Finalizar" at bounding box center [420, 385] width 212 height 21
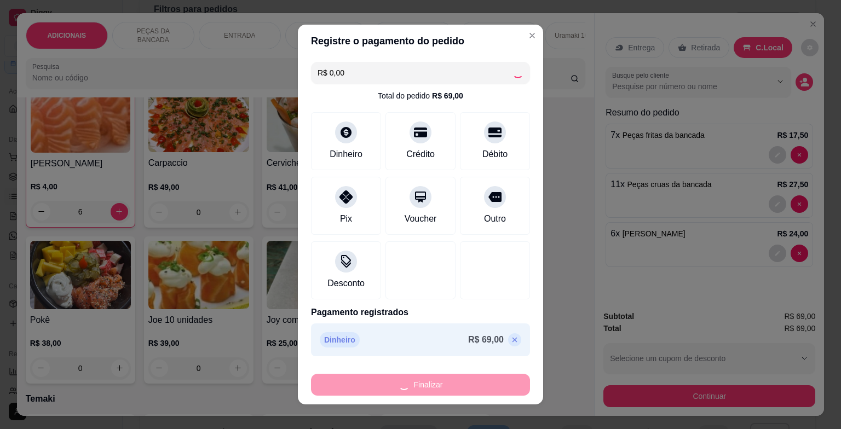
type input "0"
type input "-R$ 69,00"
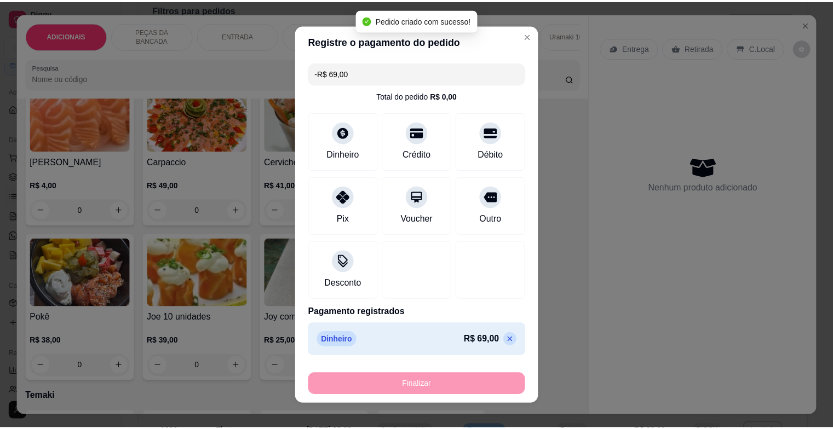
scroll to position [601, 0]
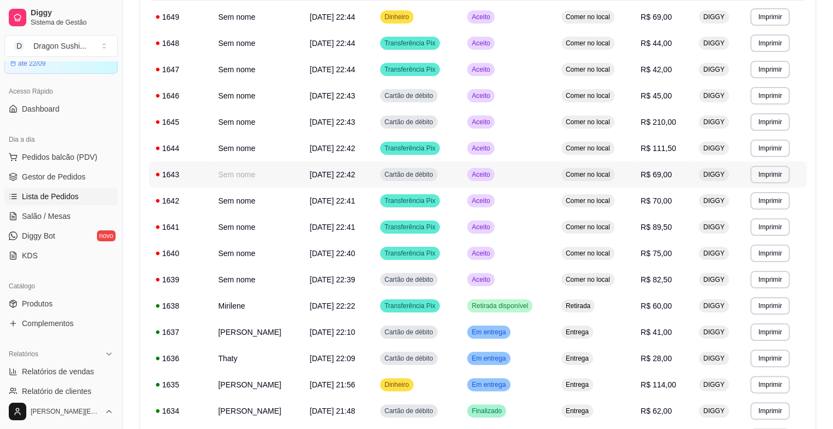
scroll to position [219, 0]
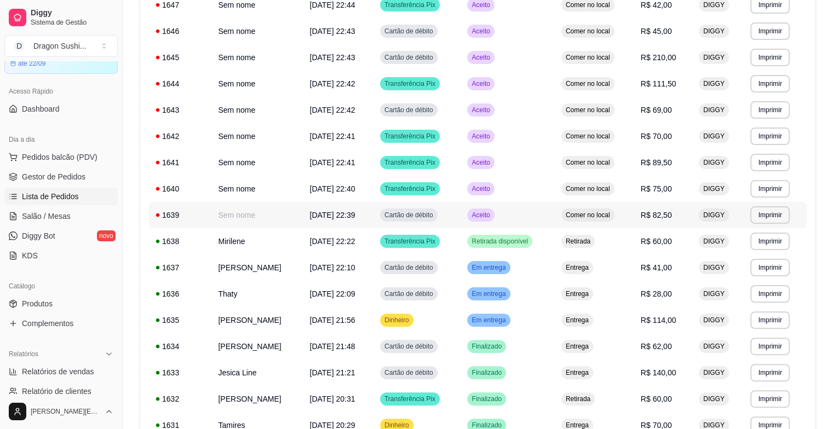
click at [494, 221] on div "Aceito" at bounding box center [480, 215] width 27 height 13
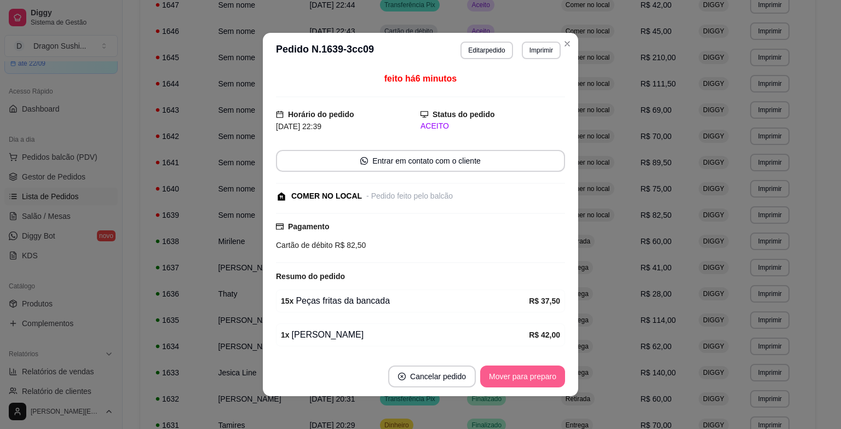
click at [526, 381] on button "Mover para preparo" at bounding box center [522, 377] width 85 height 22
click at [526, 381] on div "Mover para preparo" at bounding box center [522, 377] width 85 height 22
click at [526, 381] on div "Mover para preparo" at bounding box center [515, 377] width 100 height 22
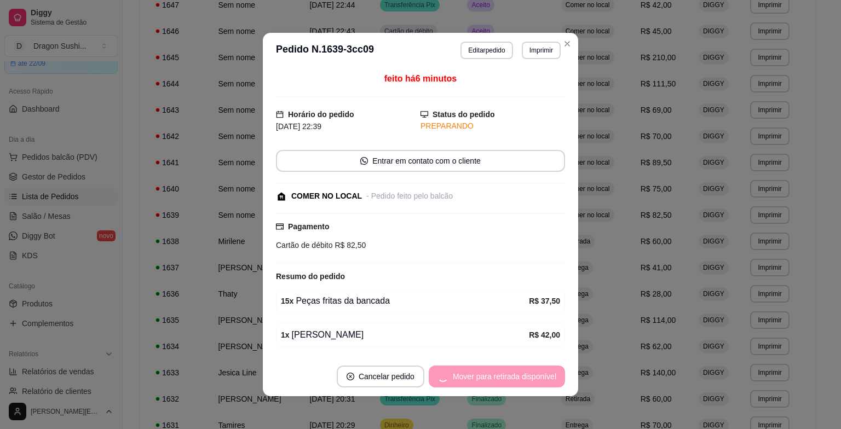
click at [526, 381] on div "Mover para retirada disponível" at bounding box center [497, 377] width 136 height 22
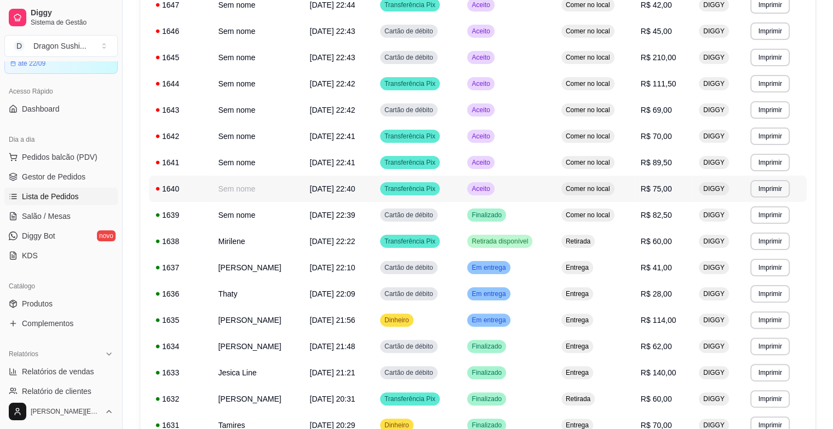
click at [540, 193] on td "Aceito" at bounding box center [507, 189] width 94 height 26
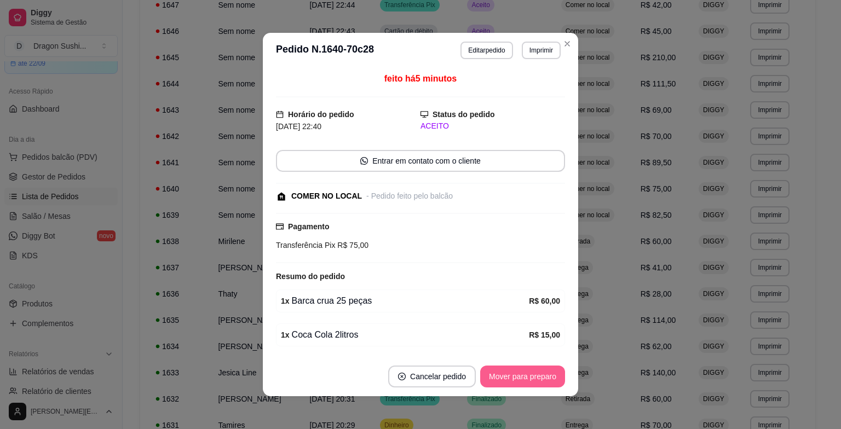
click at [511, 373] on button "Mover para preparo" at bounding box center [522, 377] width 85 height 22
click at [511, 373] on div "Mover para preparo" at bounding box center [515, 377] width 100 height 22
click at [511, 373] on button "Mover para retirada disponível" at bounding box center [504, 376] width 117 height 21
click at [511, 373] on div "Mover para retirada disponível" at bounding box center [504, 377] width 121 height 22
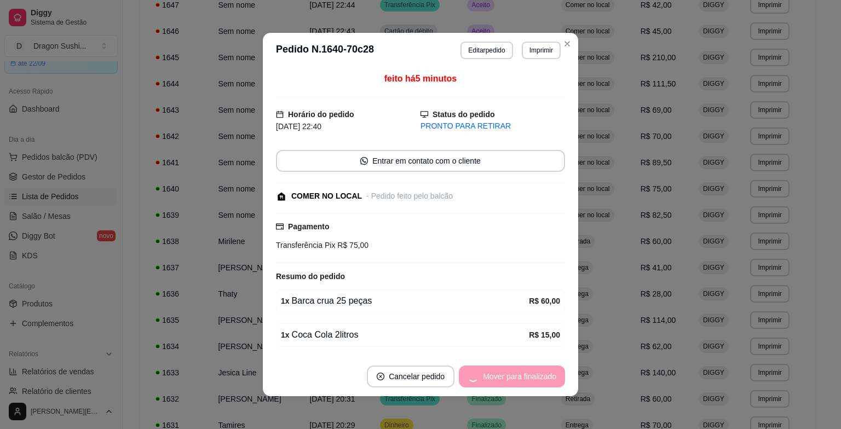
click at [511, 373] on div "Mover para finalizado" at bounding box center [512, 377] width 106 height 22
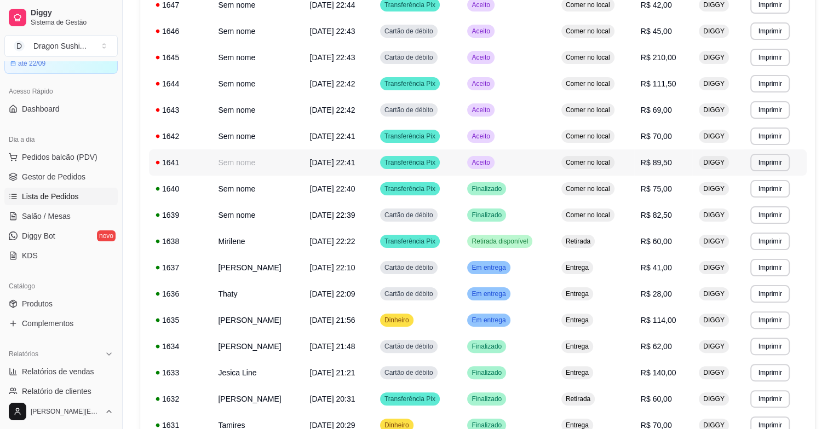
click at [550, 157] on td "Aceito" at bounding box center [507, 162] width 94 height 26
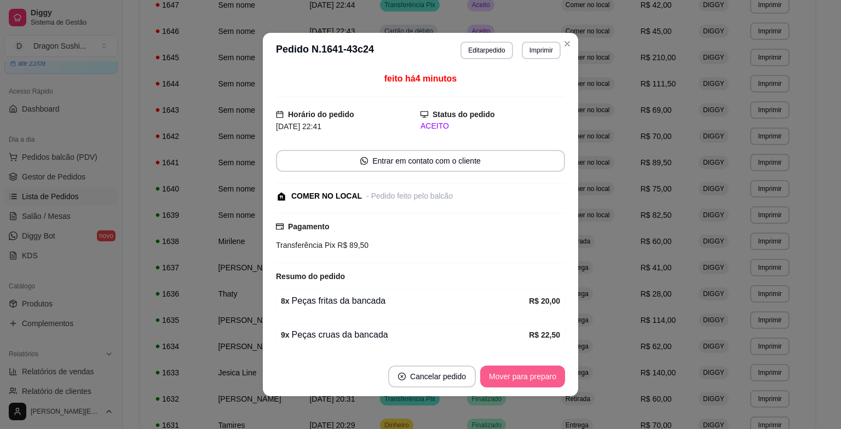
click at [525, 370] on button "Mover para preparo" at bounding box center [522, 377] width 85 height 22
click at [525, 370] on div "Mover para preparo" at bounding box center [515, 377] width 100 height 22
click at [525, 370] on button "Mover para retirada disponível" at bounding box center [504, 376] width 117 height 21
click at [525, 370] on div "Mover para retirada disponível" at bounding box center [504, 377] width 121 height 22
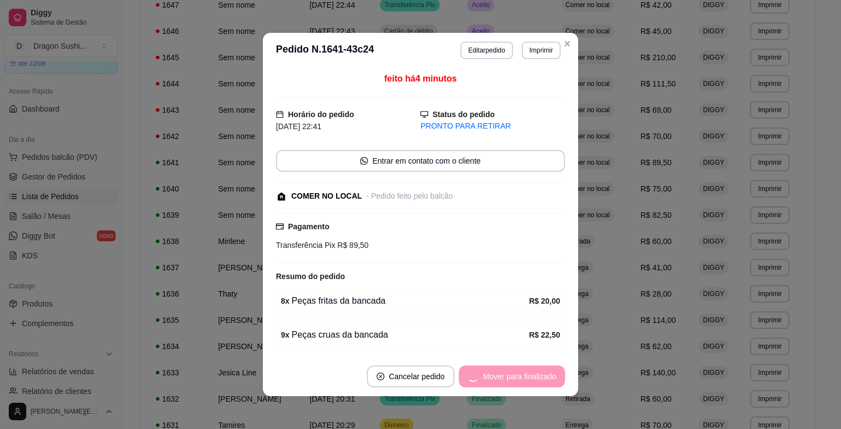
click at [525, 370] on div "Mover para finalizado" at bounding box center [512, 377] width 106 height 22
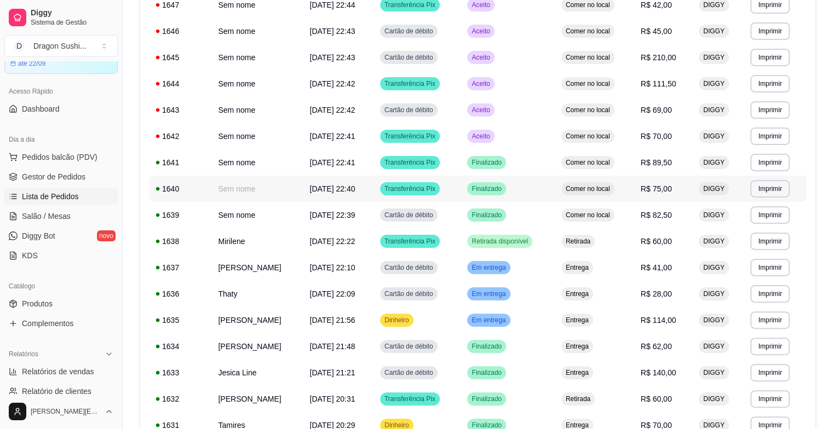
scroll to position [164, 0]
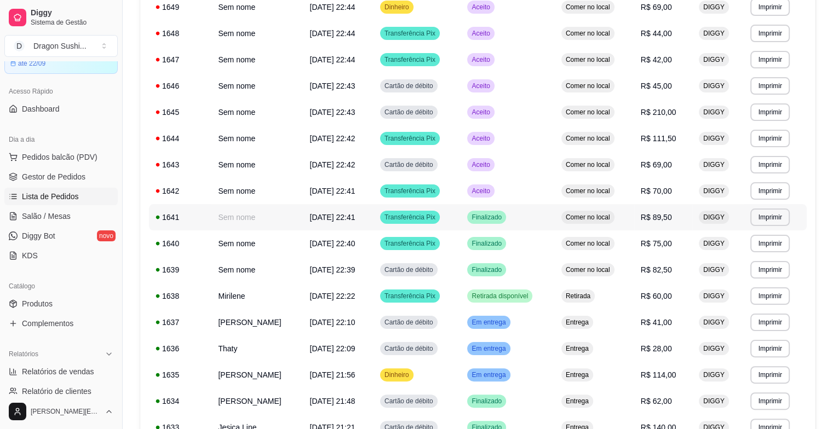
click at [552, 212] on td "Finalizado" at bounding box center [507, 217] width 94 height 26
click at [494, 195] on div "Aceito" at bounding box center [480, 191] width 27 height 13
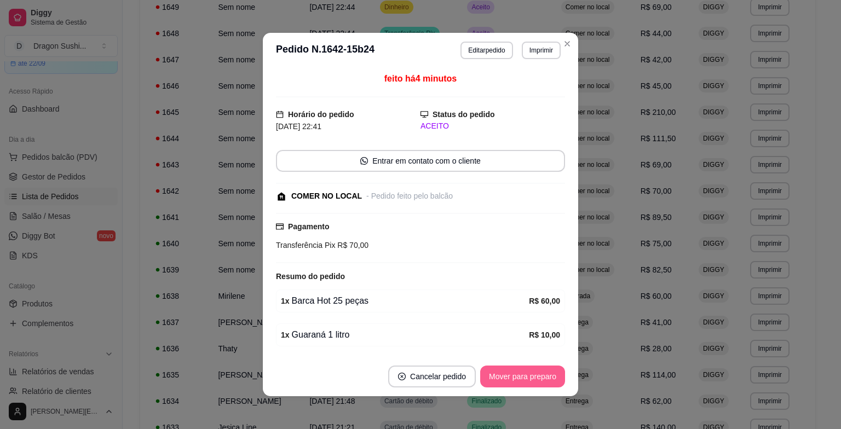
click at [530, 372] on button "Mover para preparo" at bounding box center [522, 377] width 85 height 22
click at [530, 374] on button "Mover para retirada disponível" at bounding box center [504, 376] width 117 height 21
click at [530, 374] on div "Mover para retirada disponível" at bounding box center [504, 377] width 121 height 22
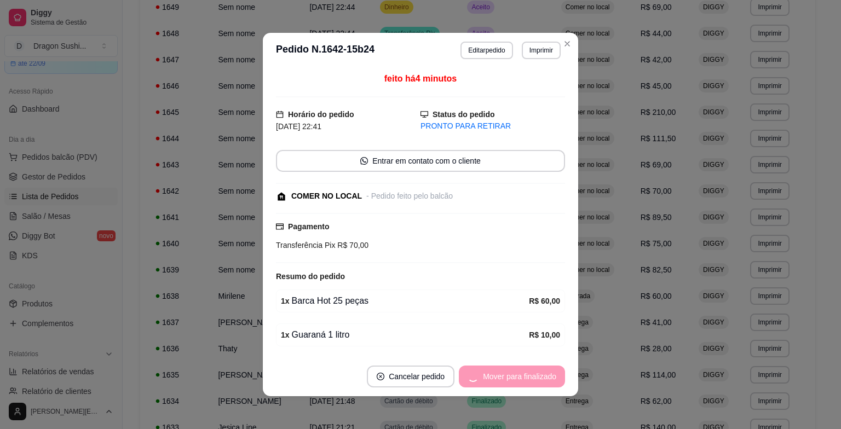
click at [530, 374] on div "Mover para finalizado" at bounding box center [512, 377] width 106 height 22
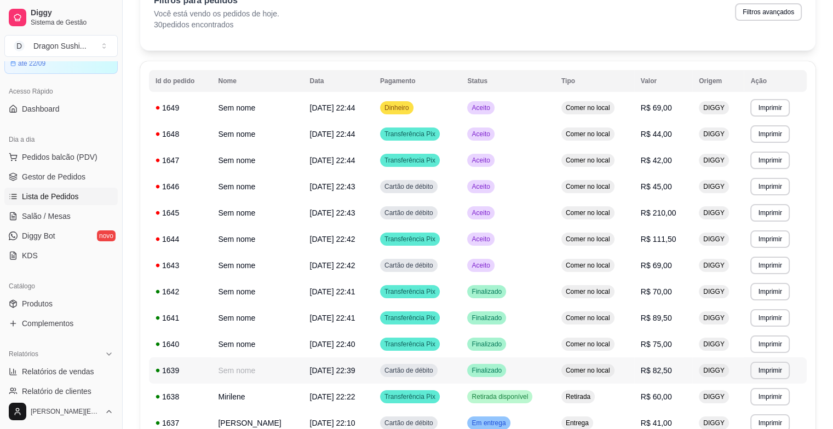
scroll to position [55, 0]
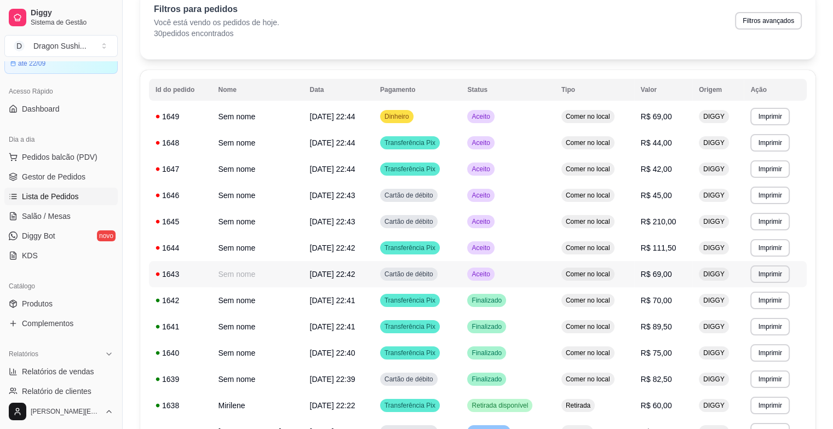
click at [522, 281] on td "Aceito" at bounding box center [507, 274] width 94 height 26
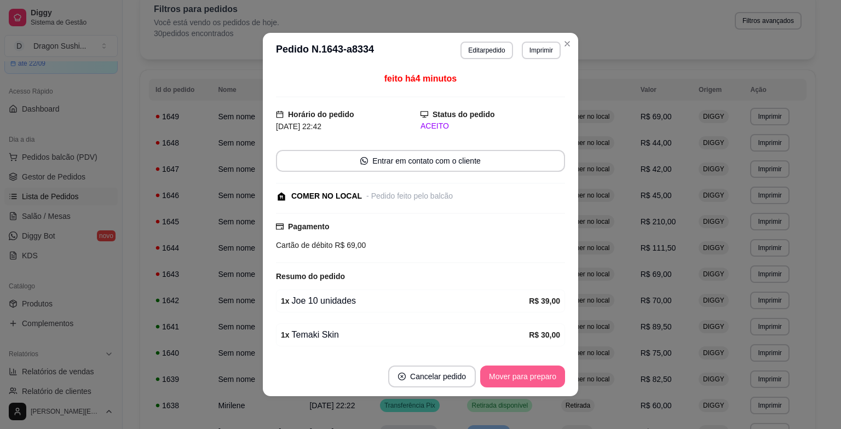
click at [533, 379] on button "Mover para preparo" at bounding box center [522, 377] width 85 height 22
click at [533, 379] on div "Mover para preparo" at bounding box center [515, 377] width 100 height 22
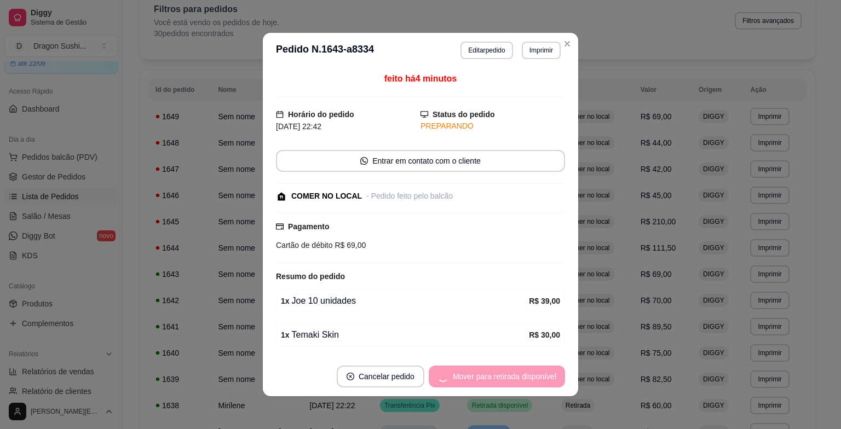
click at [533, 379] on div "Mover para retirada disponível" at bounding box center [497, 377] width 136 height 22
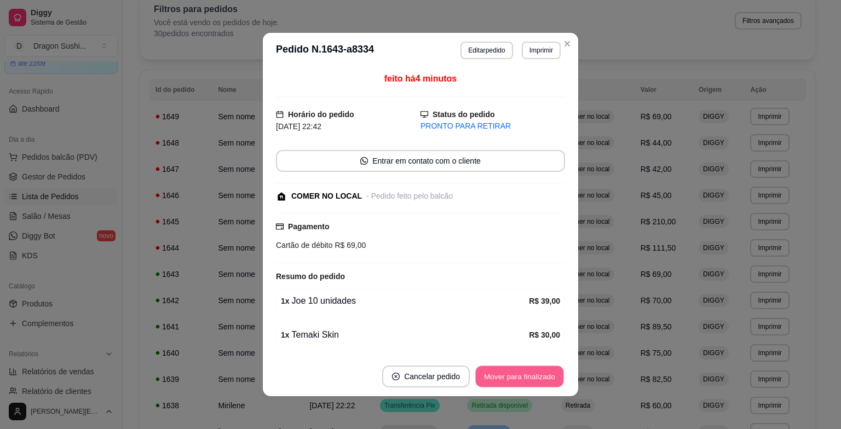
click at [550, 368] on button "Mover para finalizado" at bounding box center [520, 376] width 88 height 21
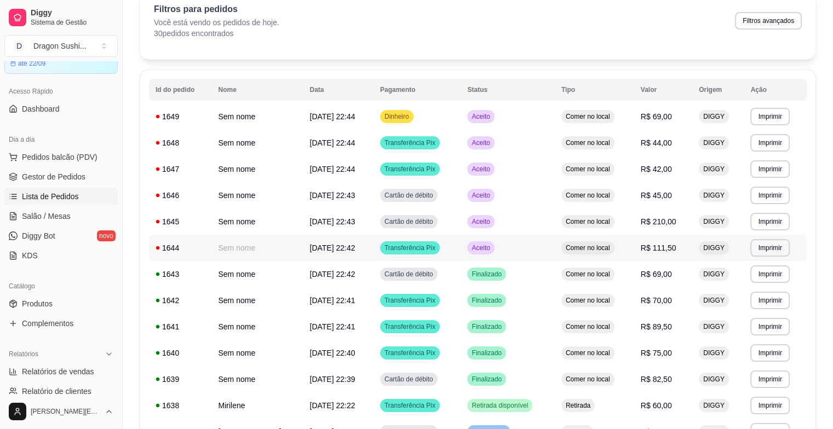
click at [536, 256] on td "Aceito" at bounding box center [507, 248] width 94 height 26
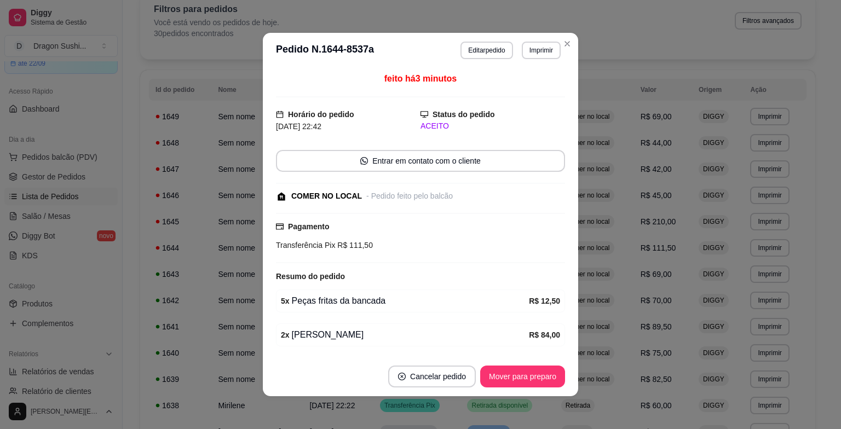
click at [509, 395] on footer "Cancelar pedido Mover para preparo" at bounding box center [420, 376] width 315 height 39
click at [513, 381] on button "Mover para preparo" at bounding box center [522, 376] width 82 height 21
click at [513, 381] on div "Mover para preparo" at bounding box center [522, 377] width 85 height 22
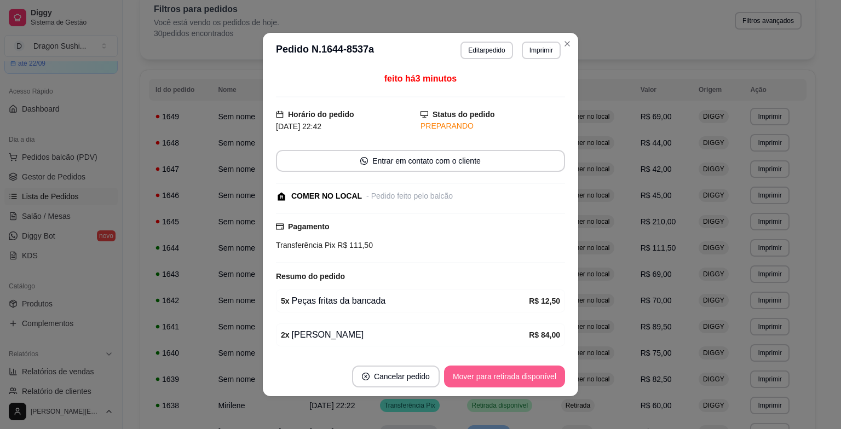
click at [513, 381] on div "Mover para retirada disponível" at bounding box center [504, 377] width 121 height 22
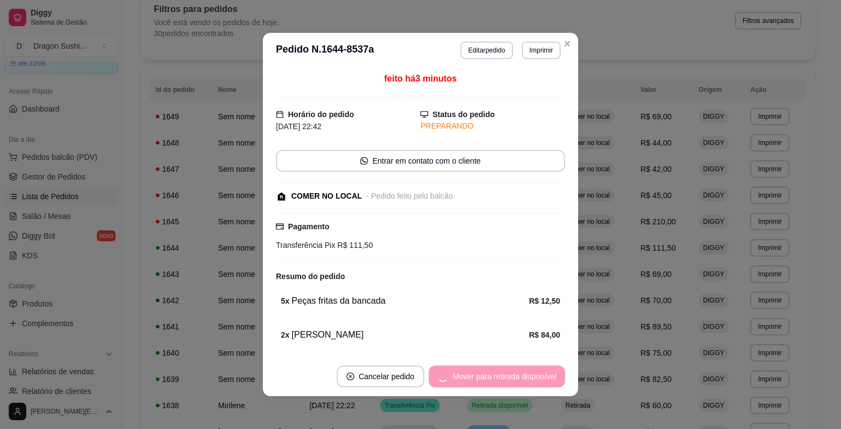
click at [513, 381] on div "Mover para retirada disponível" at bounding box center [497, 377] width 136 height 22
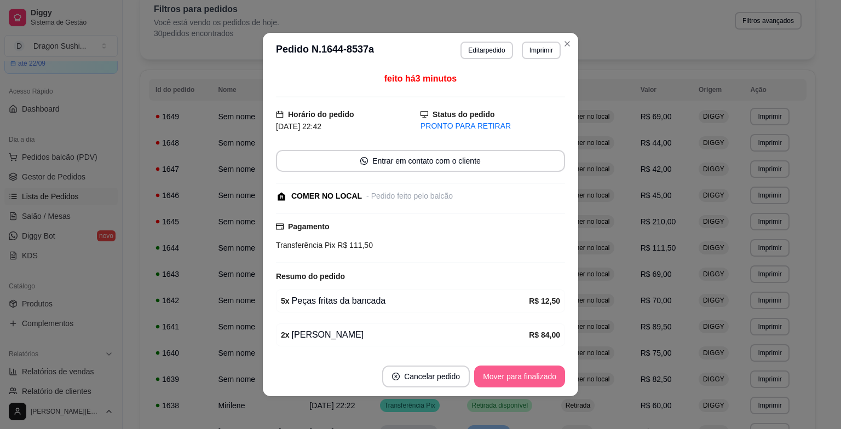
click at [513, 381] on button "Mover para finalizado" at bounding box center [519, 377] width 91 height 22
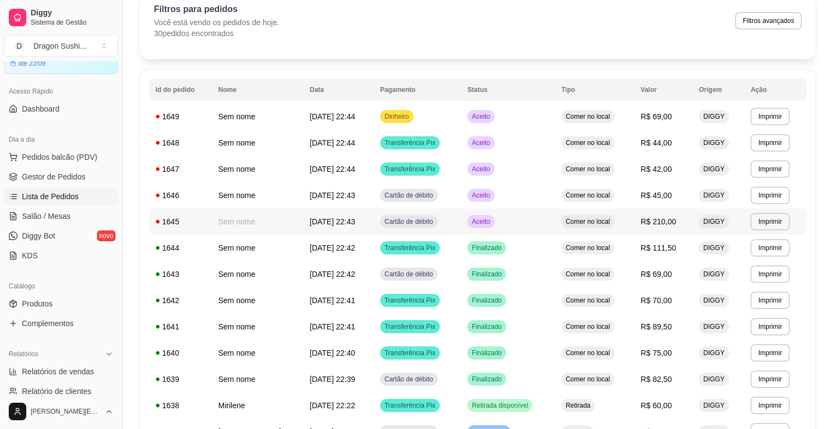
click at [529, 213] on td "Aceito" at bounding box center [507, 222] width 94 height 26
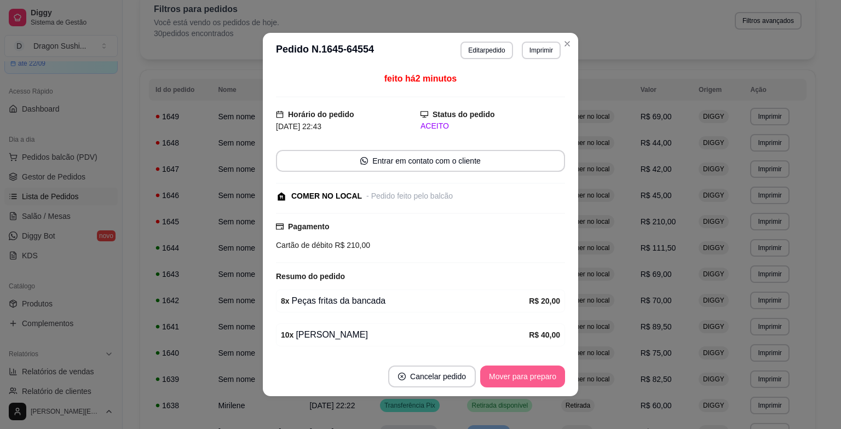
click at [530, 372] on button "Mover para preparo" at bounding box center [522, 377] width 85 height 22
click at [530, 372] on div "Mover para preparo" at bounding box center [515, 377] width 100 height 22
click at [530, 372] on button "Mover para retirada disponível" at bounding box center [504, 377] width 121 height 22
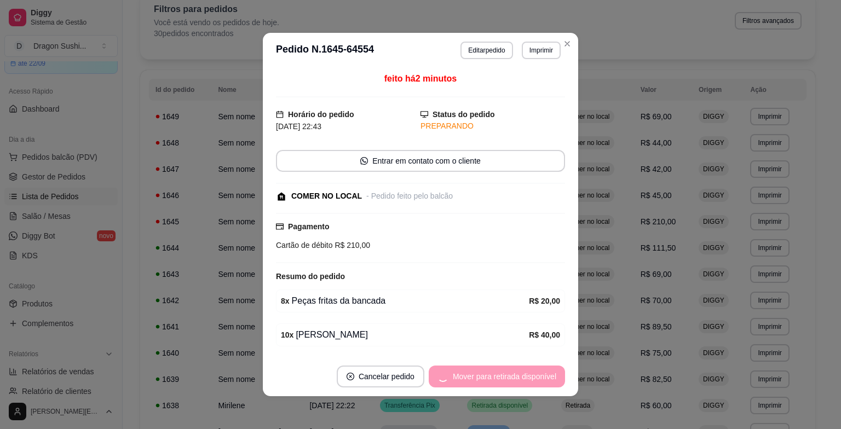
click at [530, 372] on div "Mover para retirada disponível" at bounding box center [497, 377] width 136 height 22
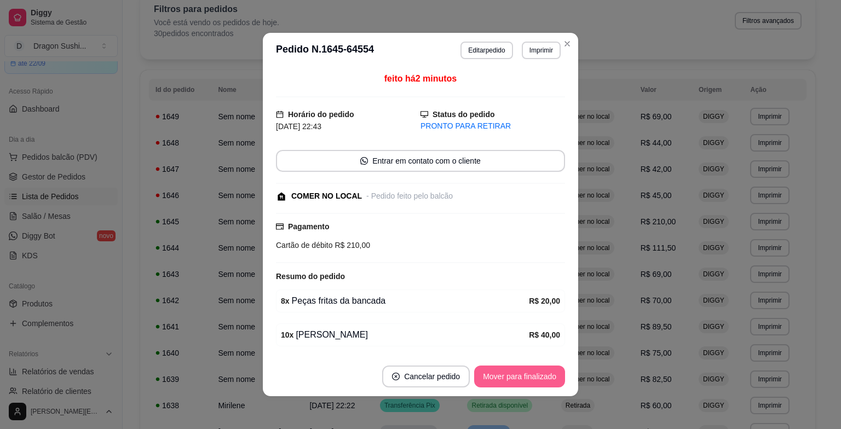
click at [530, 372] on button "Mover para finalizado" at bounding box center [519, 377] width 91 height 22
click at [530, 372] on div "Mover para finalizado" at bounding box center [512, 377] width 106 height 22
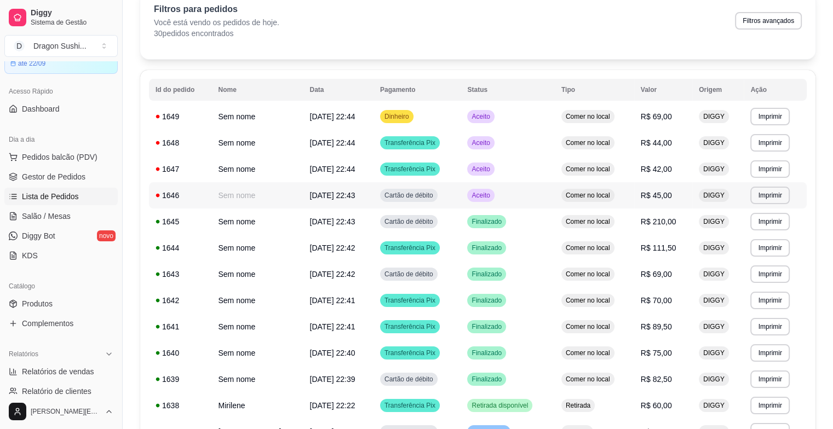
click at [492, 198] on span "Aceito" at bounding box center [480, 195] width 22 height 9
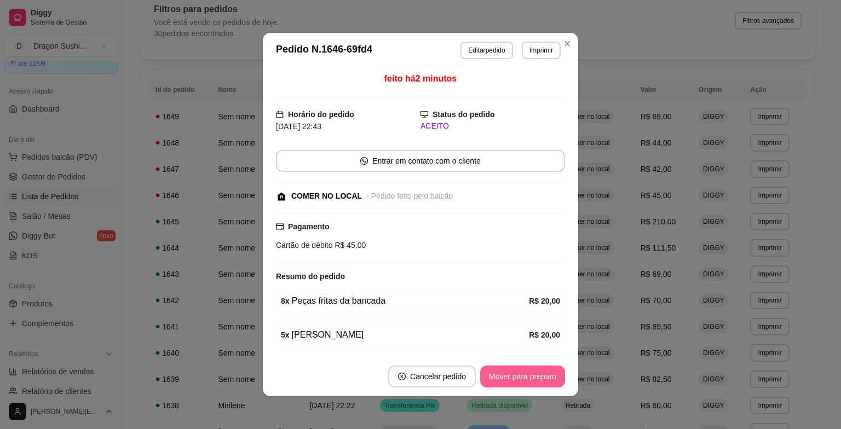
click at [545, 376] on button "Mover para preparo" at bounding box center [522, 377] width 85 height 22
click at [545, 376] on div "Mover para preparo" at bounding box center [515, 377] width 100 height 22
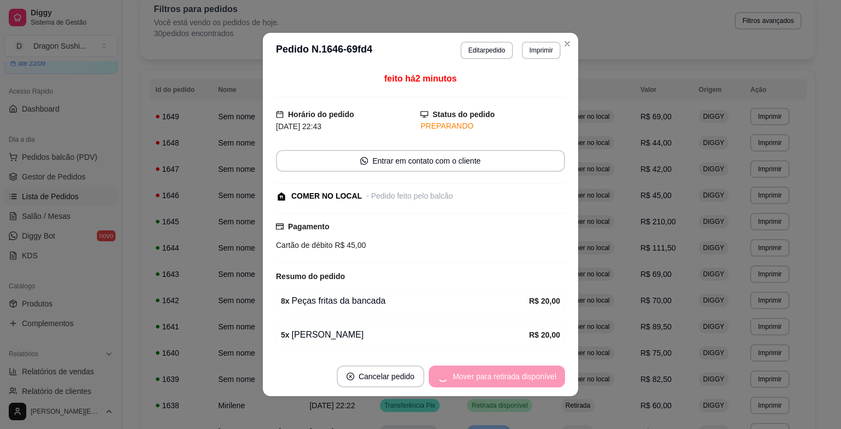
click at [545, 376] on div "Mover para retirada disponível" at bounding box center [497, 377] width 136 height 22
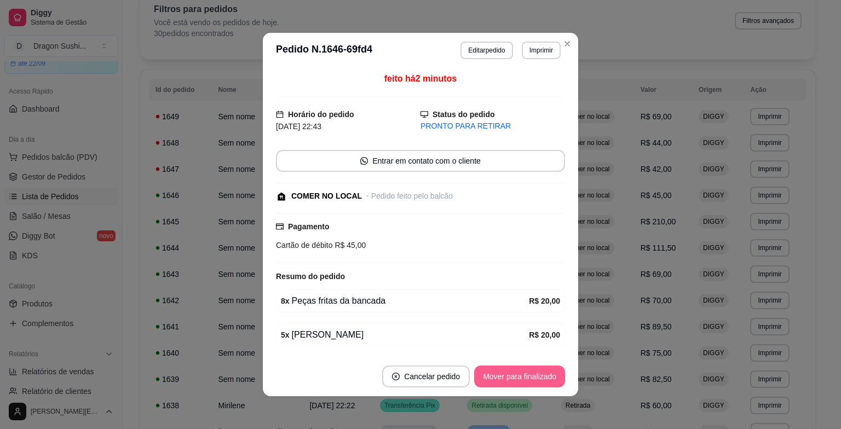
click at [545, 376] on button "Mover para finalizado" at bounding box center [519, 377] width 91 height 22
click at [545, 376] on div "Mover para finalizado" at bounding box center [519, 377] width 91 height 22
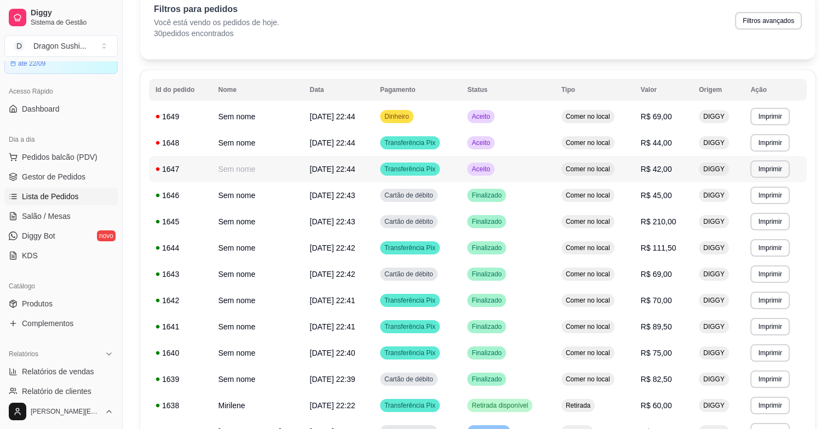
click at [540, 181] on td "Aceito" at bounding box center [507, 169] width 94 height 26
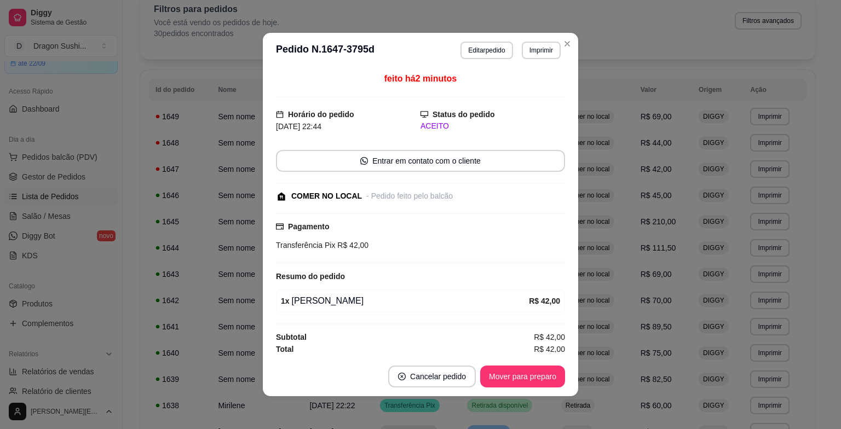
click at [512, 381] on button "Mover para preparo" at bounding box center [522, 377] width 85 height 22
click at [512, 381] on div "Mover para preparo" at bounding box center [515, 377] width 100 height 22
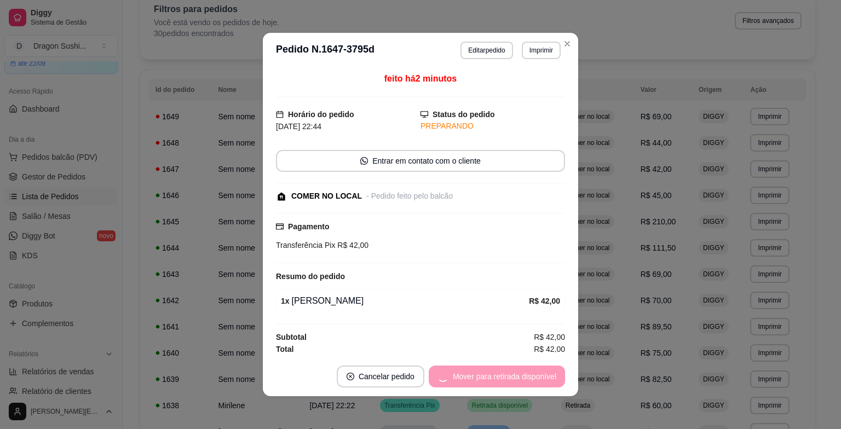
click at [512, 381] on div "Mover para retirada disponível" at bounding box center [497, 377] width 136 height 22
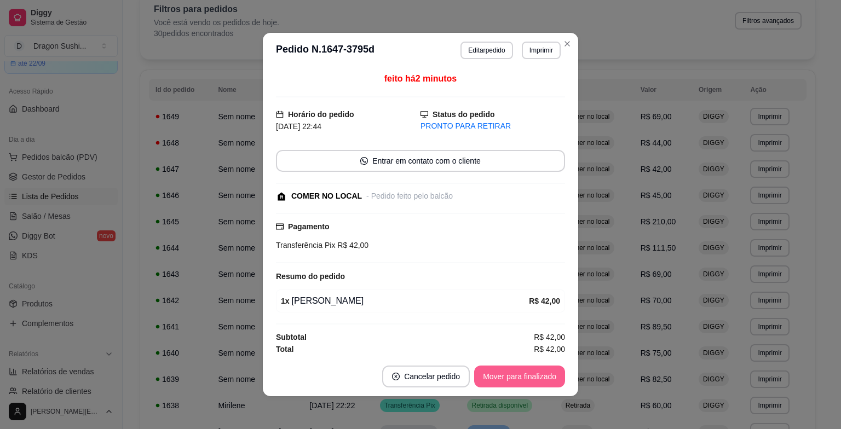
click at [537, 375] on button "Mover para finalizado" at bounding box center [519, 377] width 91 height 22
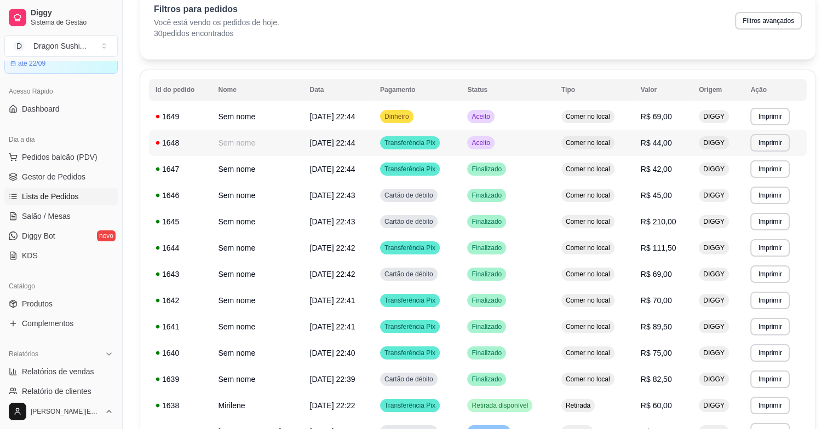
click at [550, 155] on td "Aceito" at bounding box center [507, 143] width 94 height 26
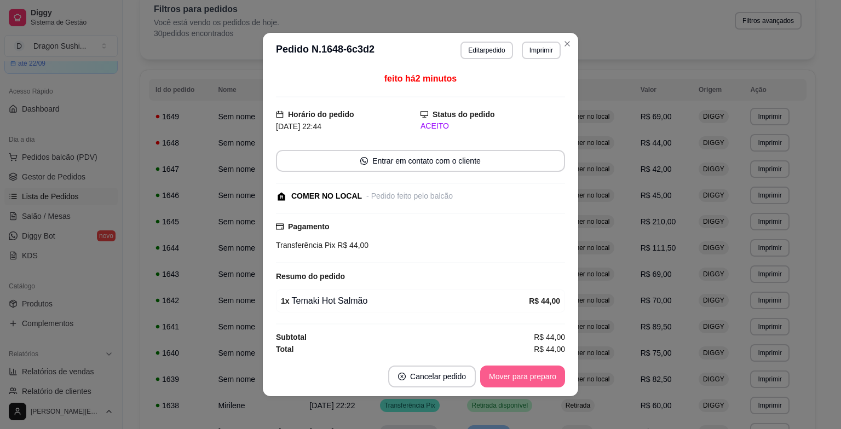
click at [532, 373] on button "Mover para preparo" at bounding box center [522, 377] width 85 height 22
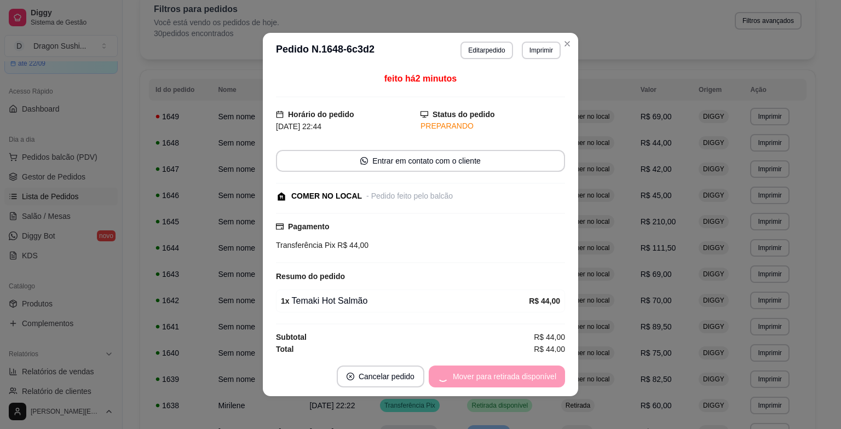
click at [532, 373] on div "Mover para retirada disponível" at bounding box center [497, 377] width 136 height 22
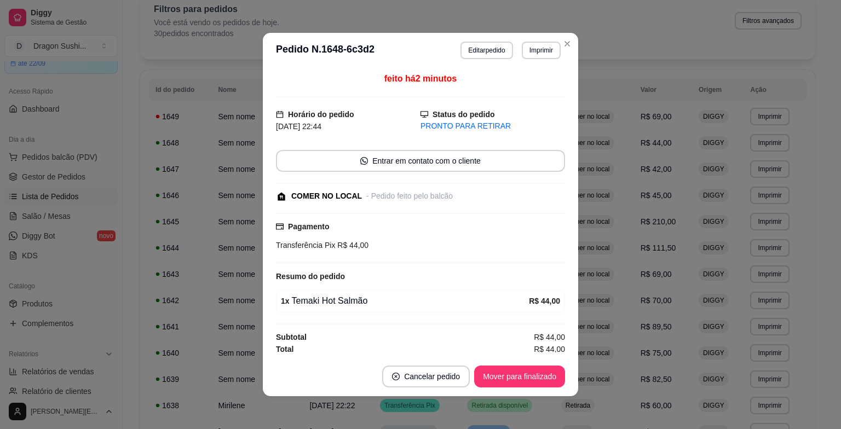
click at [521, 383] on button "Mover para finalizado" at bounding box center [519, 377] width 91 height 22
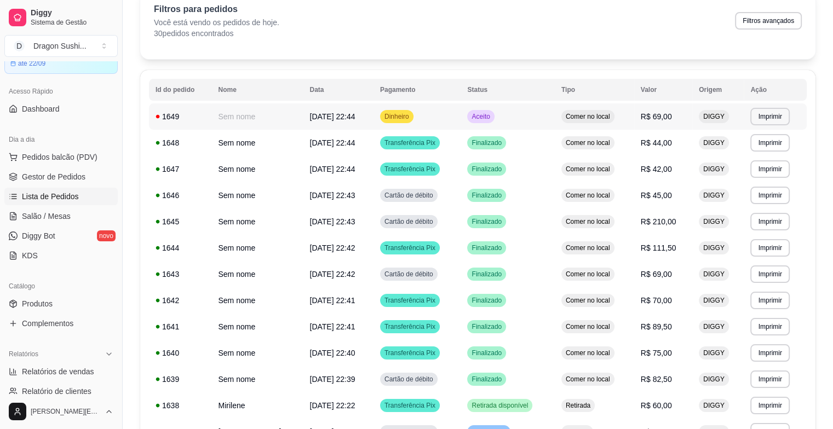
click at [551, 120] on td "Aceito" at bounding box center [507, 116] width 94 height 26
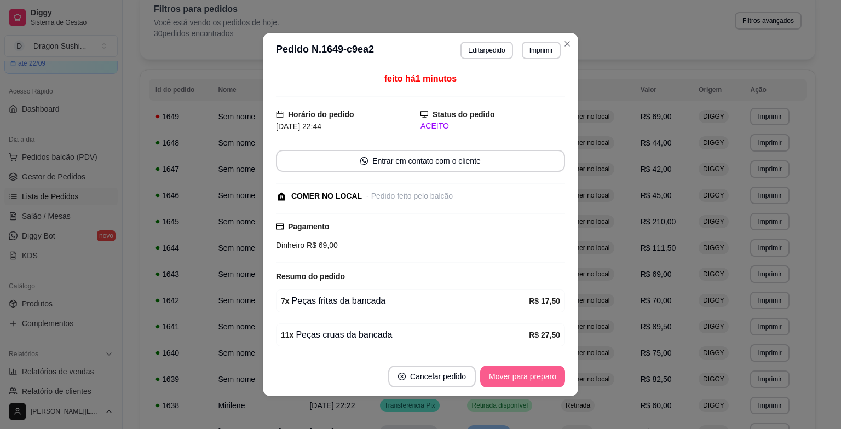
click at [539, 372] on button "Mover para preparo" at bounding box center [522, 377] width 85 height 22
click at [539, 372] on div "Mover para preparo" at bounding box center [515, 377] width 100 height 22
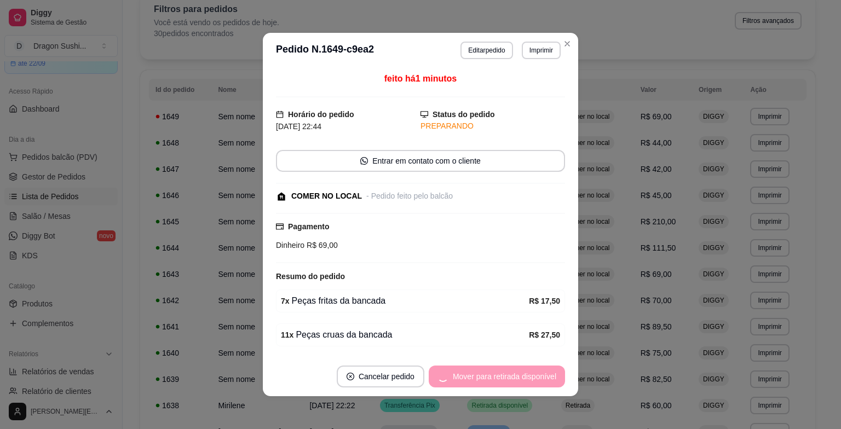
click at [539, 372] on div "Mover para retirada disponível" at bounding box center [497, 377] width 136 height 22
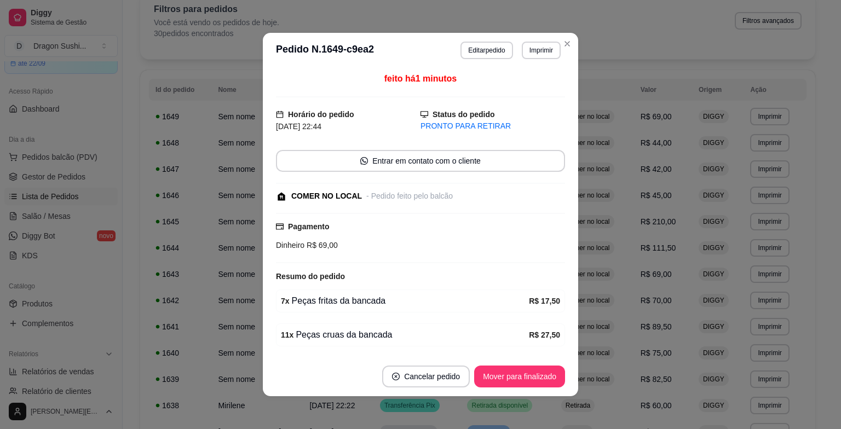
click at [539, 372] on button "Mover para finalizado" at bounding box center [519, 377] width 91 height 22
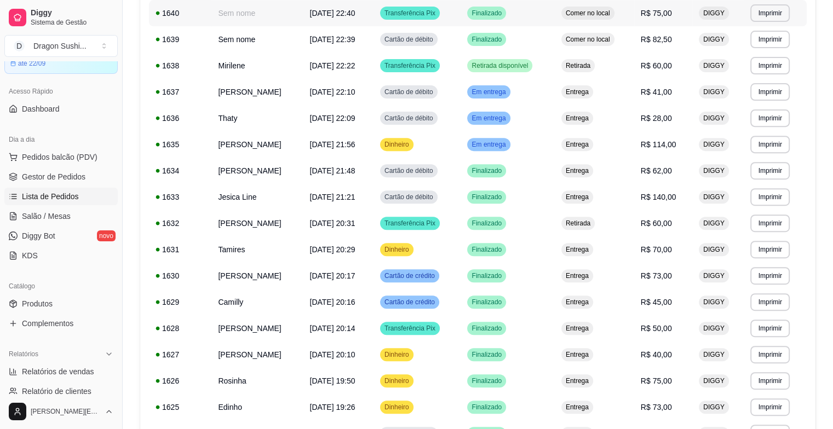
scroll to position [438, 0]
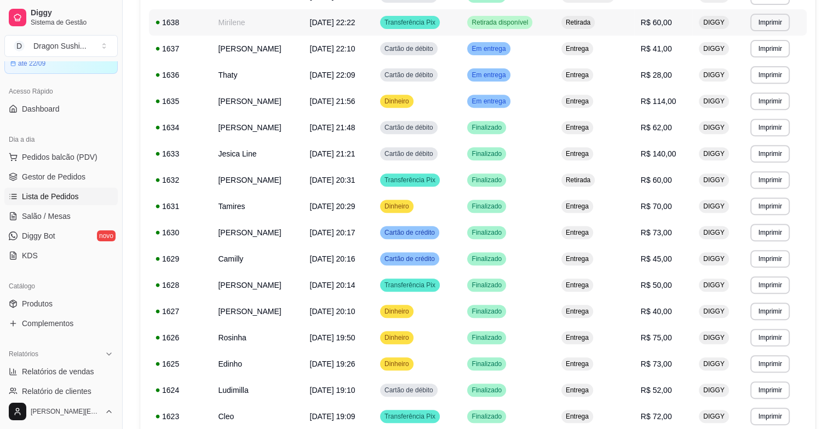
click at [530, 26] on span "Retirada disponível" at bounding box center [499, 22] width 61 height 9
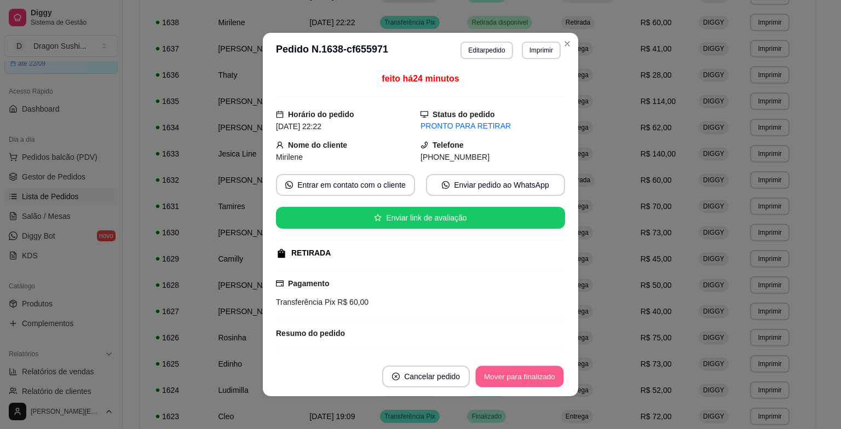
click at [534, 384] on button "Mover para finalizado" at bounding box center [520, 376] width 88 height 21
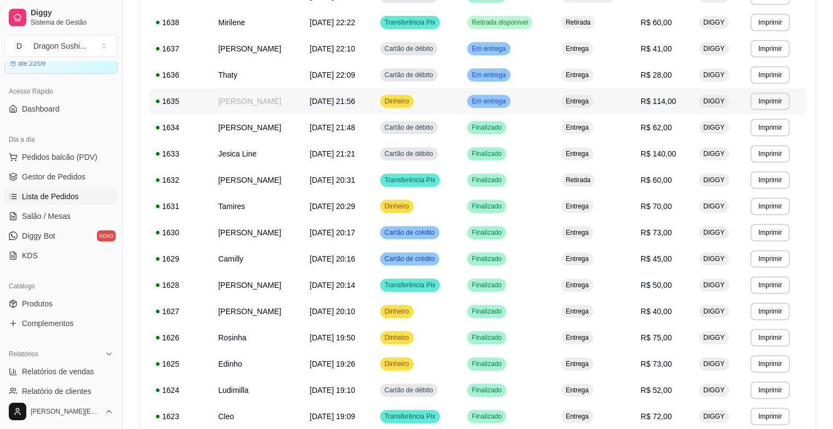
click at [508, 101] on span "Em entrega" at bounding box center [488, 101] width 38 height 9
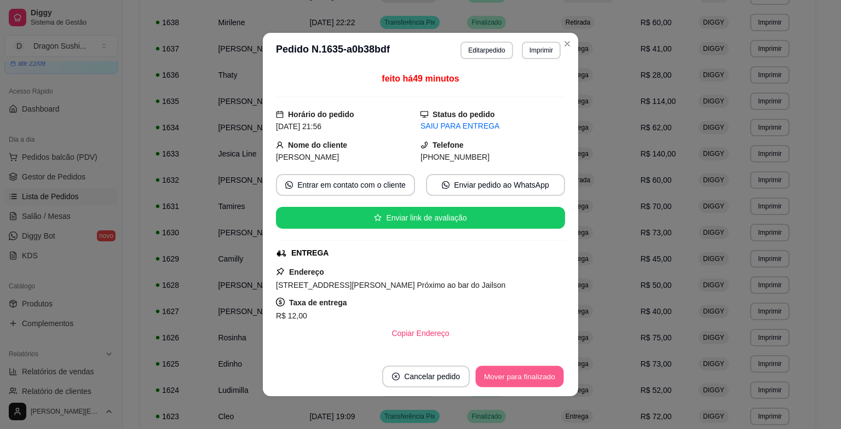
click at [512, 379] on button "Mover para finalizado" at bounding box center [520, 376] width 88 height 21
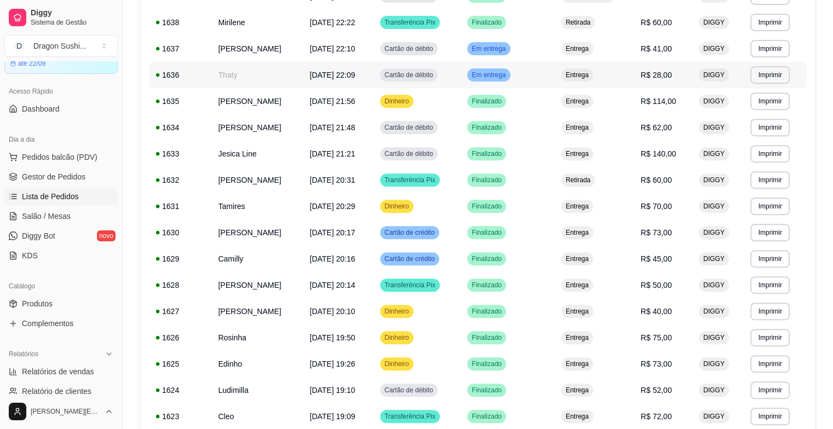
click at [508, 72] on span "Em entrega" at bounding box center [488, 75] width 38 height 9
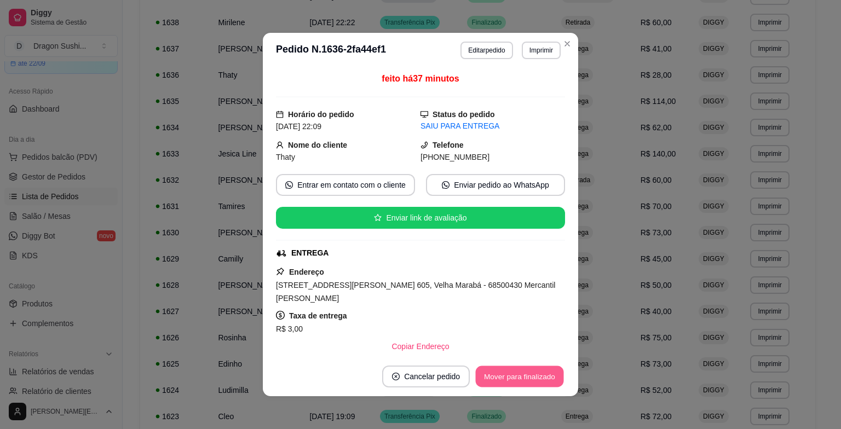
click at [505, 378] on button "Mover para finalizado" at bounding box center [520, 376] width 88 height 21
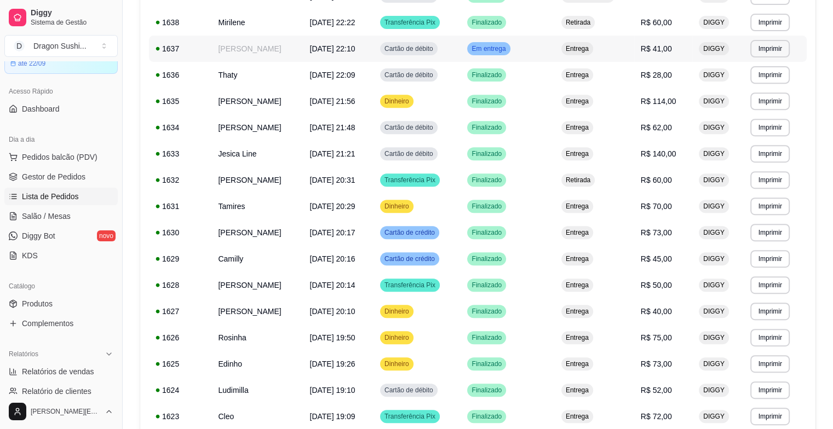
click at [508, 48] on span "Em entrega" at bounding box center [488, 48] width 38 height 9
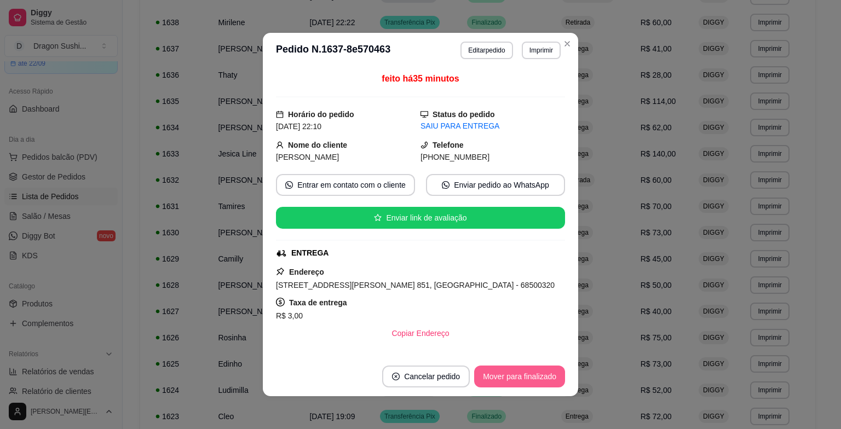
click at [534, 382] on button "Mover para finalizado" at bounding box center [519, 377] width 91 height 22
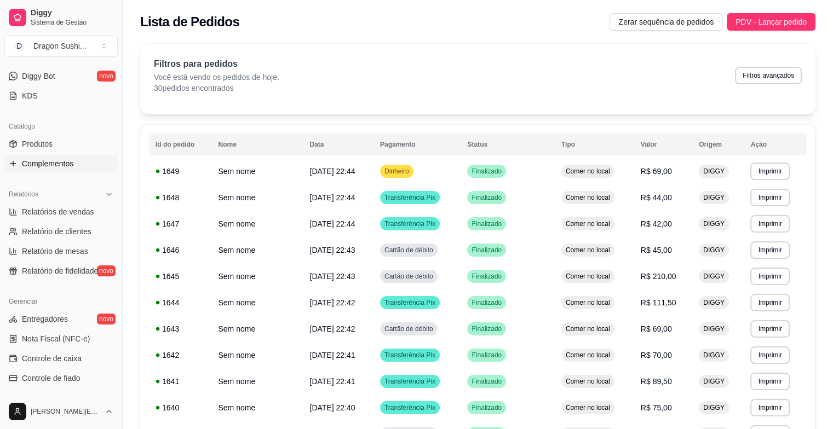
scroll to position [219, 0]
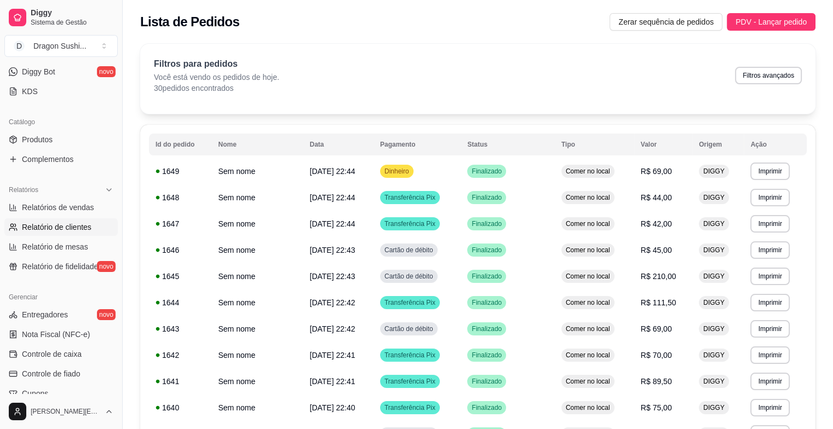
click at [72, 223] on span "Relatório de clientes" at bounding box center [57, 227] width 70 height 11
select select "30"
select select "HIGHEST_TOTAL_SPENT_WITH_ORDERS"
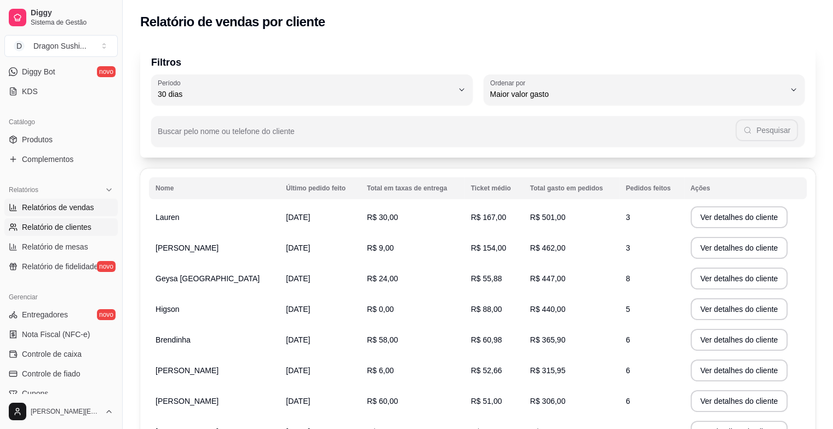
click at [85, 208] on span "Relatórios de vendas" at bounding box center [58, 207] width 72 height 11
select select "ALL"
select select "0"
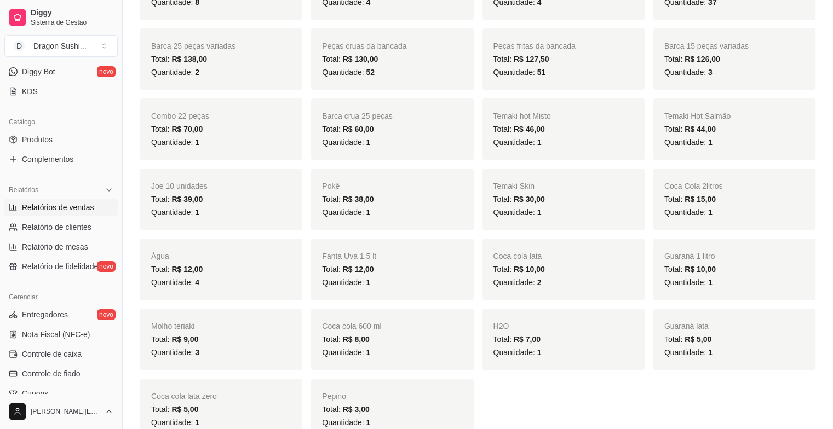
scroll to position [329, 0]
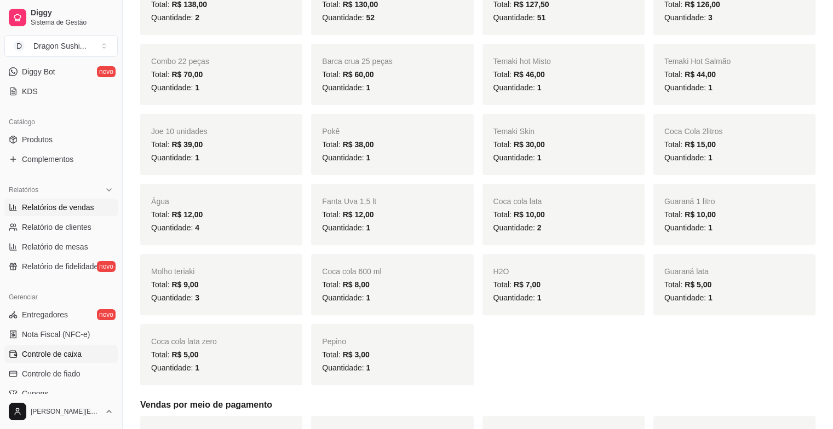
click at [40, 360] on link "Controle de caixa" at bounding box center [60, 354] width 113 height 18
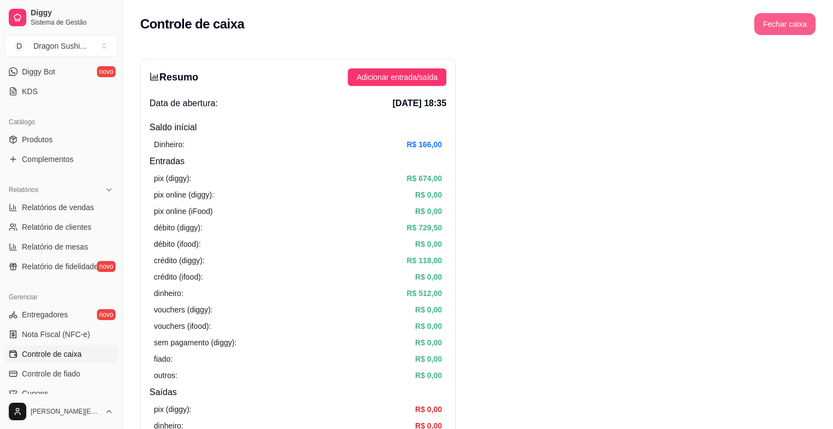
click at [791, 25] on button "Fechar caixa" at bounding box center [784, 24] width 61 height 22
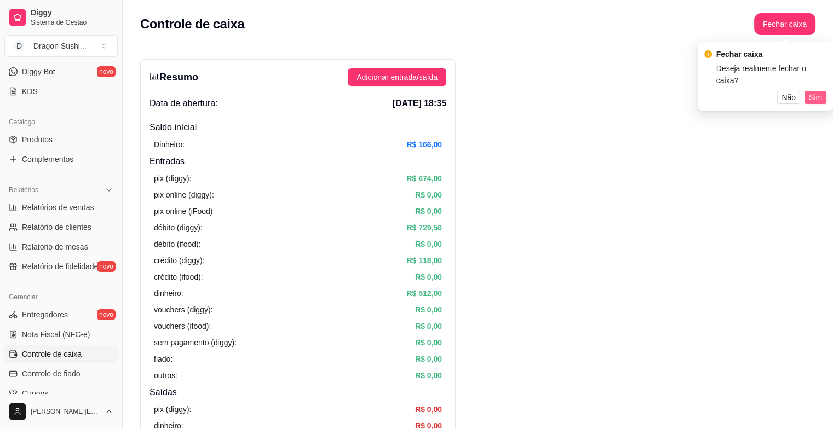
click at [815, 96] on span "Sim" at bounding box center [815, 97] width 13 height 12
